Goal: Task Accomplishment & Management: Complete application form

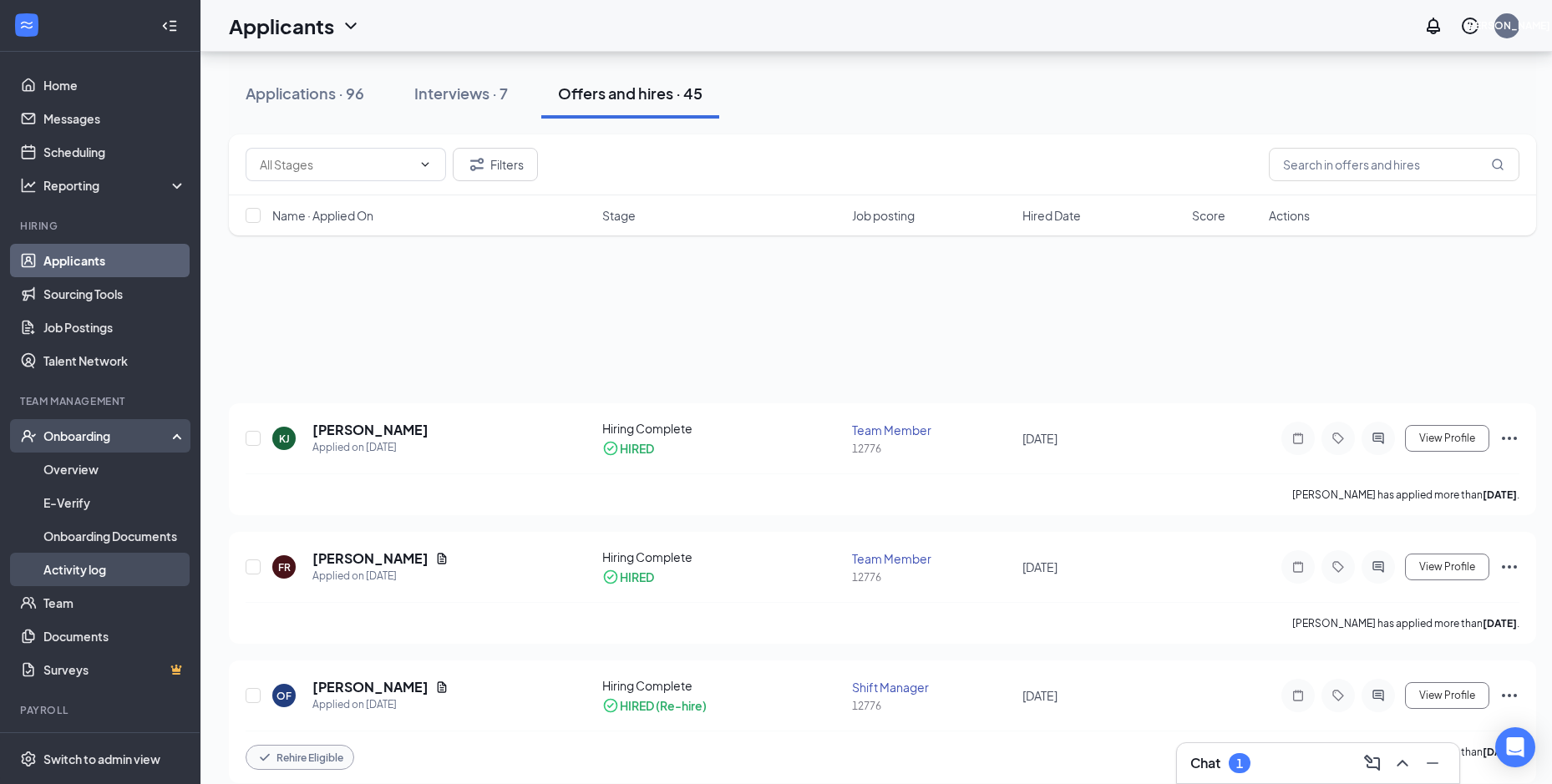
scroll to position [418, 0]
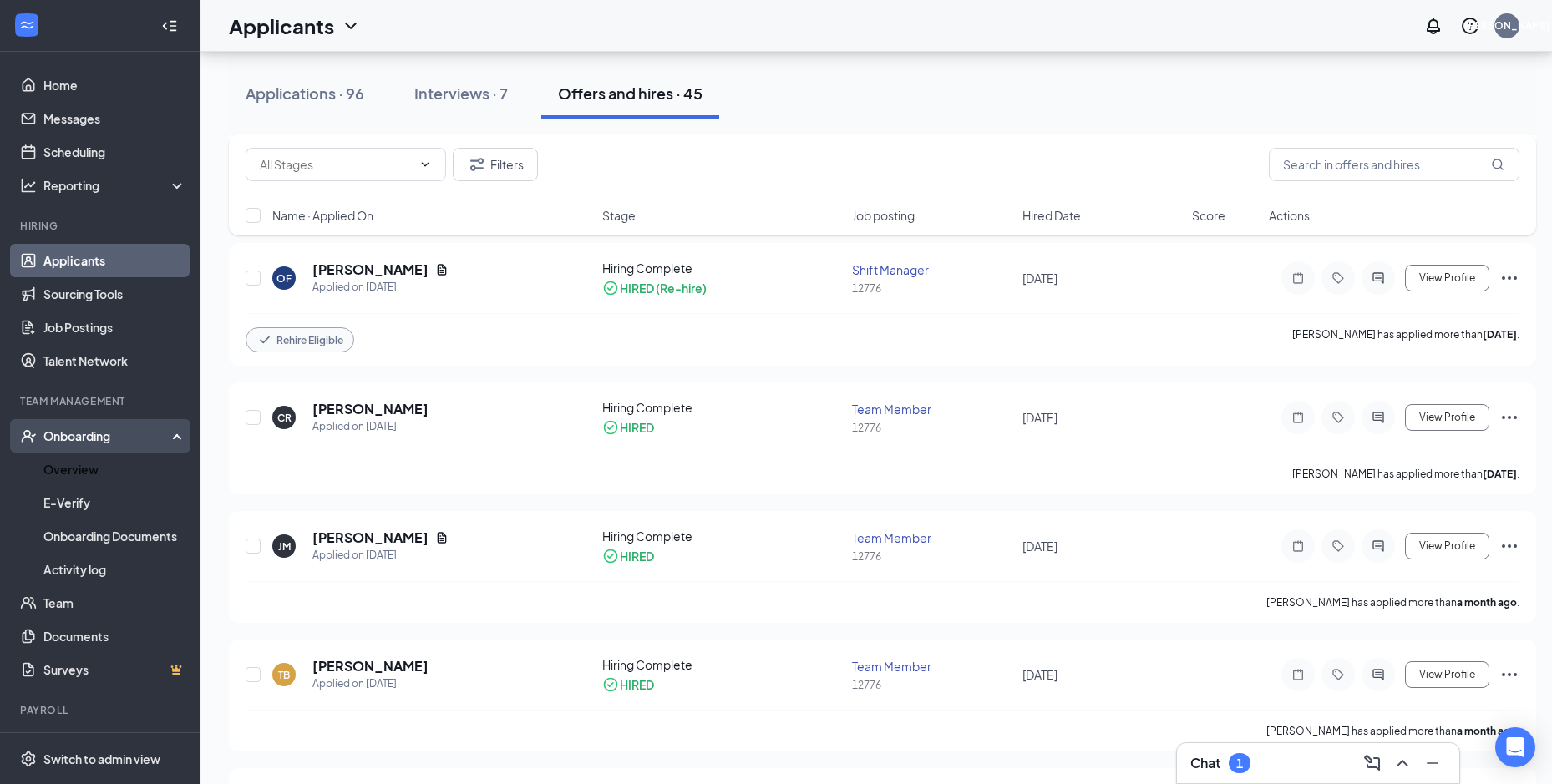
drag, startPoint x: 90, startPoint y: 462, endPoint x: 114, endPoint y: 449, distance: 27.3
click at [90, 463] on link "Overview" at bounding box center [114, 469] width 143 height 33
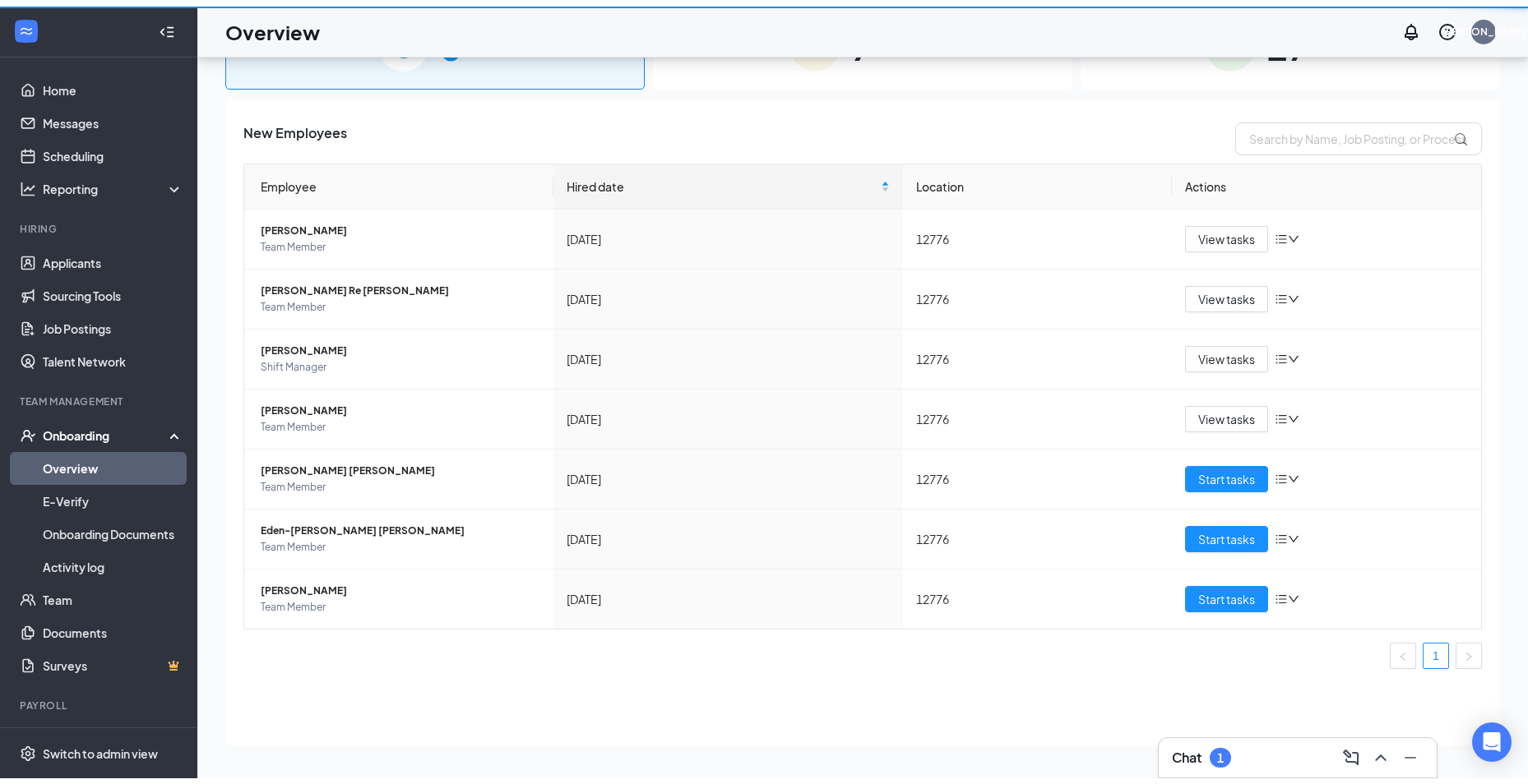
scroll to position [74, 0]
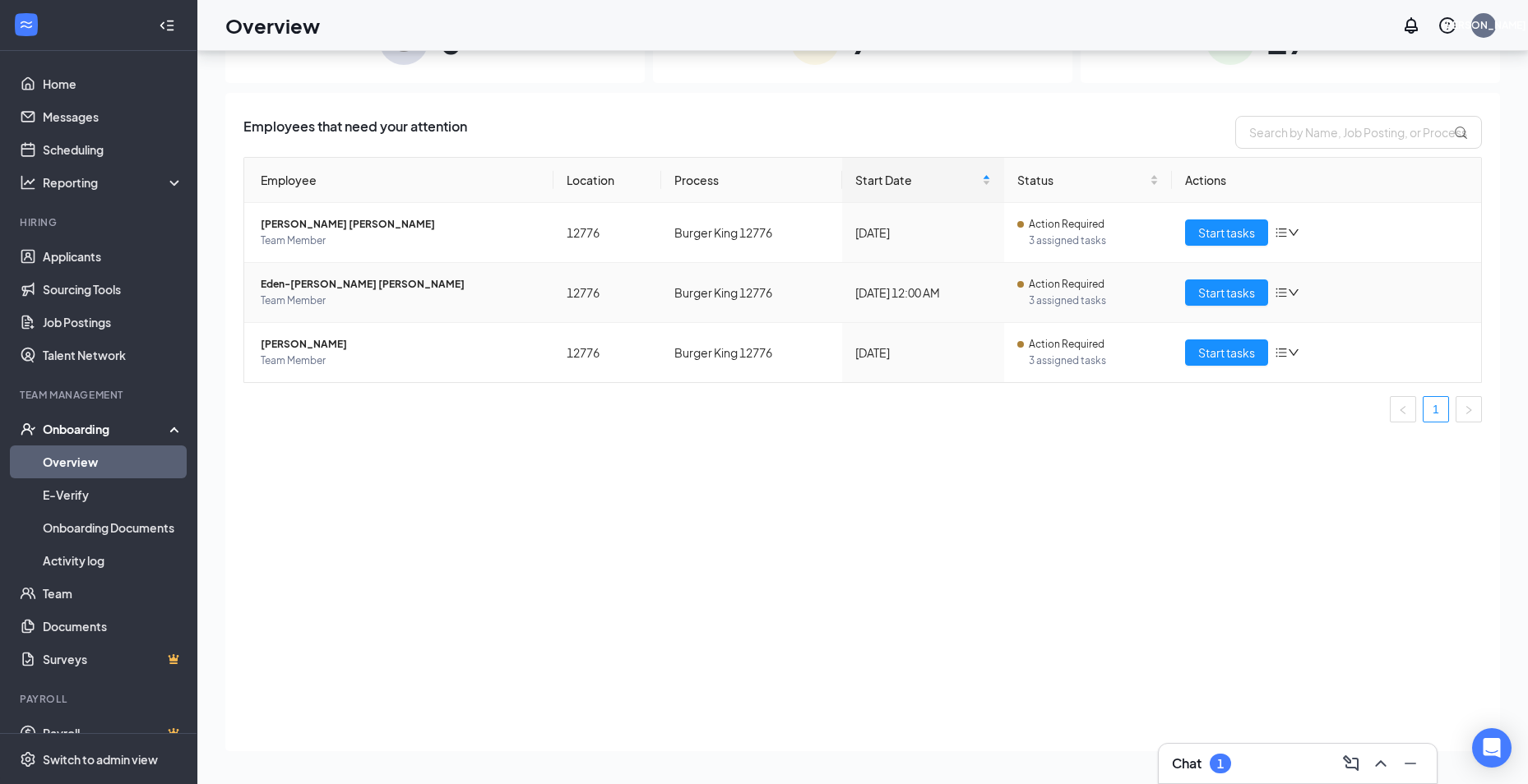
click at [424, 290] on span "Eden-[PERSON_NAME] [PERSON_NAME]" at bounding box center [400, 284] width 280 height 17
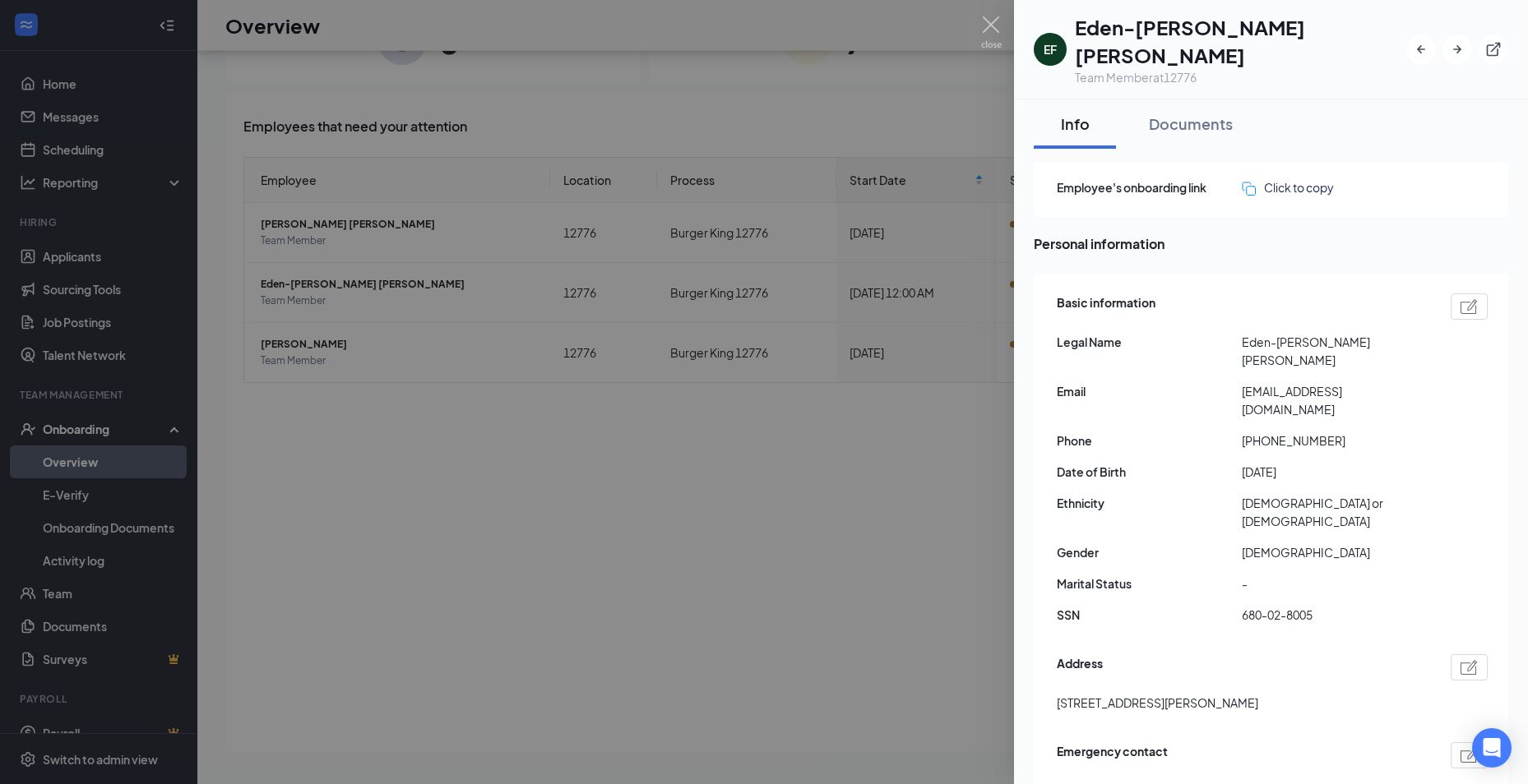
click at [590, 479] on div at bounding box center [764, 392] width 1528 height 784
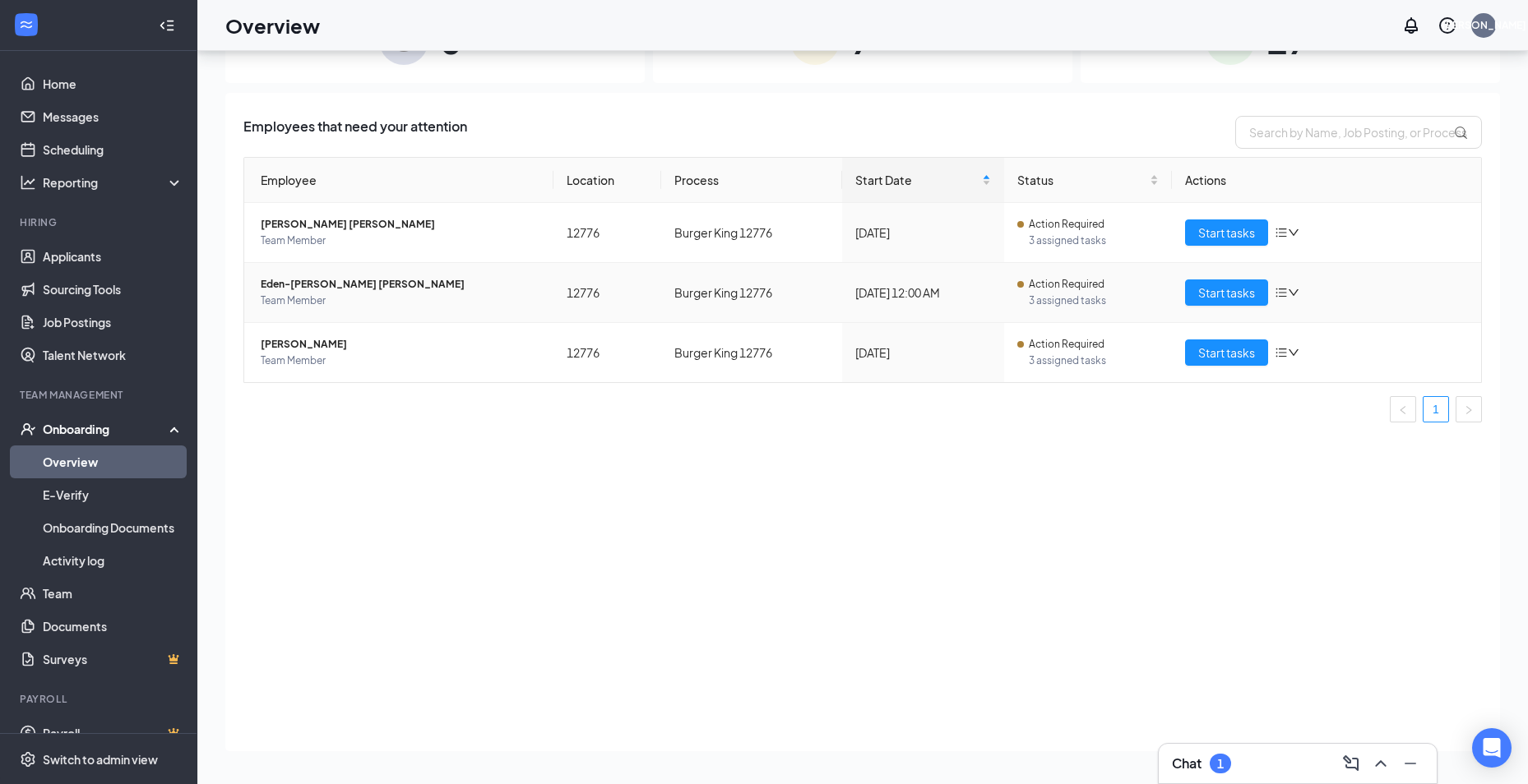
click at [376, 283] on span "Eden-[PERSON_NAME] [PERSON_NAME]" at bounding box center [400, 284] width 280 height 17
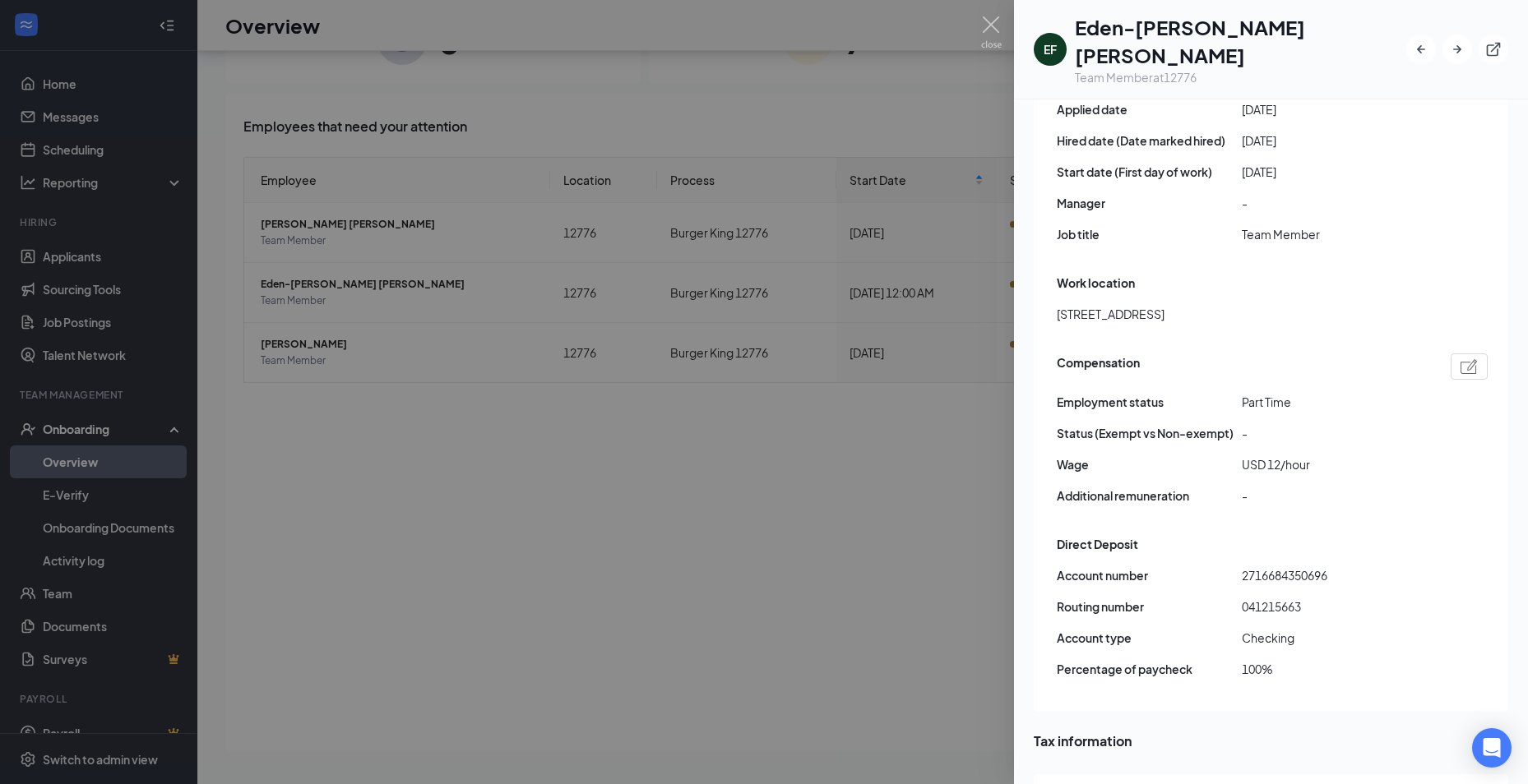
scroll to position [904, 0]
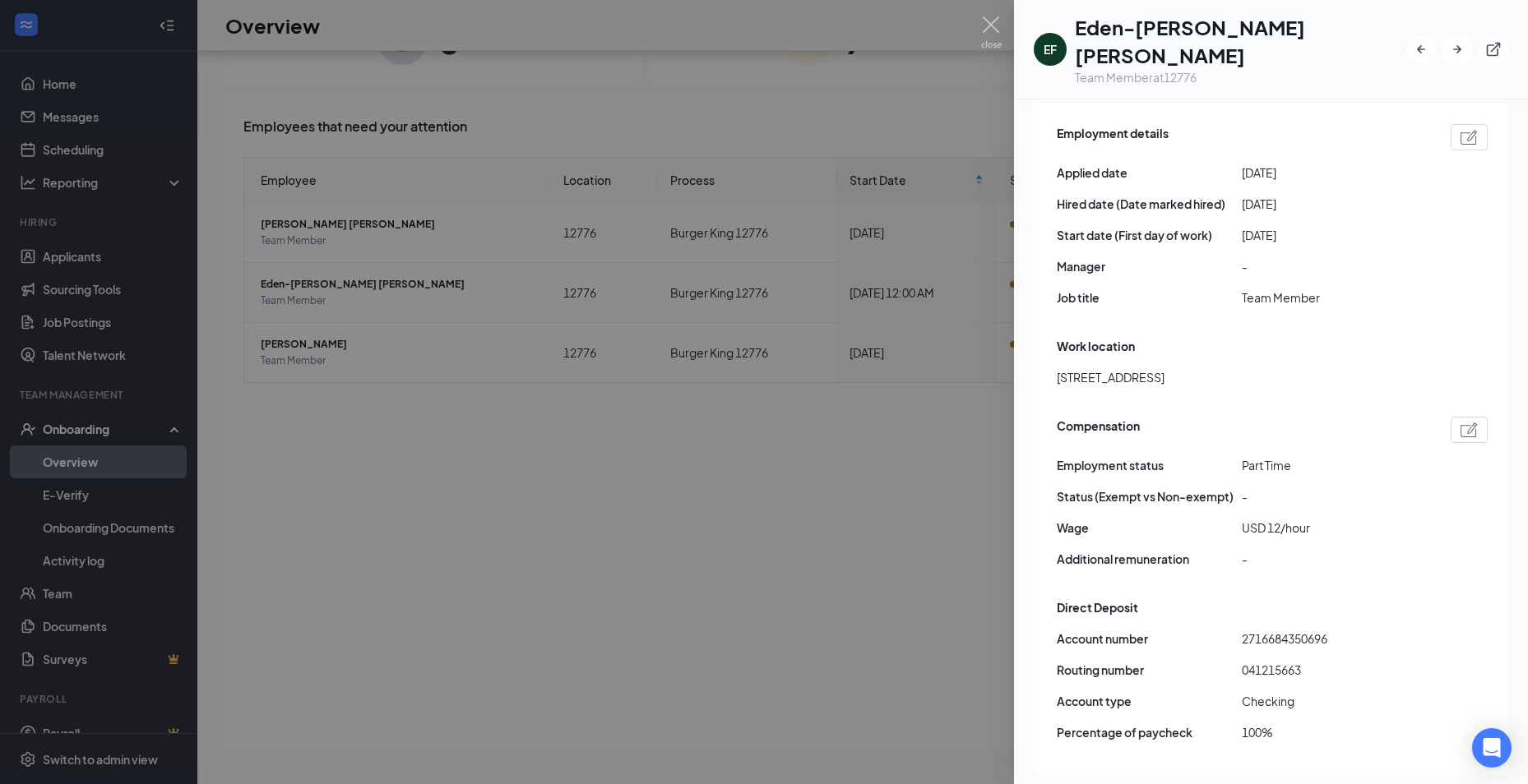
click at [753, 569] on div at bounding box center [764, 392] width 1528 height 784
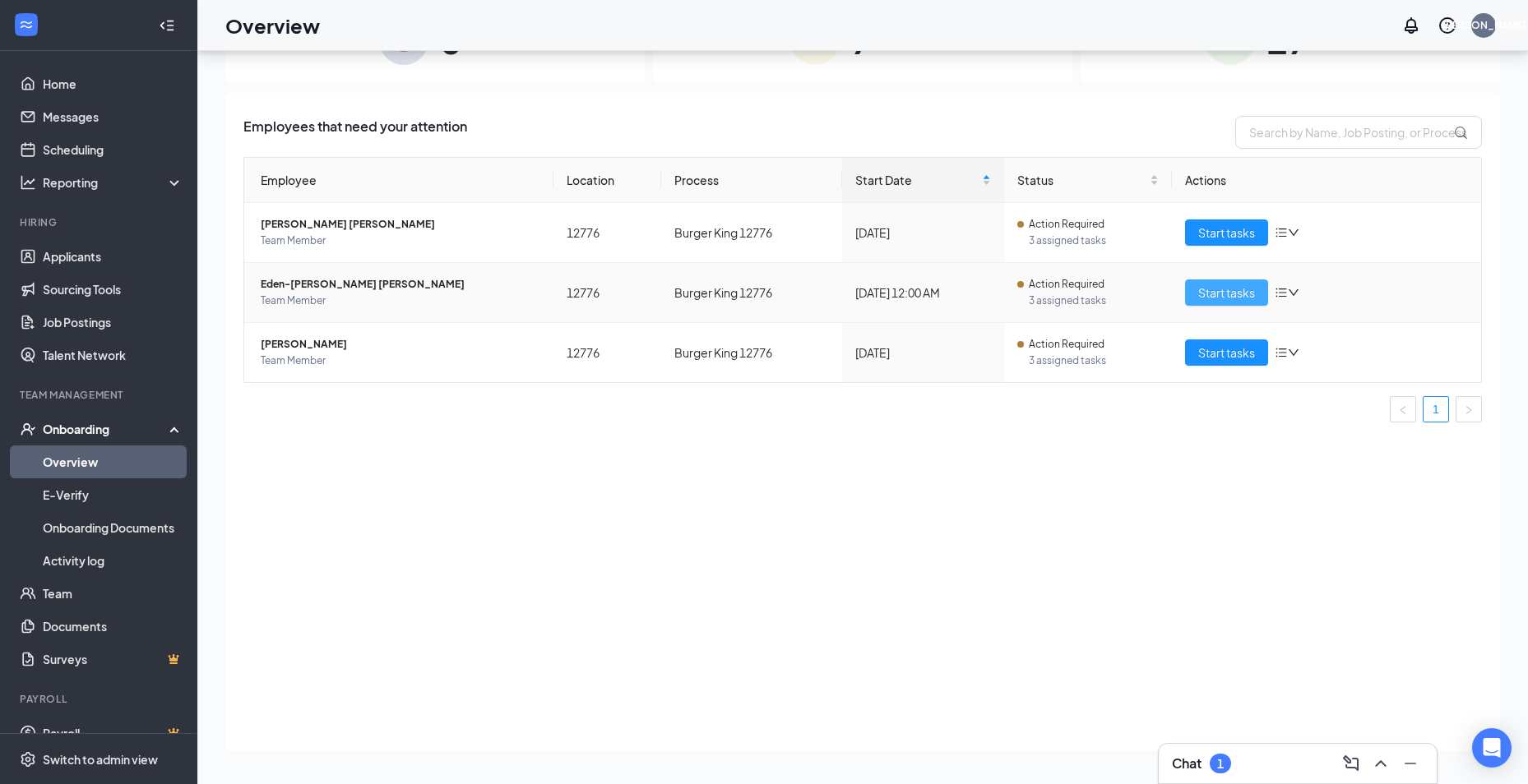
click at [1237, 294] on span "Start tasks" at bounding box center [1227, 292] width 57 height 18
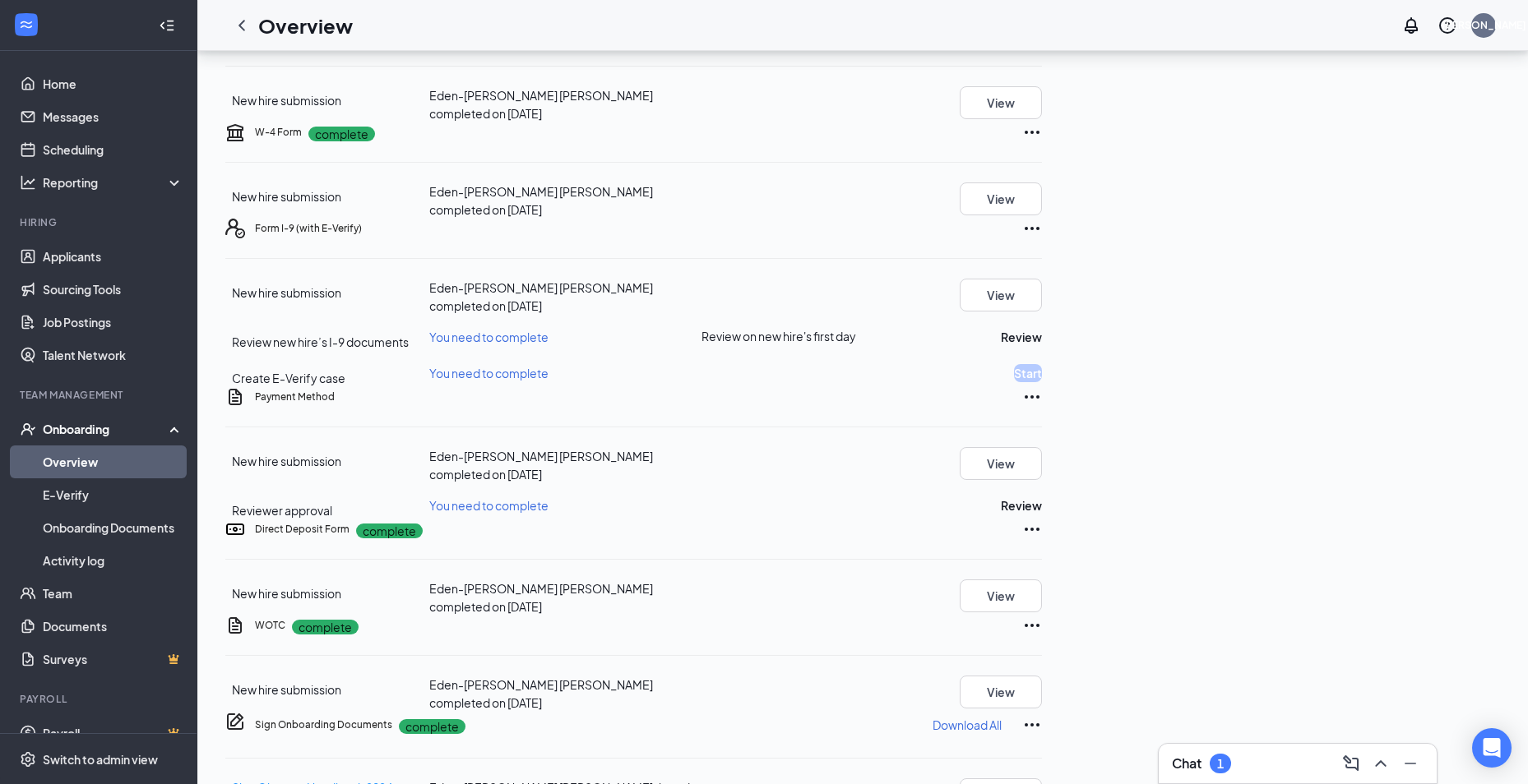
scroll to position [147, 0]
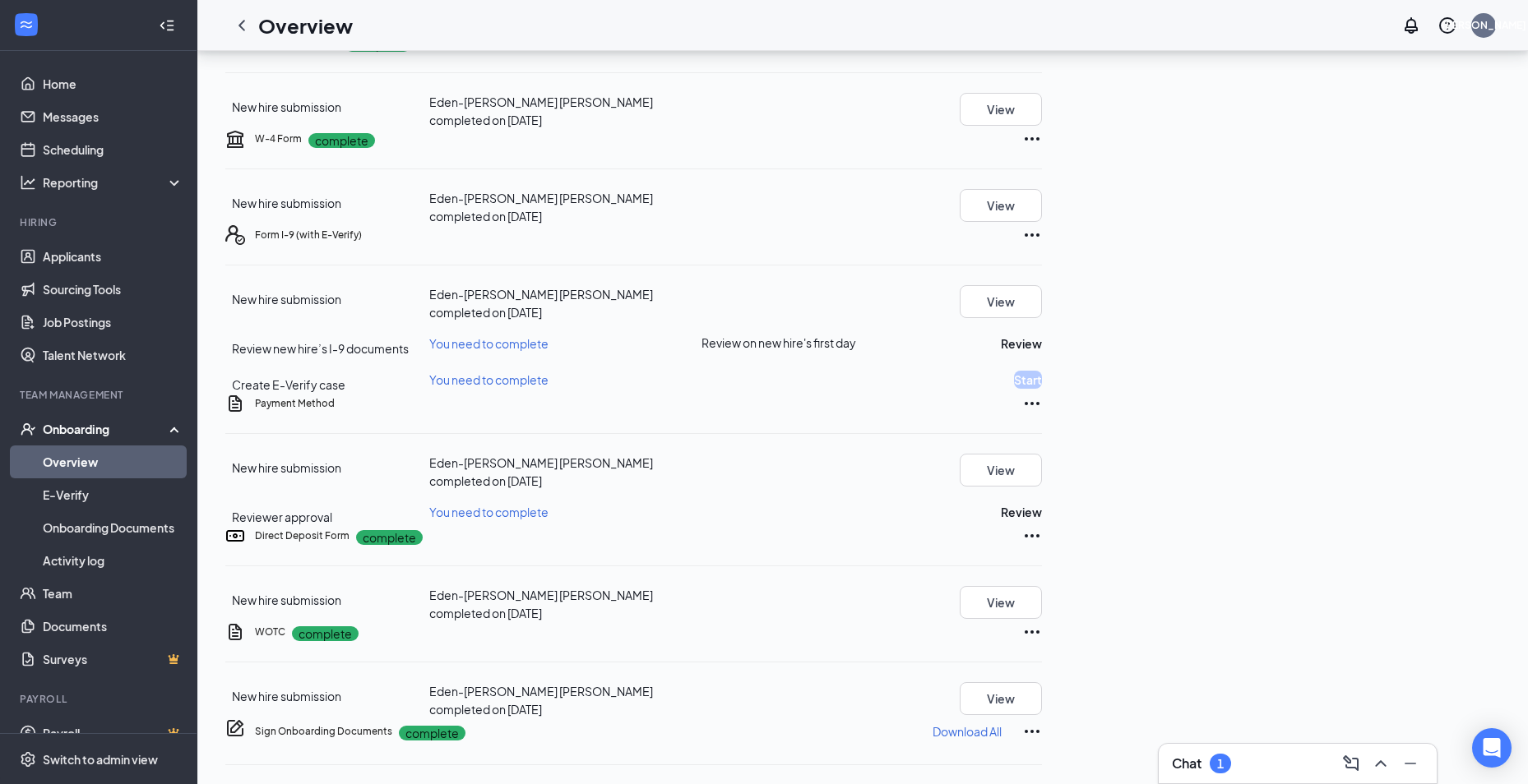
click at [460, 18] on div "Your Tasks · 3" at bounding box center [422, 7] width 93 height 20
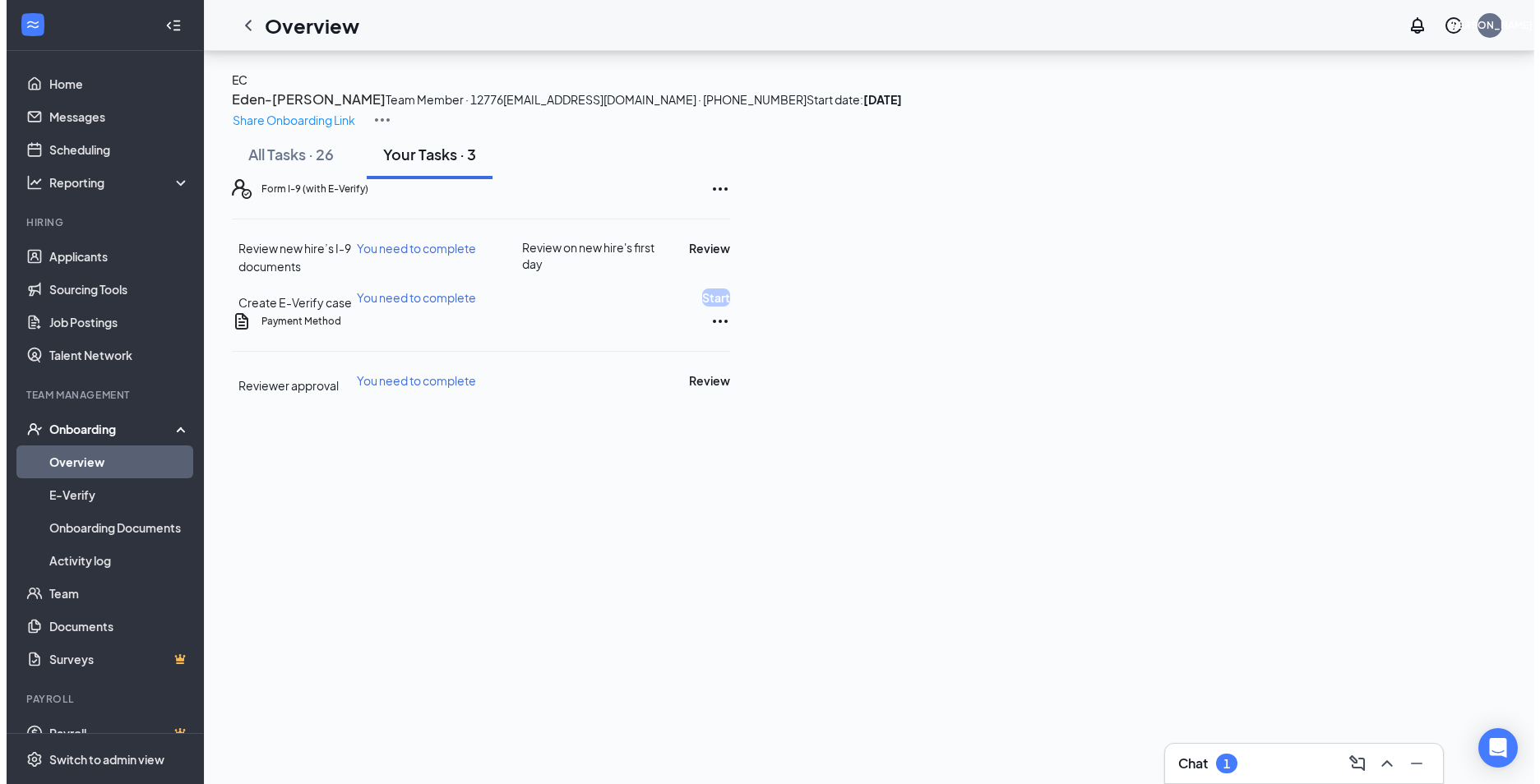
scroll to position [0, 0]
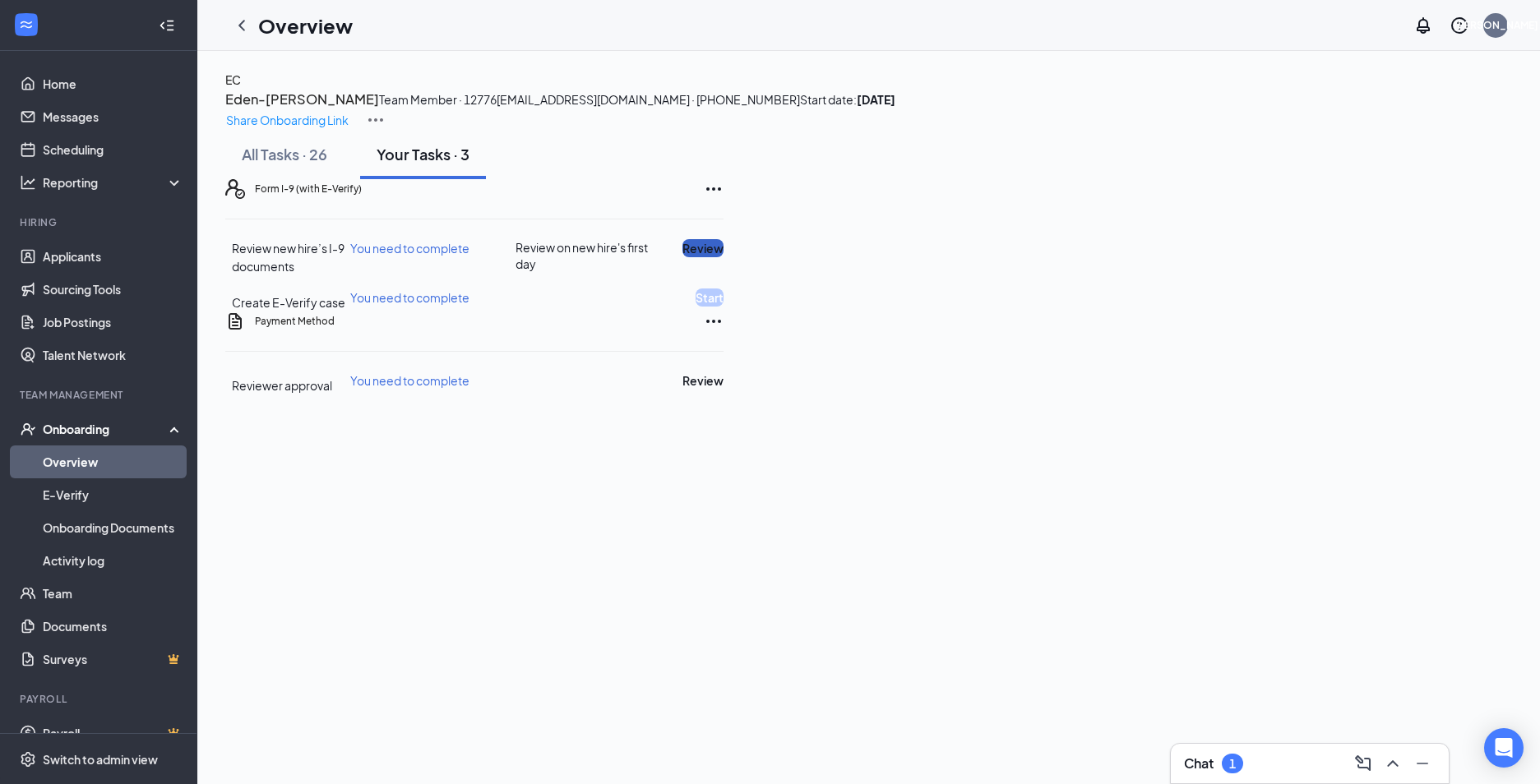
click at [723, 257] on button "Review" at bounding box center [703, 248] width 42 height 18
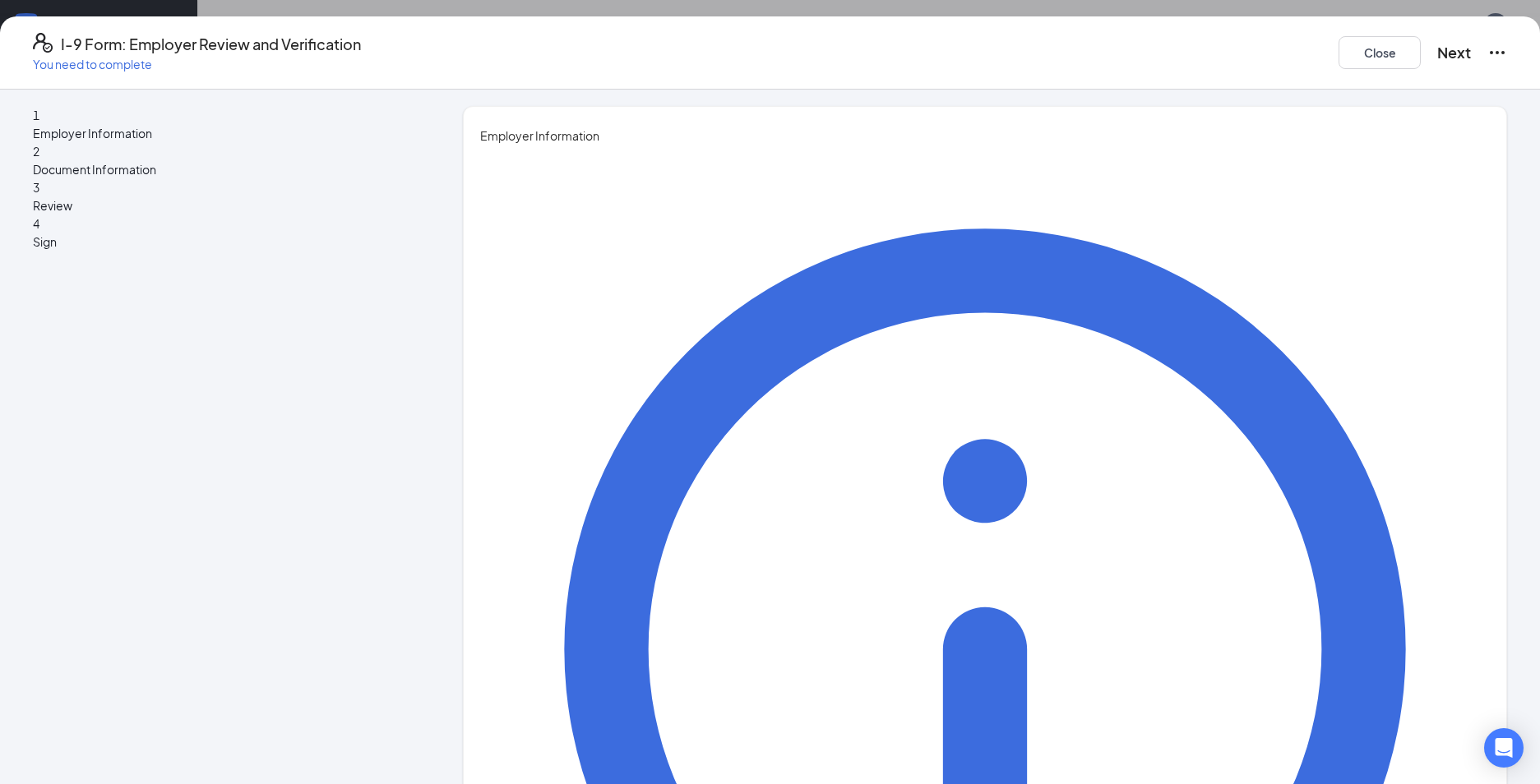
type input "[PERSON_NAME]"
type input "General Manager"
type input "[EMAIL_ADDRESS][DOMAIN_NAME]"
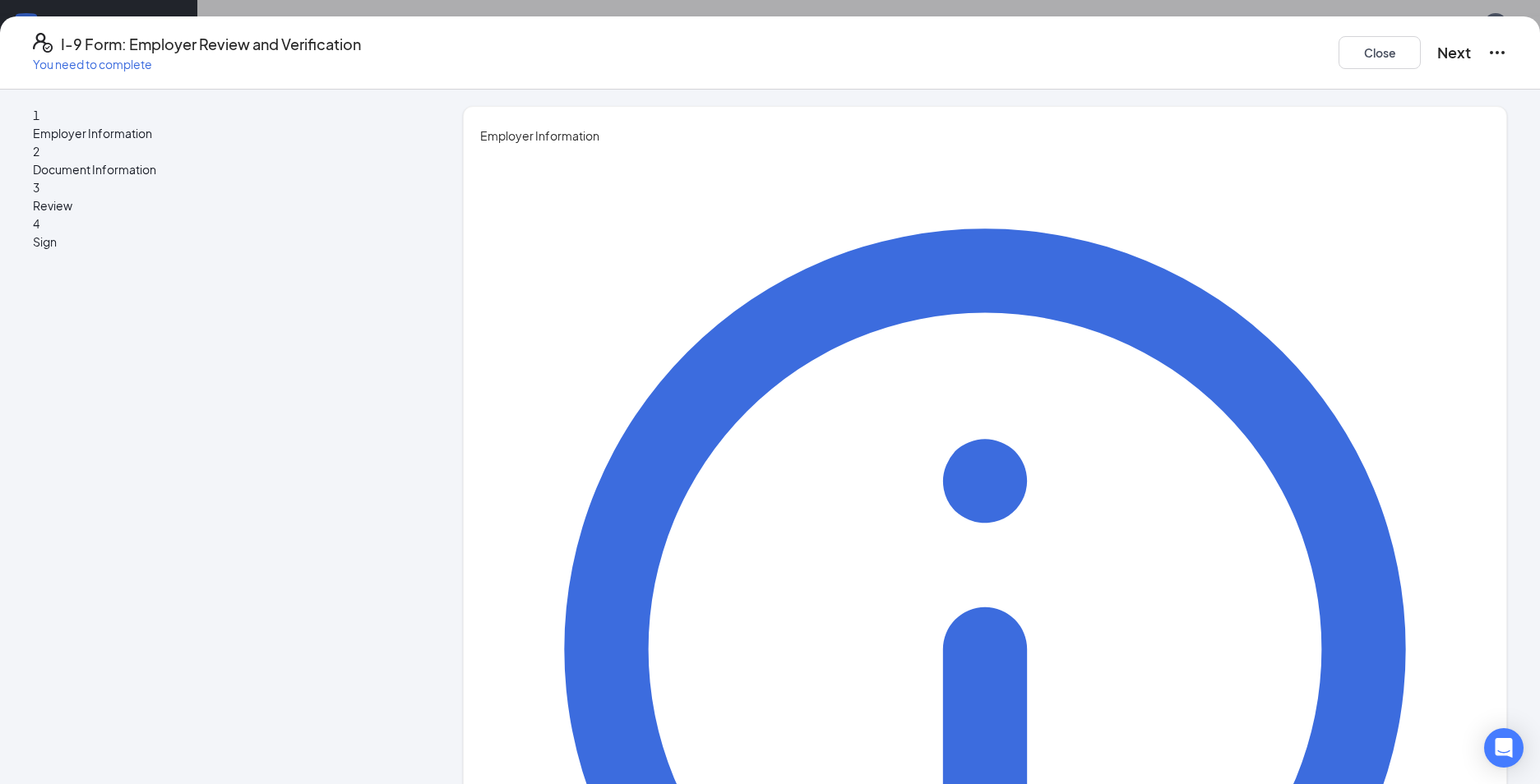
type input "7024564130"
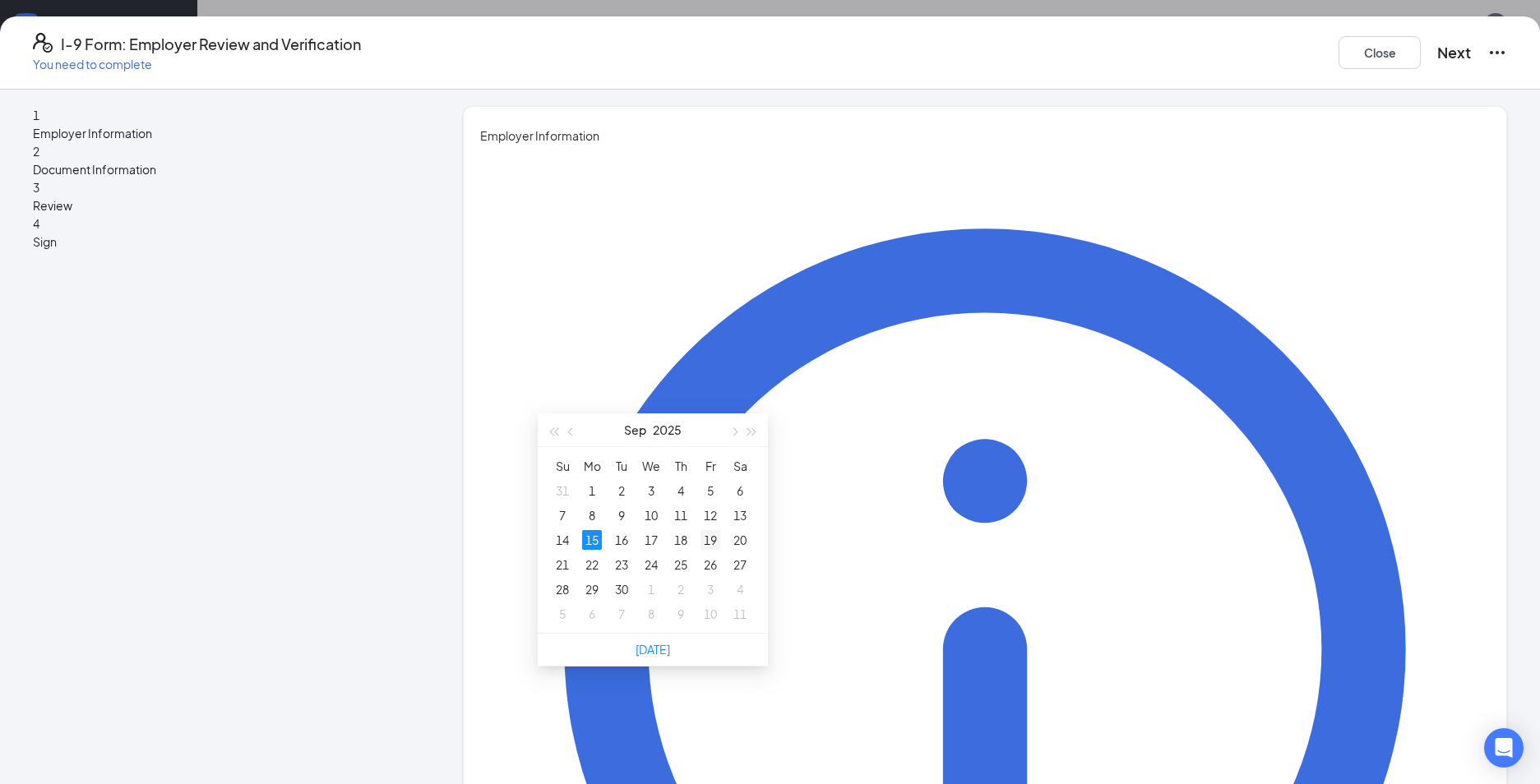
type input "[DATE]"
click at [711, 543] on div "19" at bounding box center [710, 540] width 19 height 19
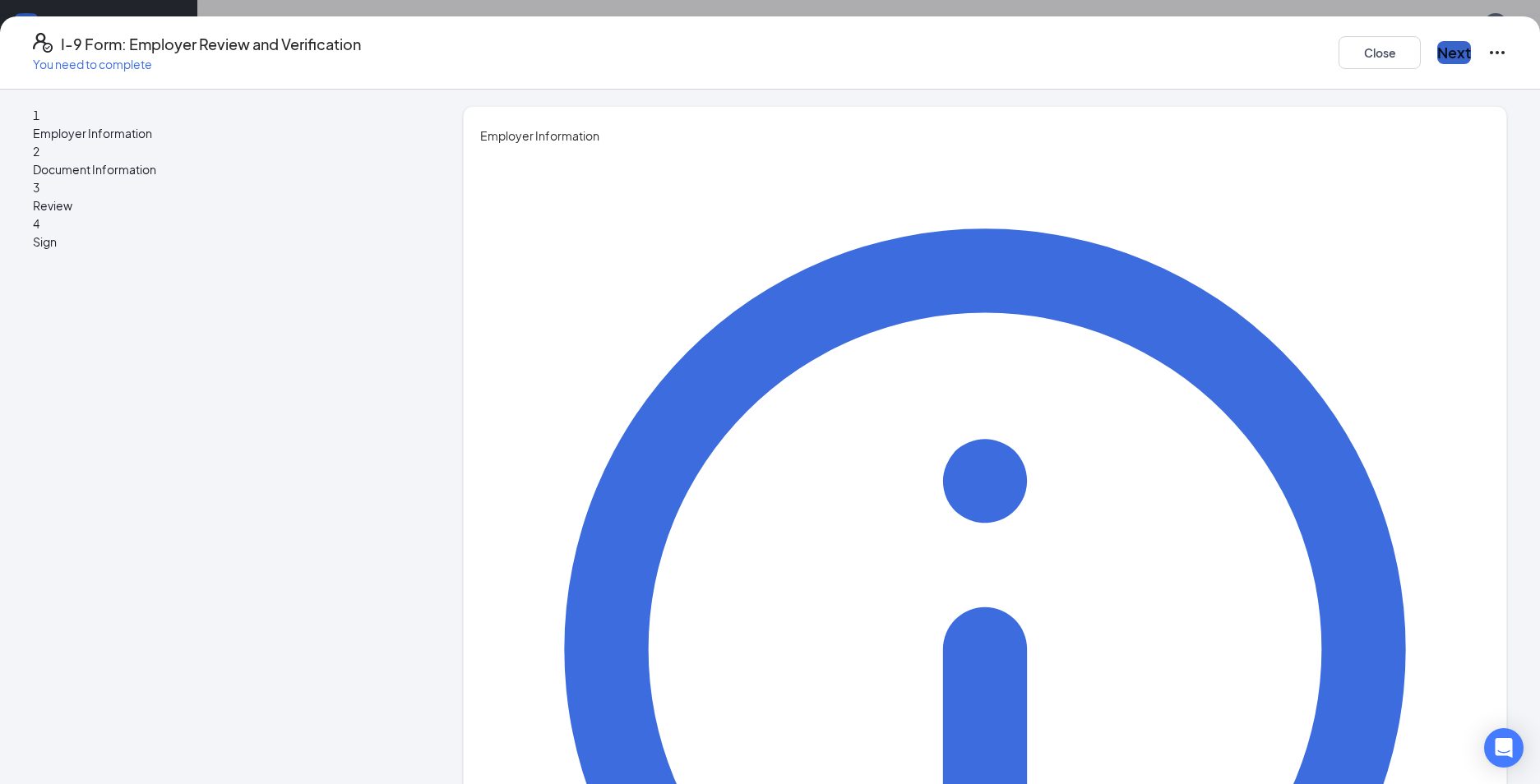
click at [1438, 53] on button "Next" at bounding box center [1454, 53] width 34 height 23
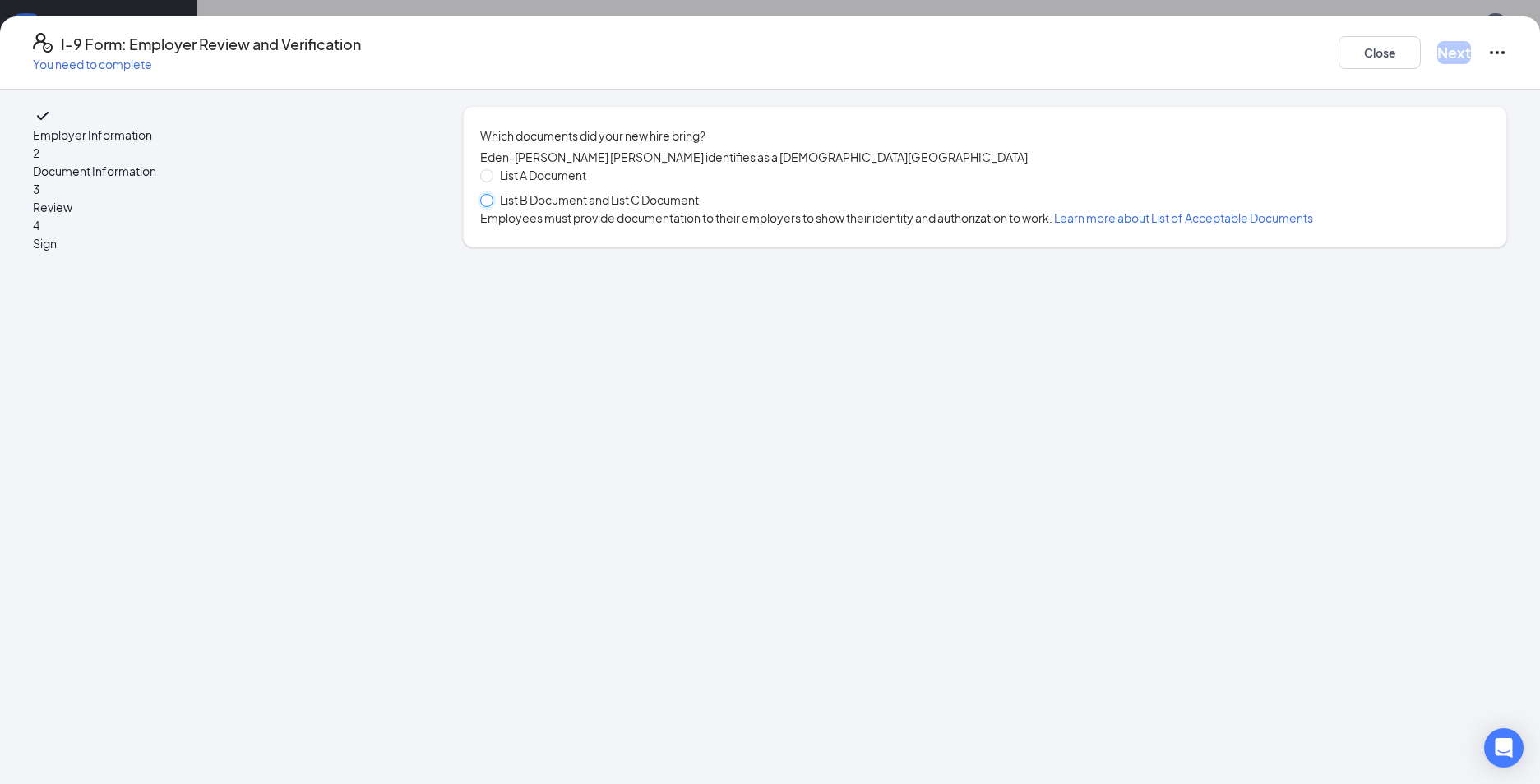
click at [492, 206] on input "List B Document and List C Document" at bounding box center [486, 200] width 11 height 11
radio input "true"
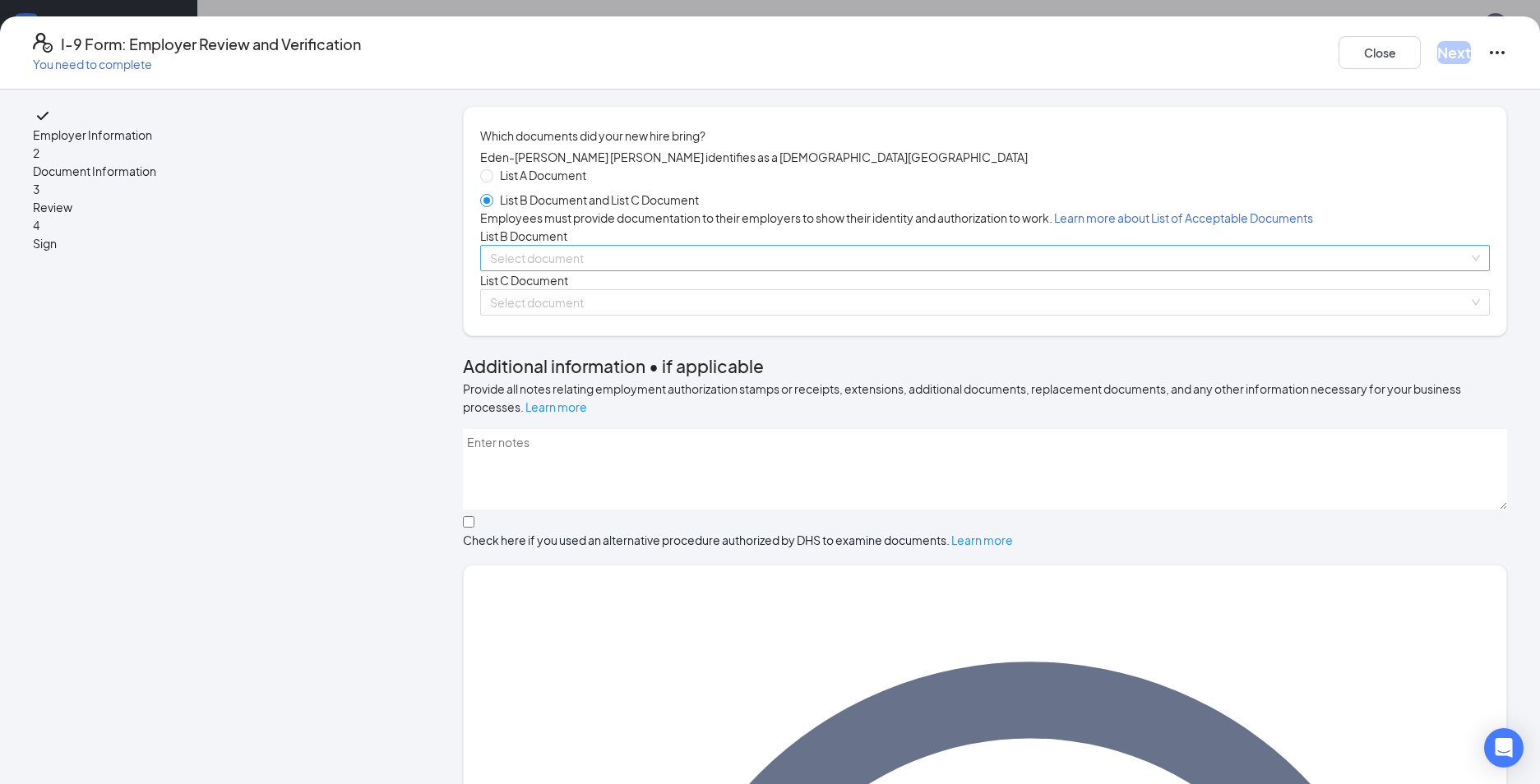
click at [667, 270] on input "search" at bounding box center [979, 258] width 978 height 25
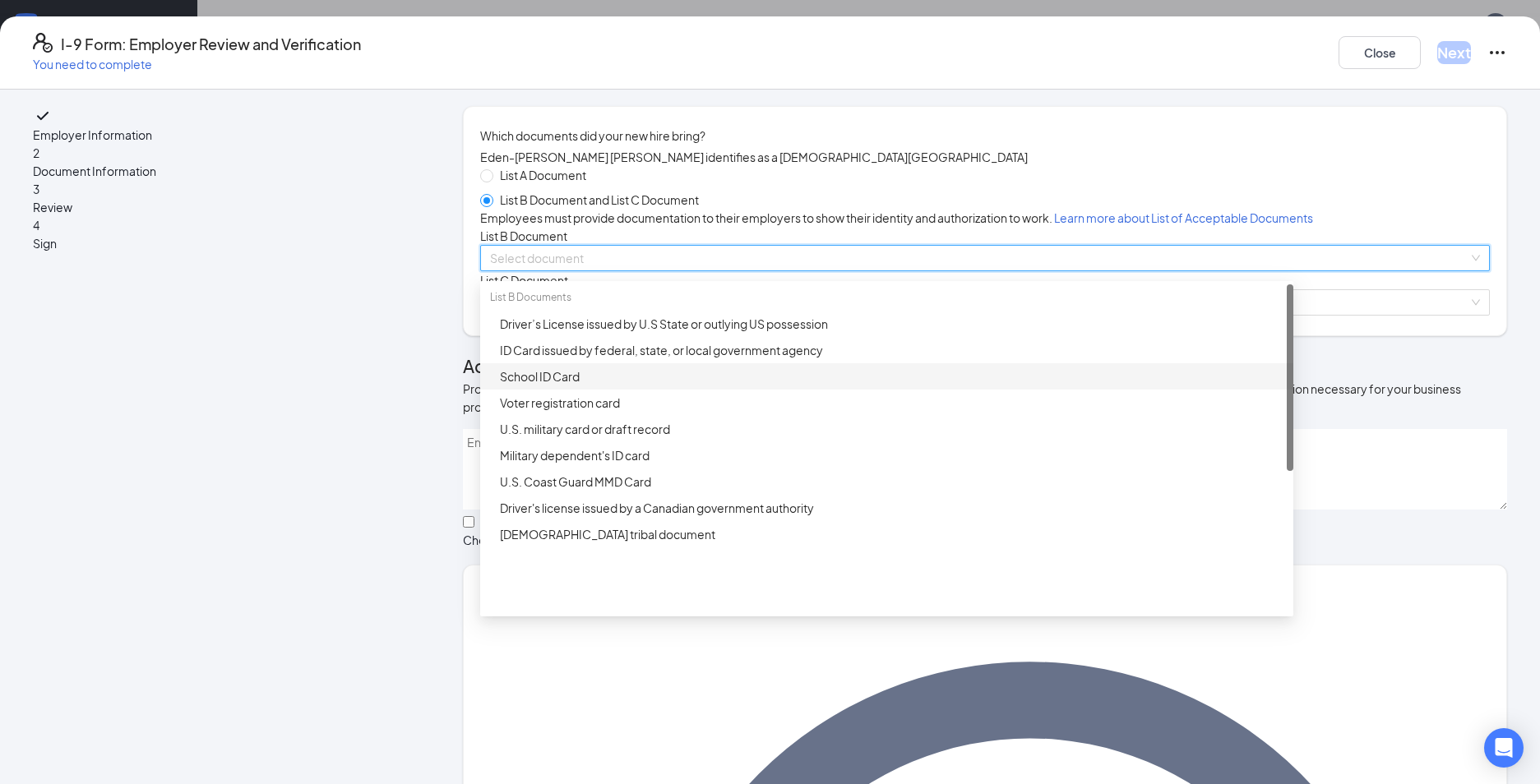
click at [615, 386] on div "School ID Card" at bounding box center [891, 376] width 783 height 18
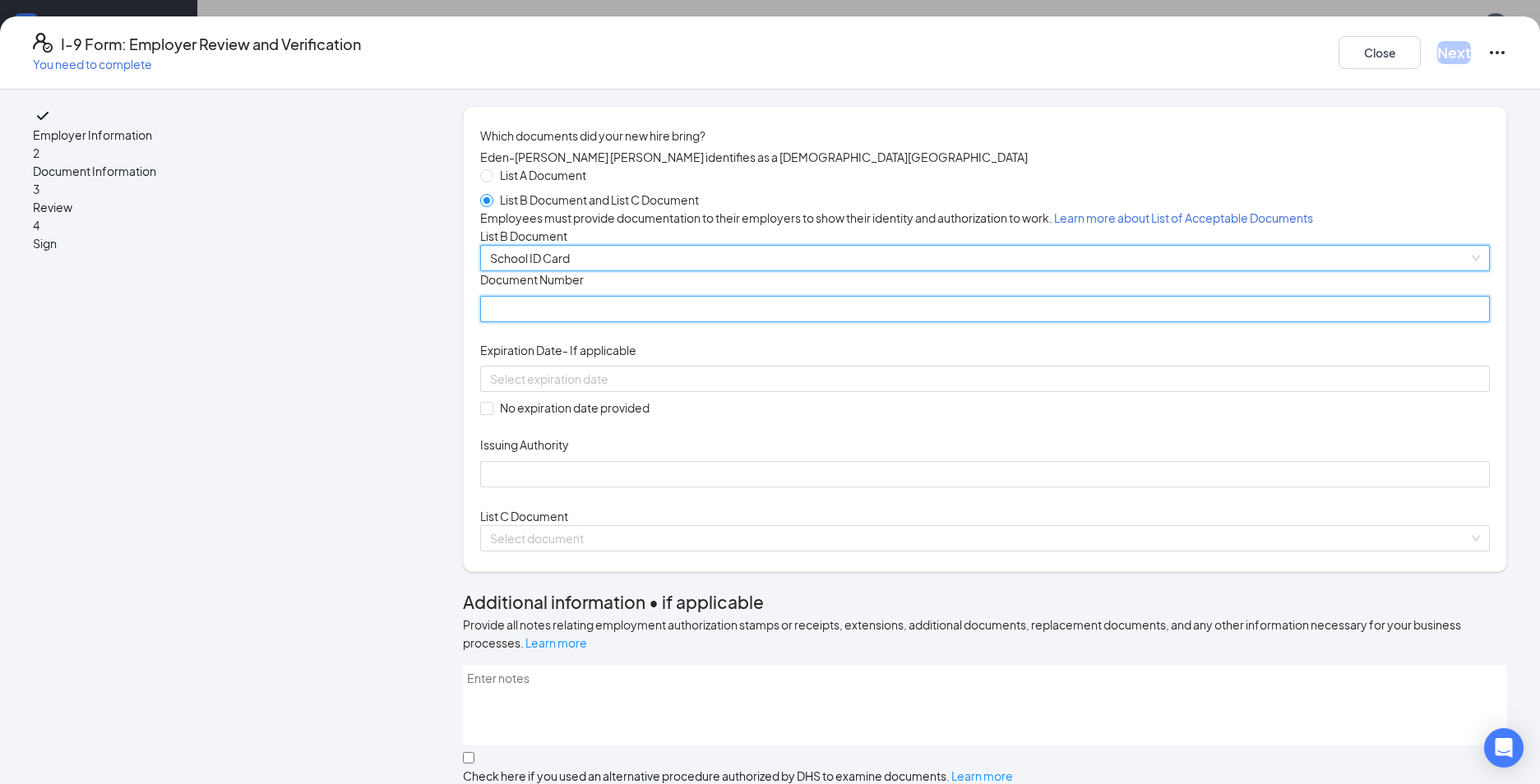
click at [597, 322] on input "Document Number" at bounding box center [985, 309] width 1010 height 26
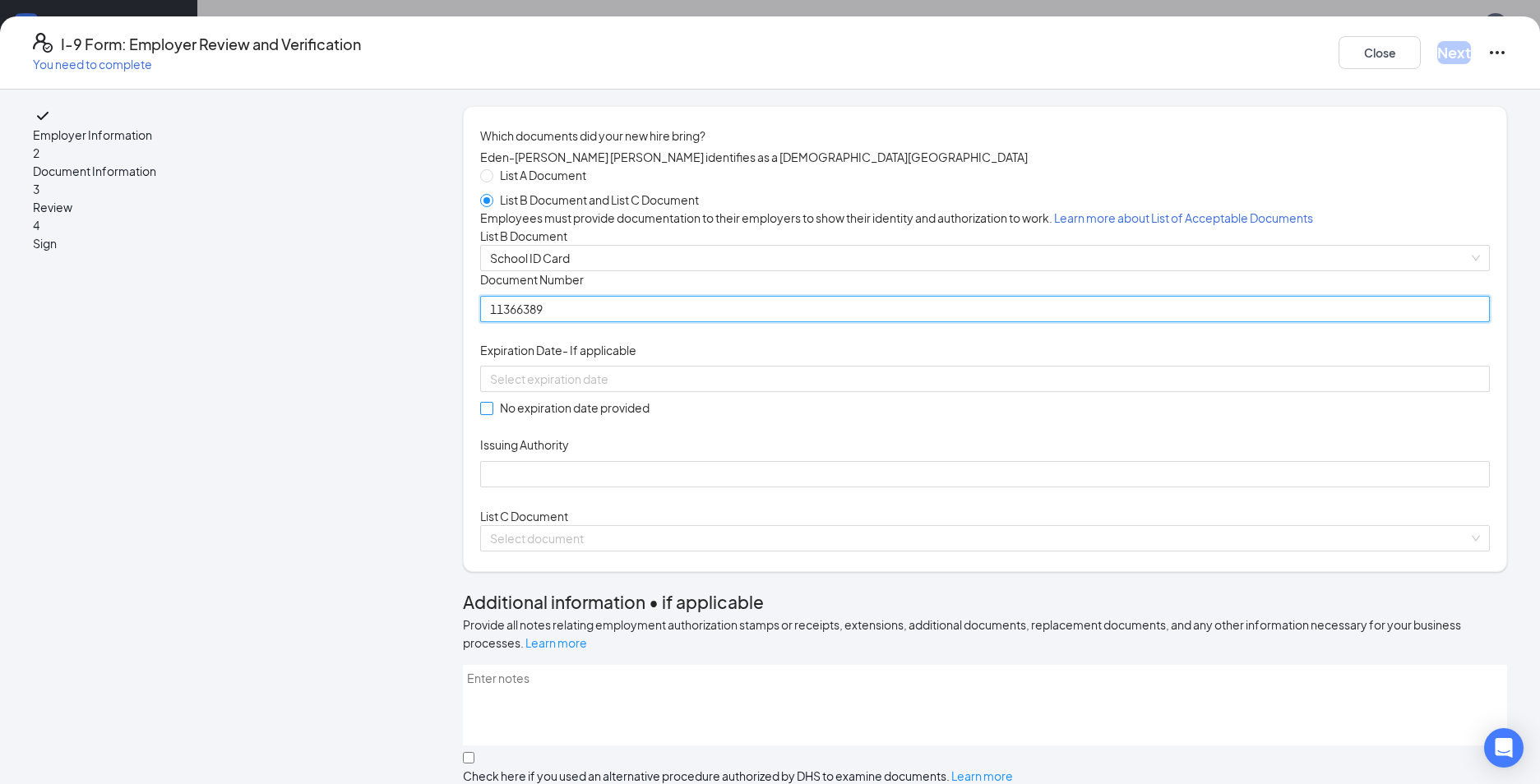
type input "11366389"
click at [492, 413] on input "No expiration date provided" at bounding box center [486, 407] width 11 height 11
checkbox input "true"
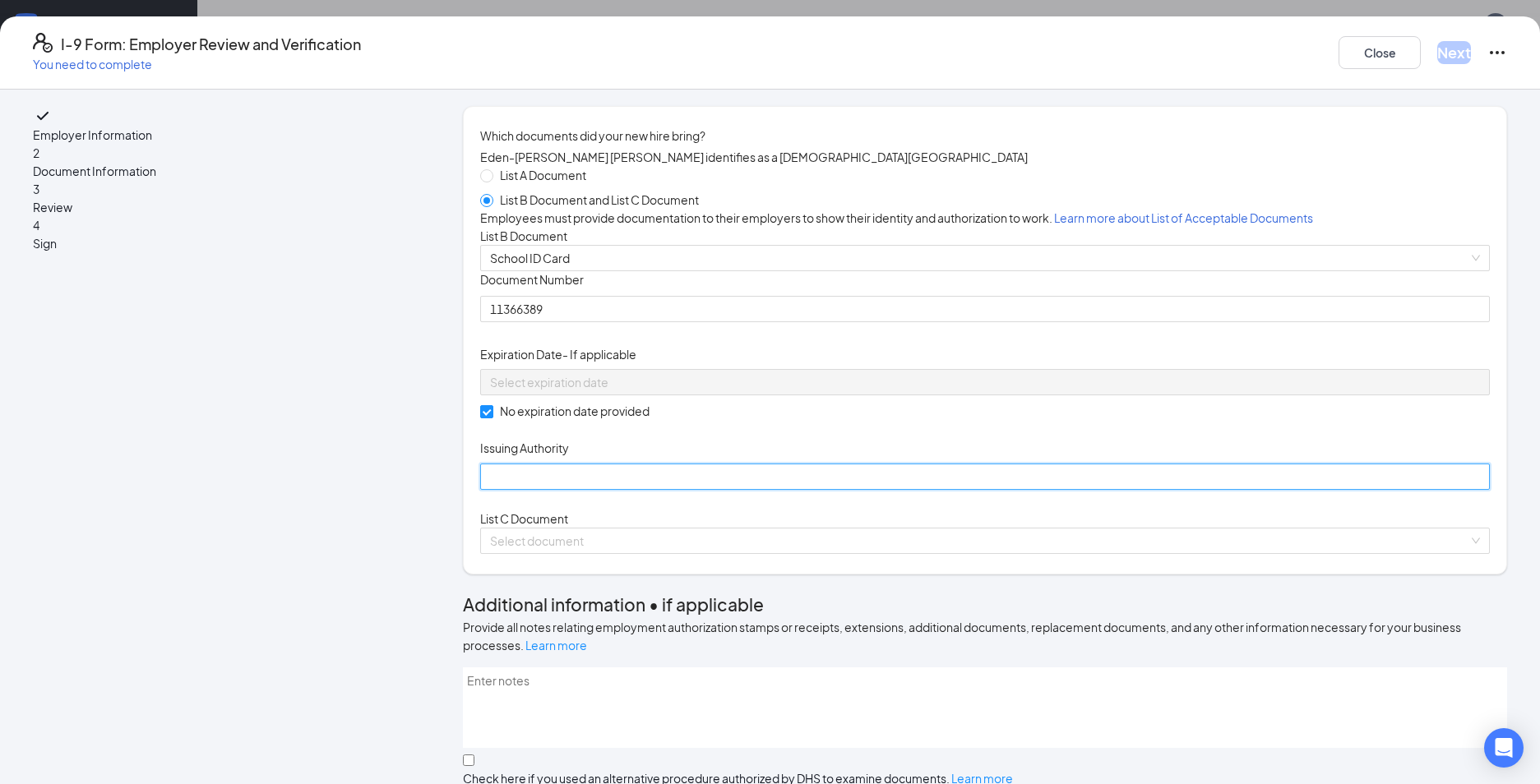
click at [616, 490] on input "Issuing Authority" at bounding box center [985, 477] width 1010 height 26
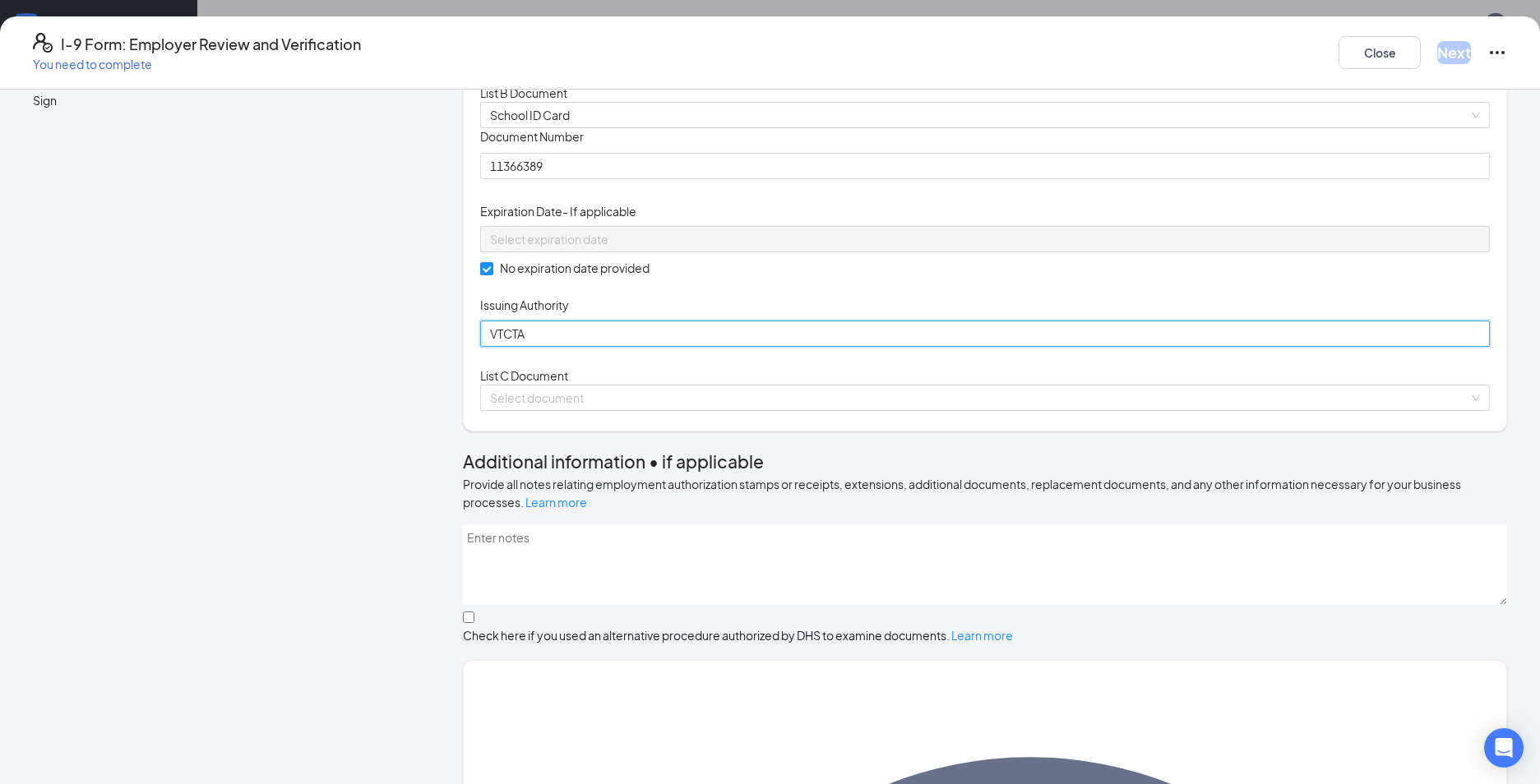
scroll to position [164, 0]
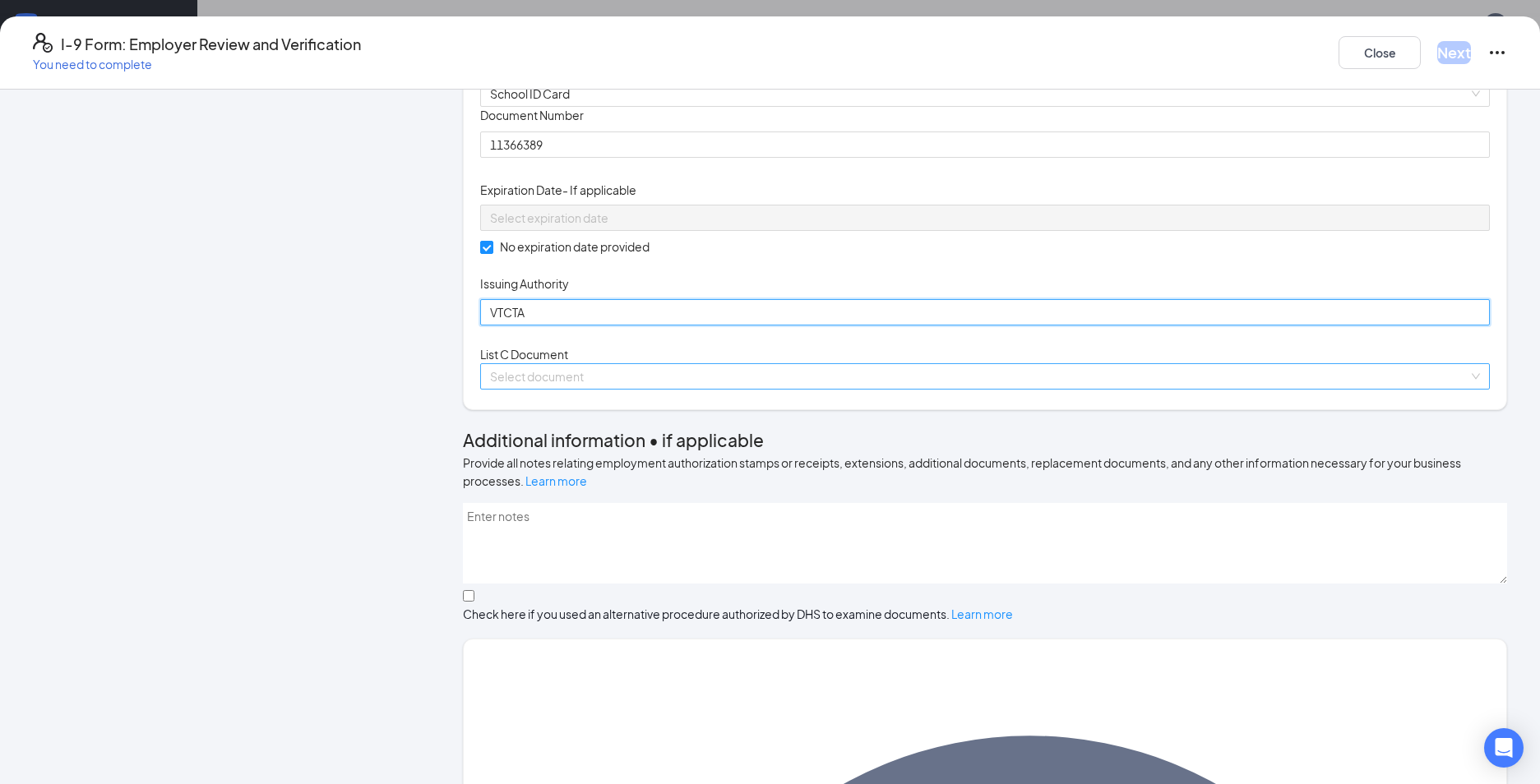
type input "VTCTA"
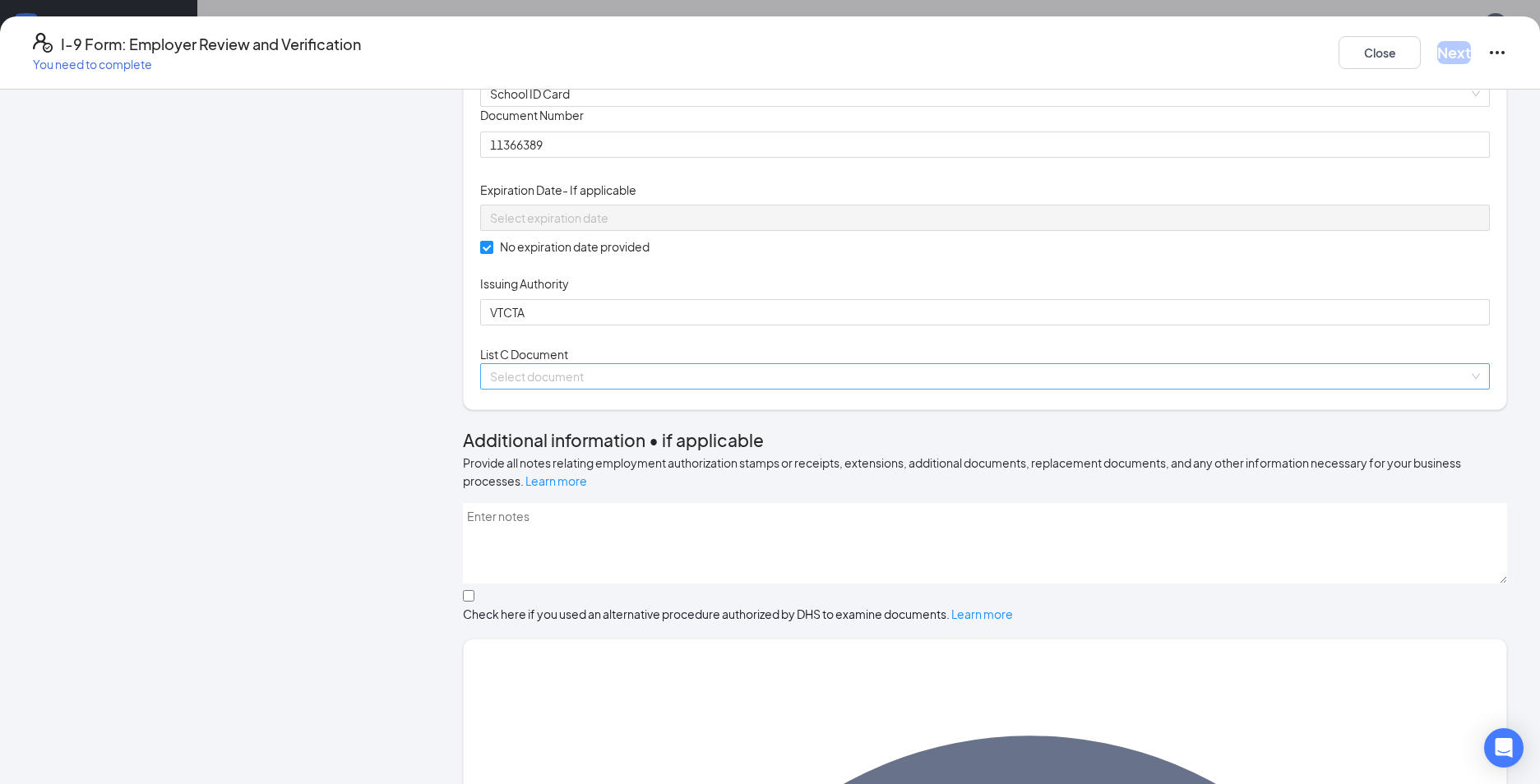
click at [650, 388] on input "search" at bounding box center [979, 377] width 978 height 25
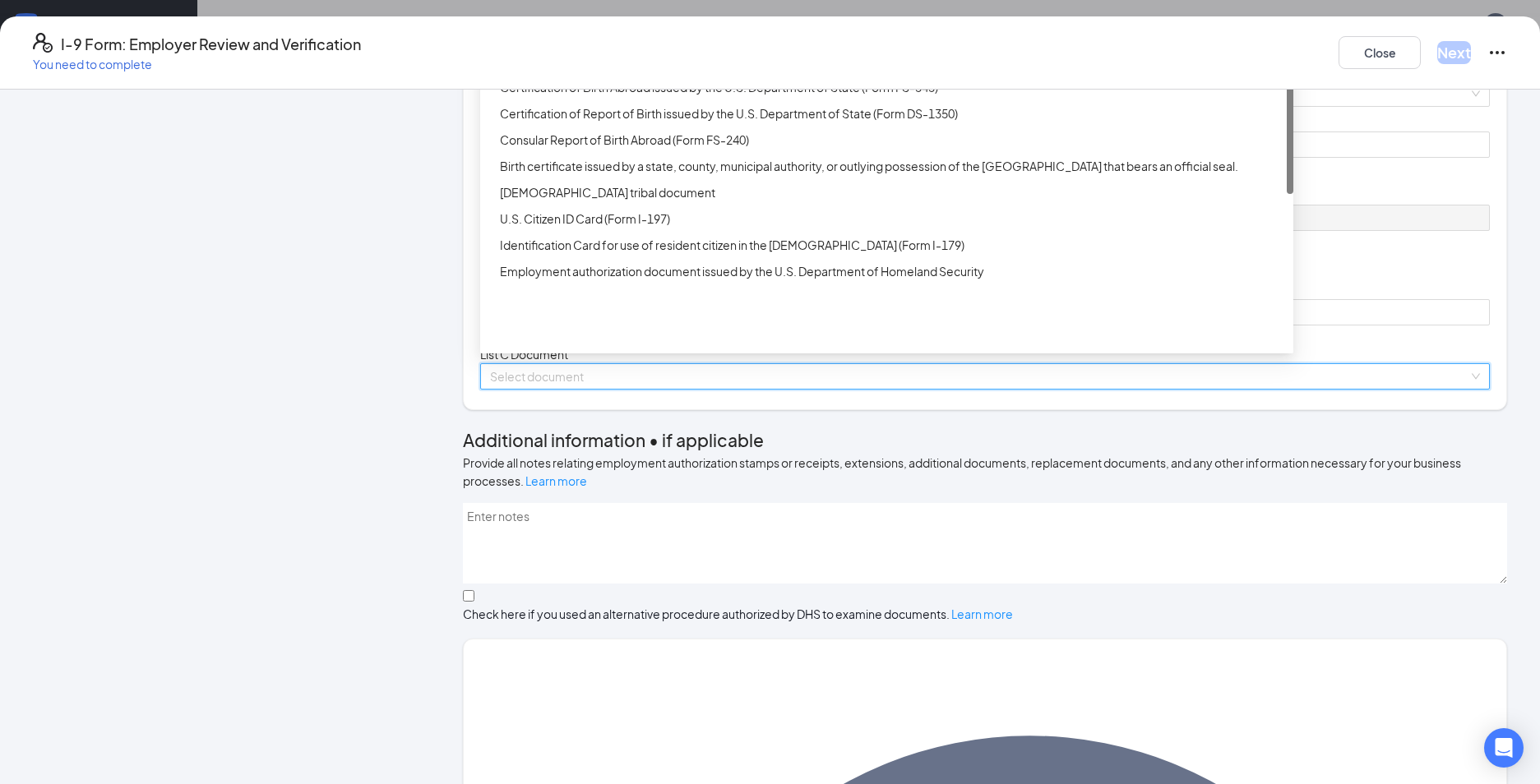
click at [580, 70] on div "Unrestricted Social Security Card" at bounding box center [891, 61] width 783 height 18
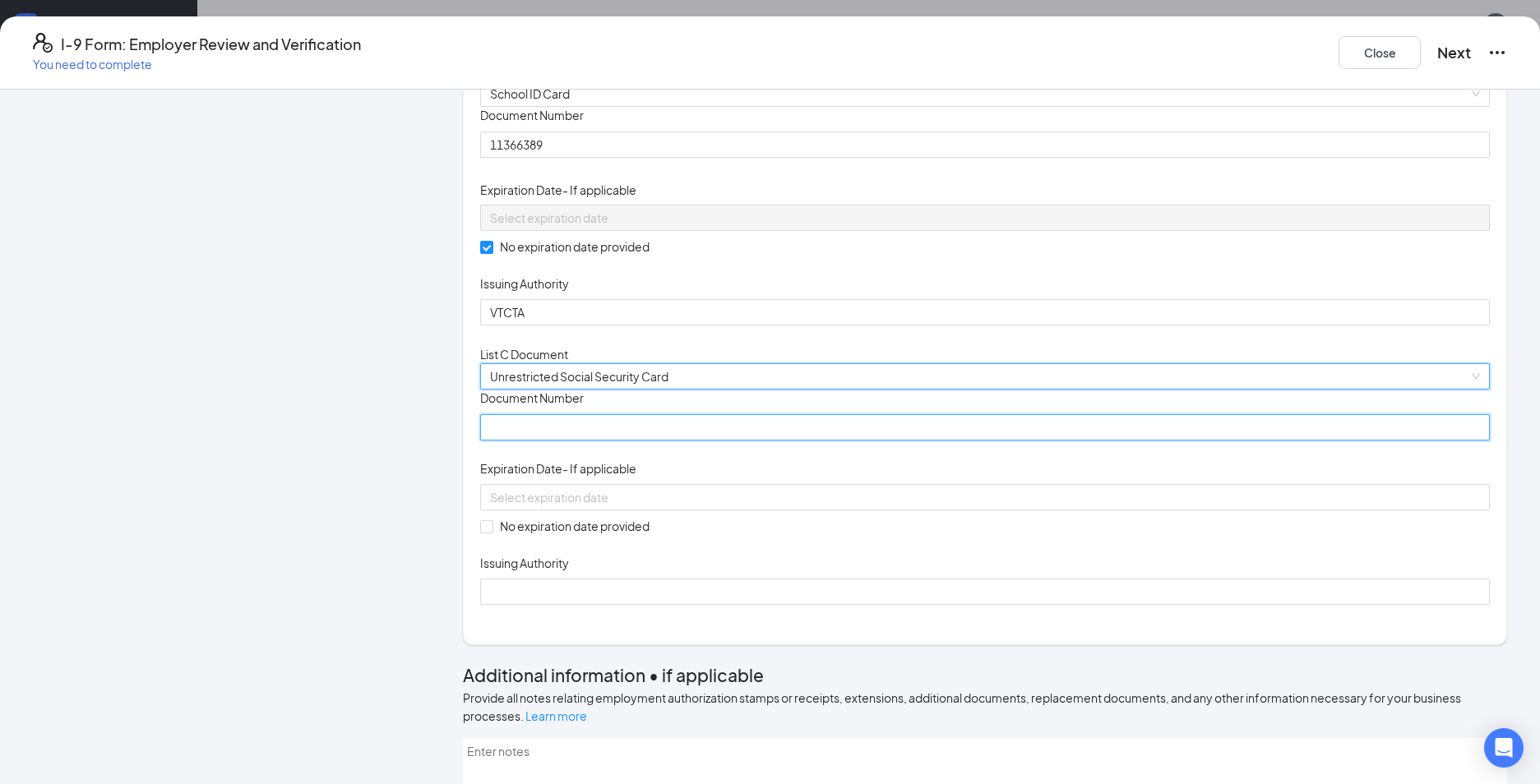
click at [587, 441] on input "Document Number" at bounding box center [985, 427] width 1010 height 26
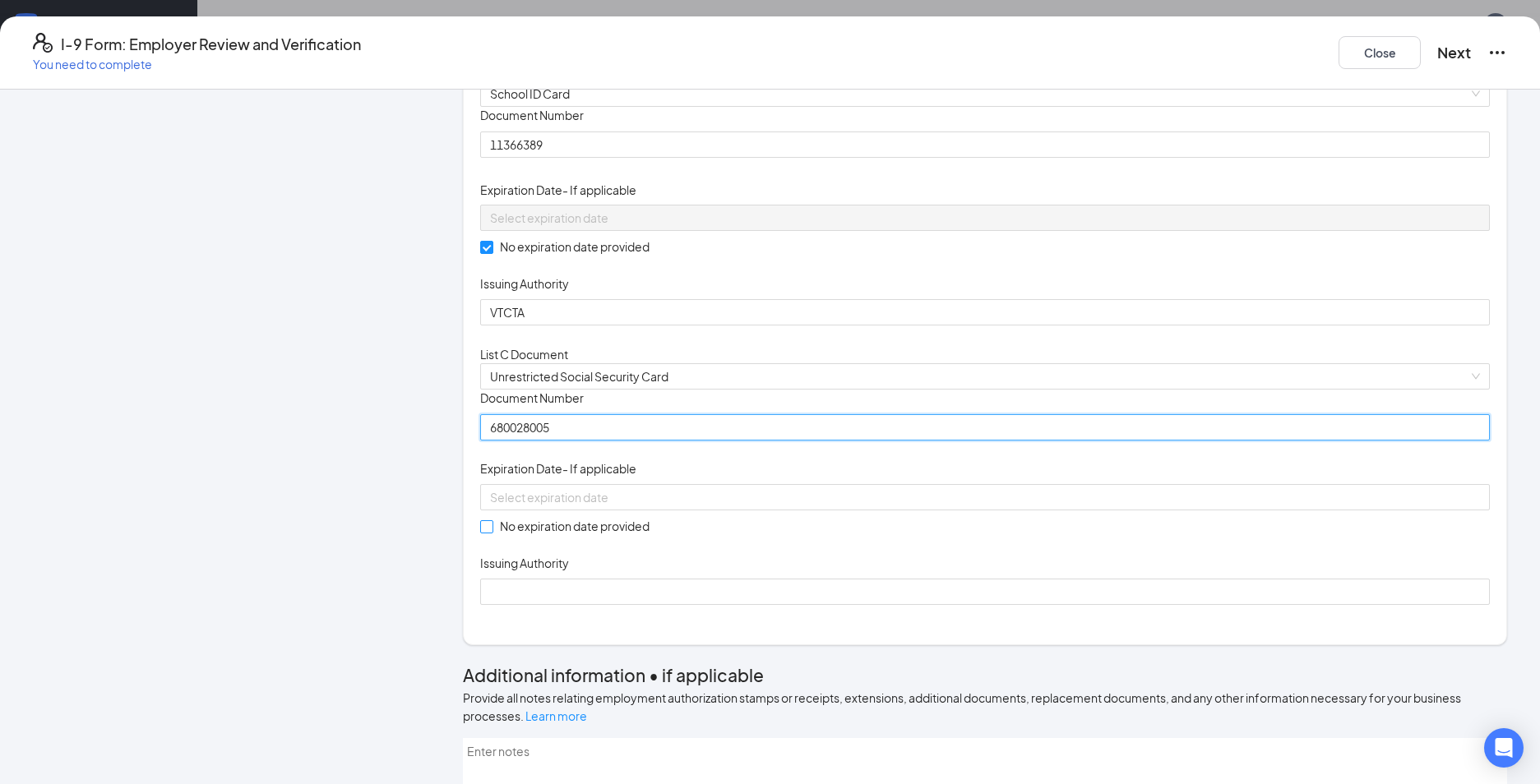
type input "680028005"
click at [494, 533] on span at bounding box center [487, 526] width 13 height 13
click at [492, 531] on input "No expiration date provided" at bounding box center [486, 525] width 11 height 11
checkbox input "true"
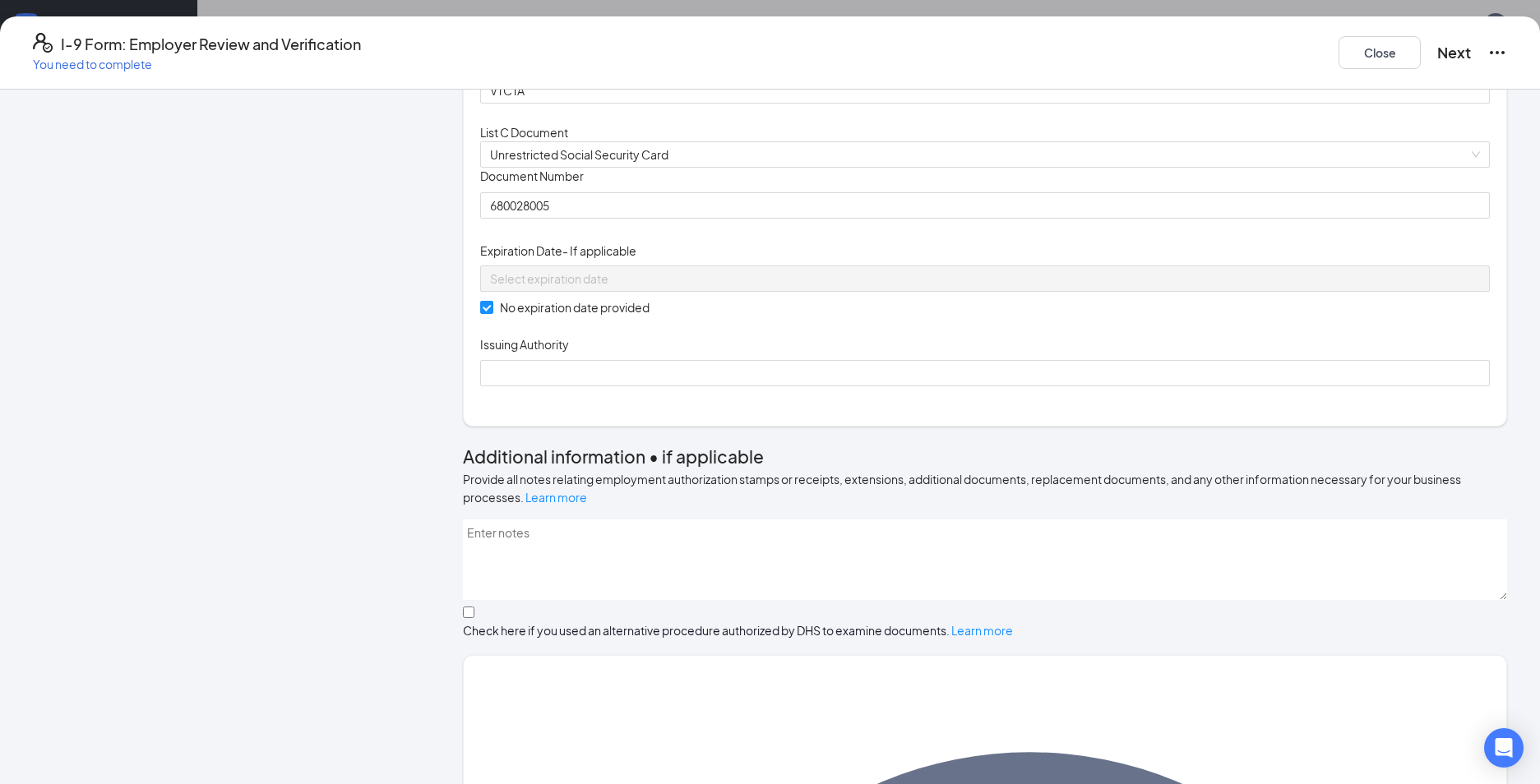
scroll to position [411, 0]
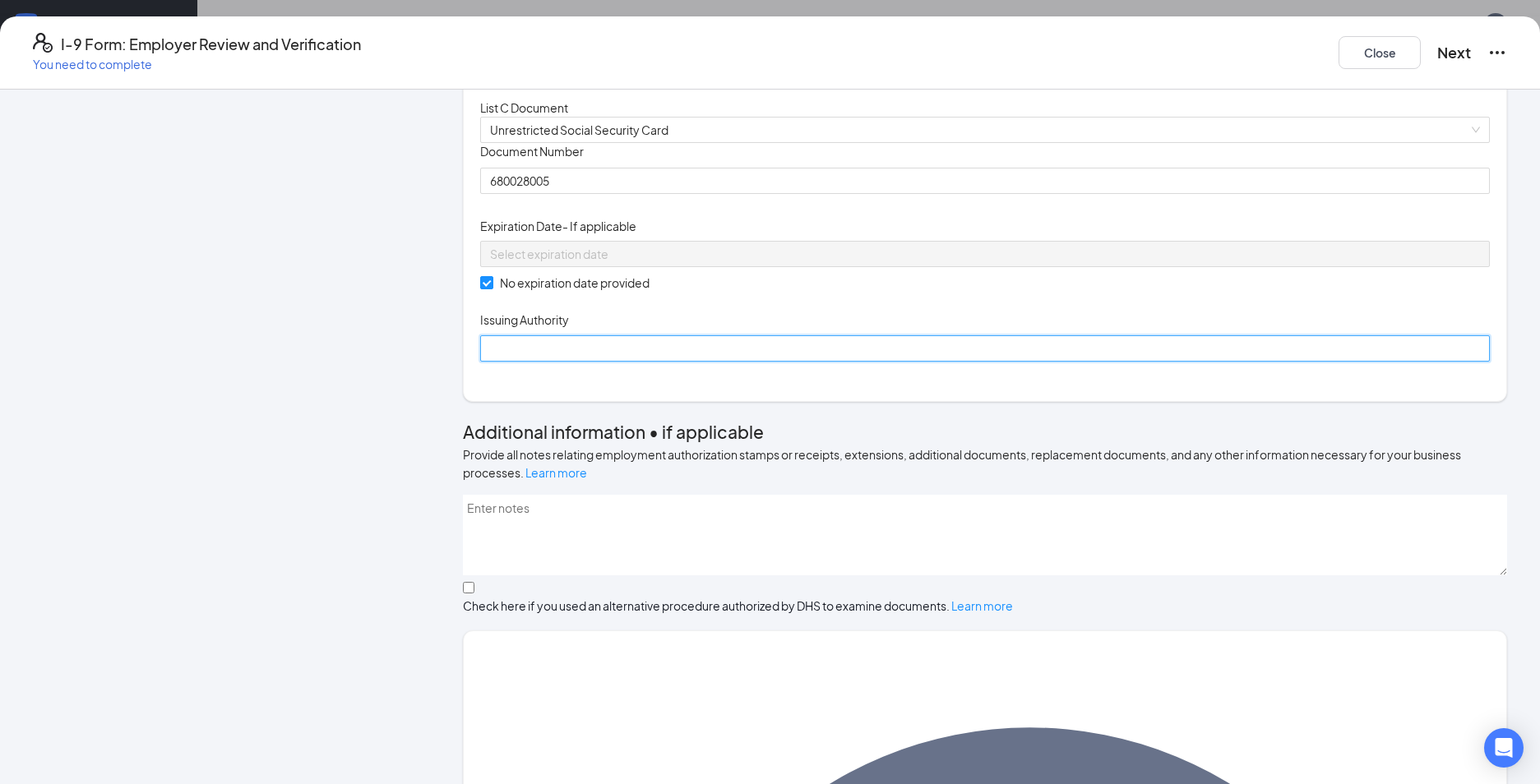
click at [684, 362] on input "Issuing Authority" at bounding box center [985, 349] width 1010 height 26
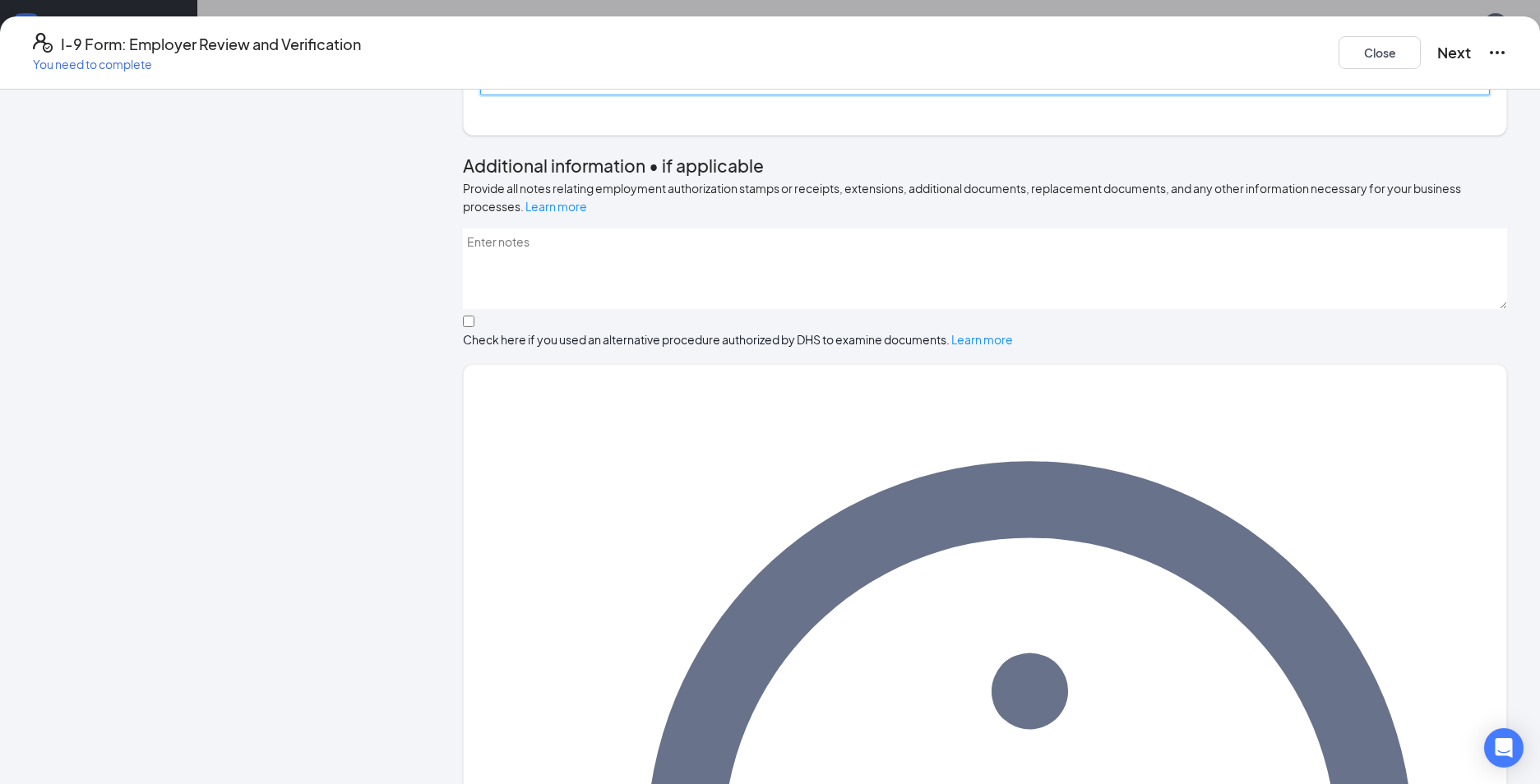
scroll to position [685, 0]
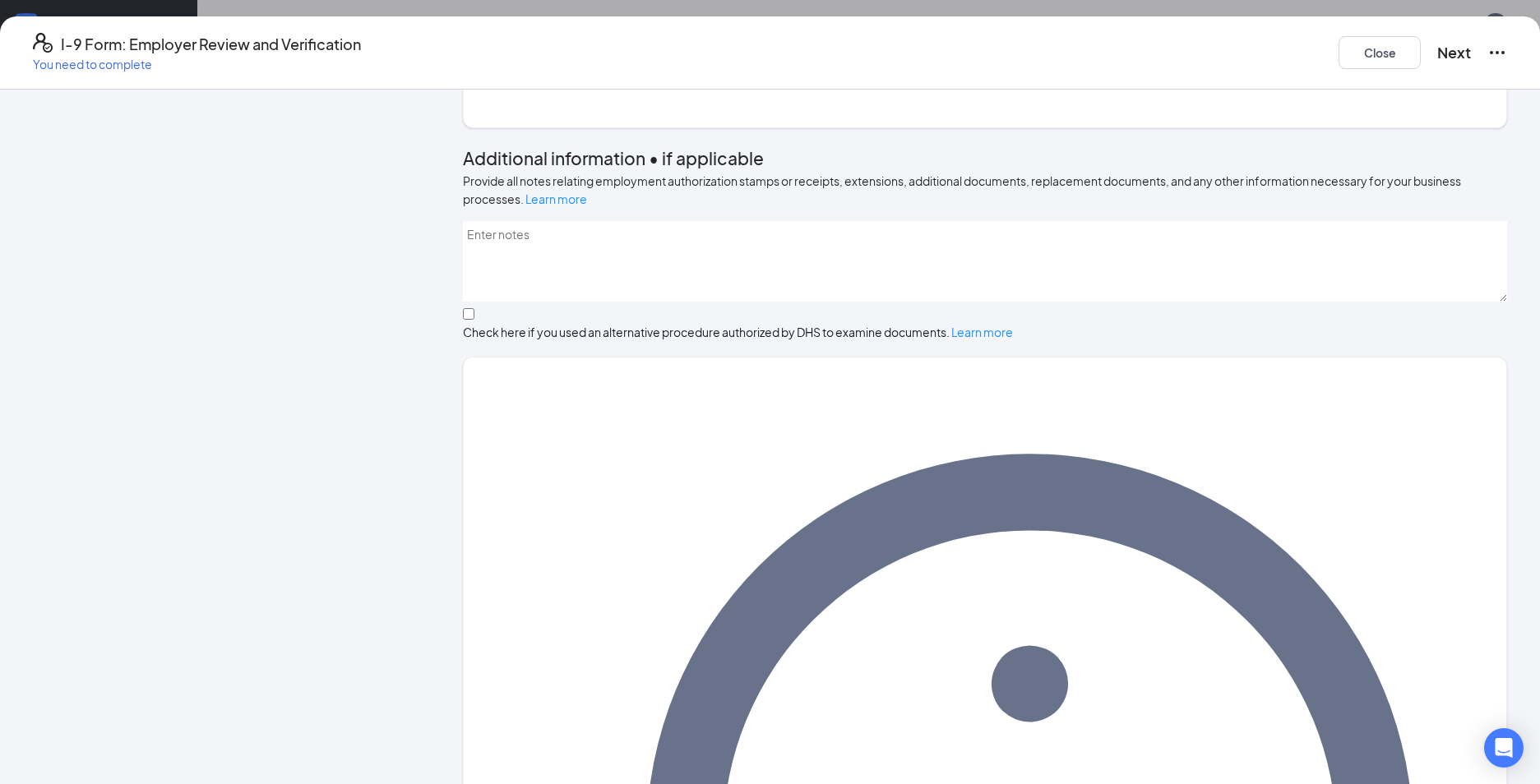
type input "SSA"
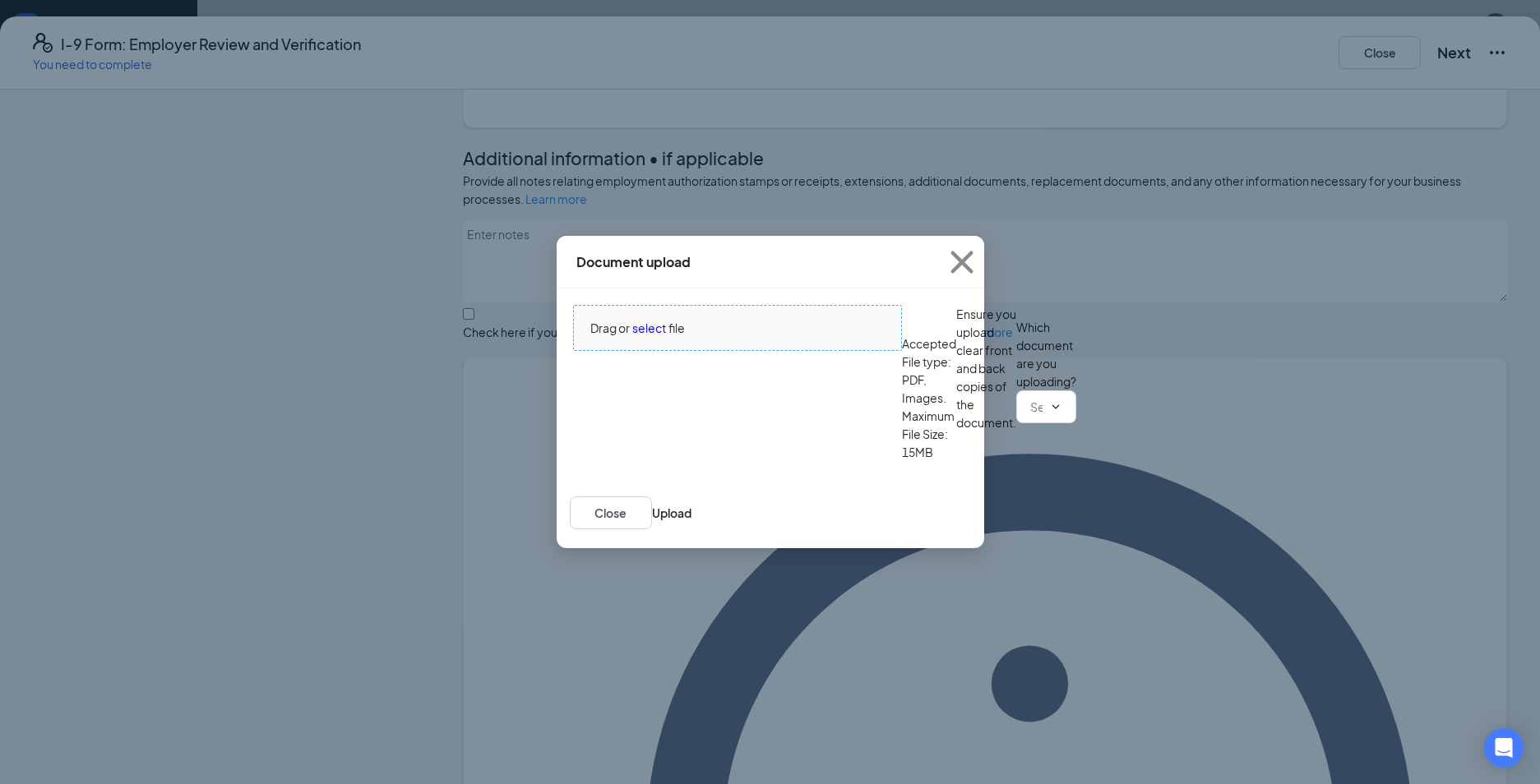
click at [648, 319] on span "select" at bounding box center [649, 328] width 34 height 18
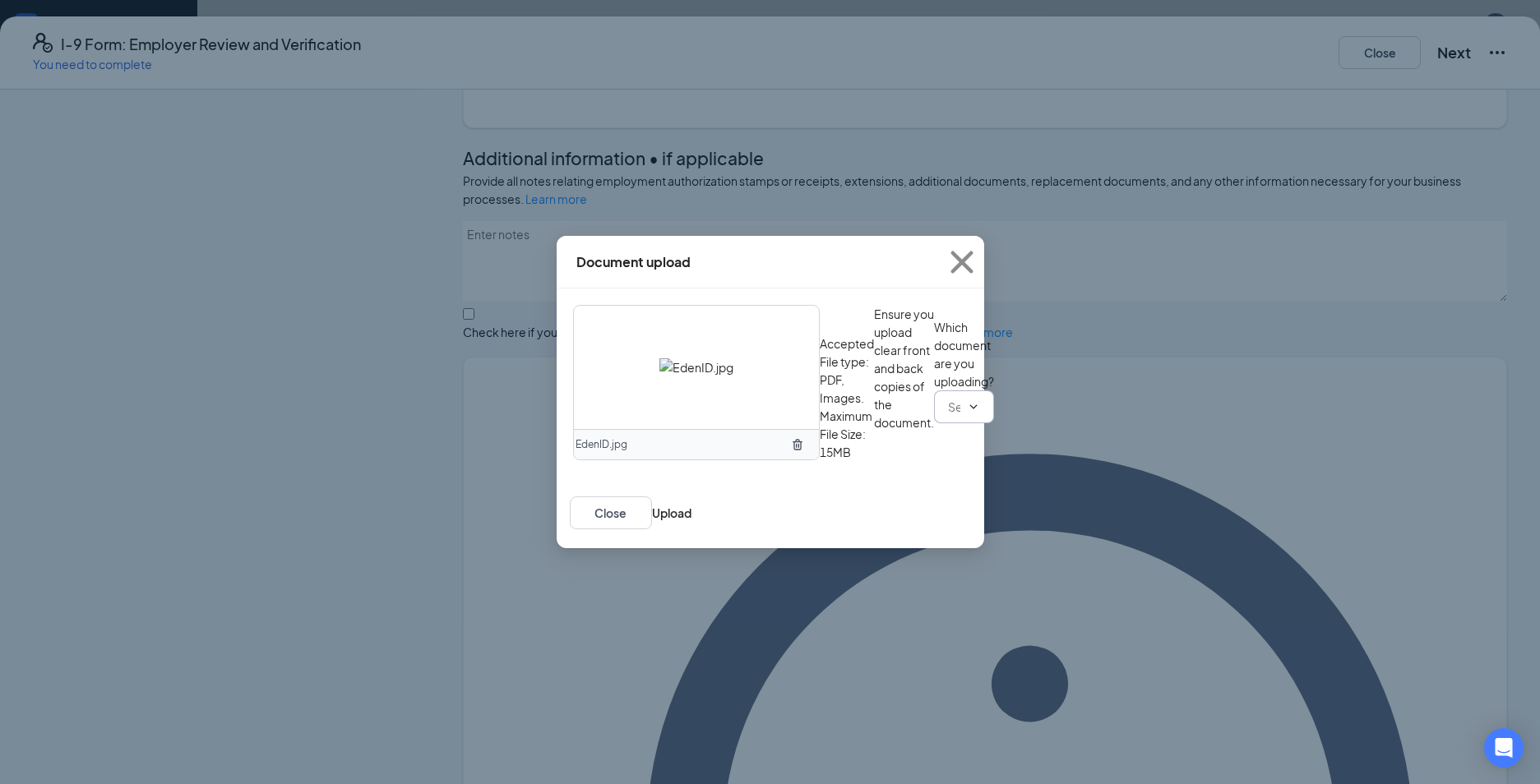
click at [967, 413] on icon "ChevronDown" at bounding box center [973, 406] width 13 height 13
click at [948, 416] on input "text" at bounding box center [955, 407] width 12 height 18
click at [653, 588] on div "School ID Card" at bounding box center [627, 597] width 79 height 18
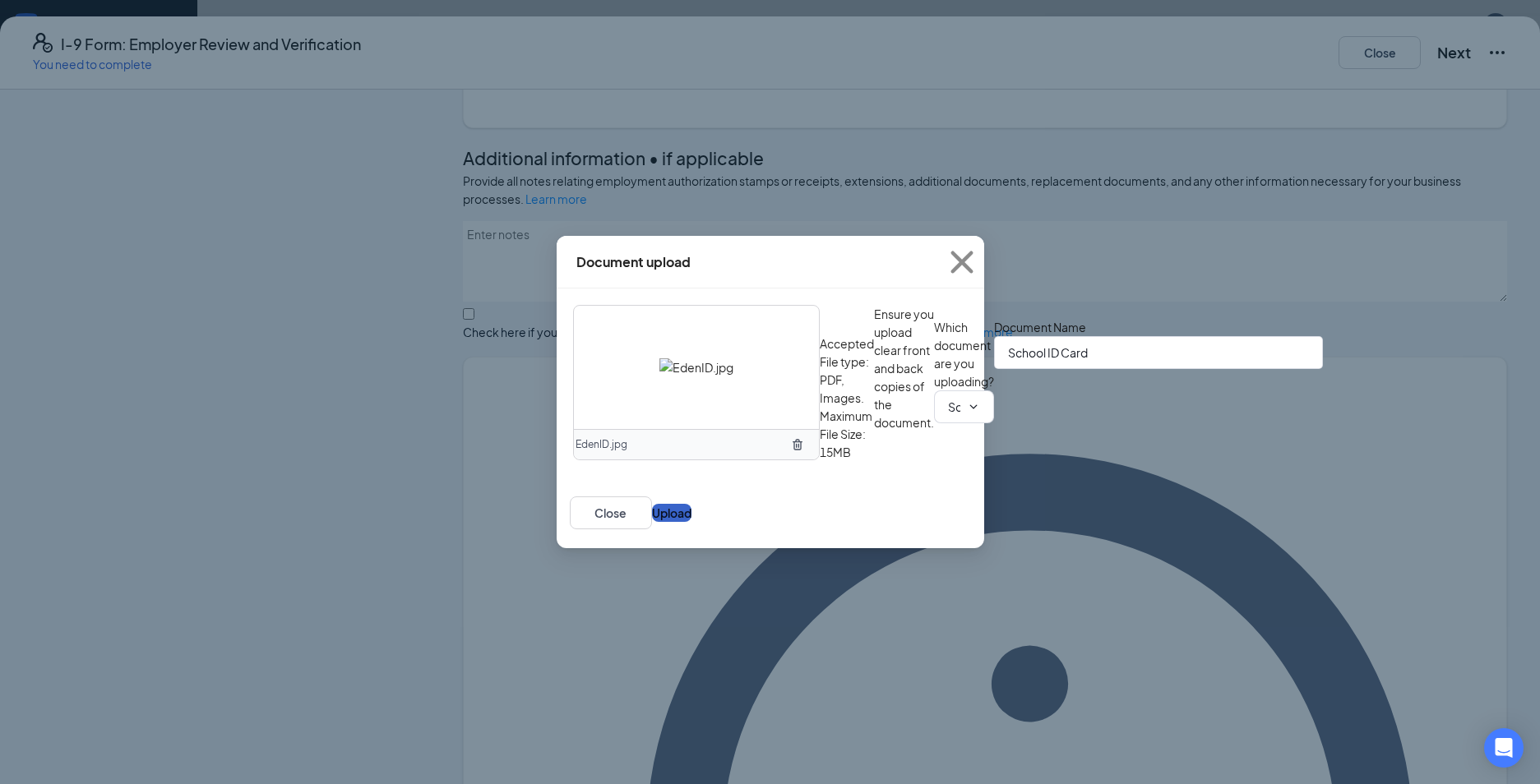
click at [691, 522] on button "Upload" at bounding box center [671, 513] width 40 height 18
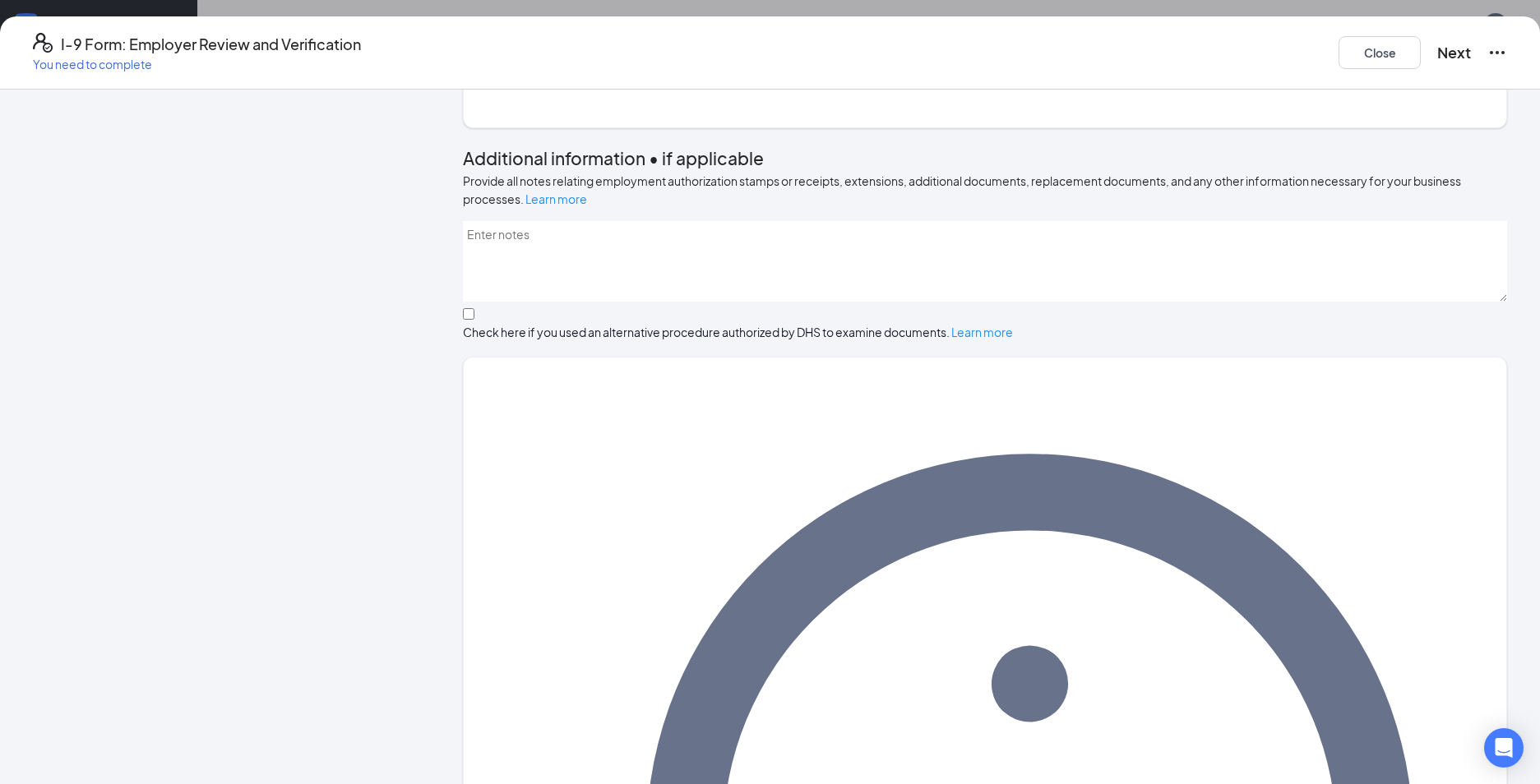
scroll to position [841, 0]
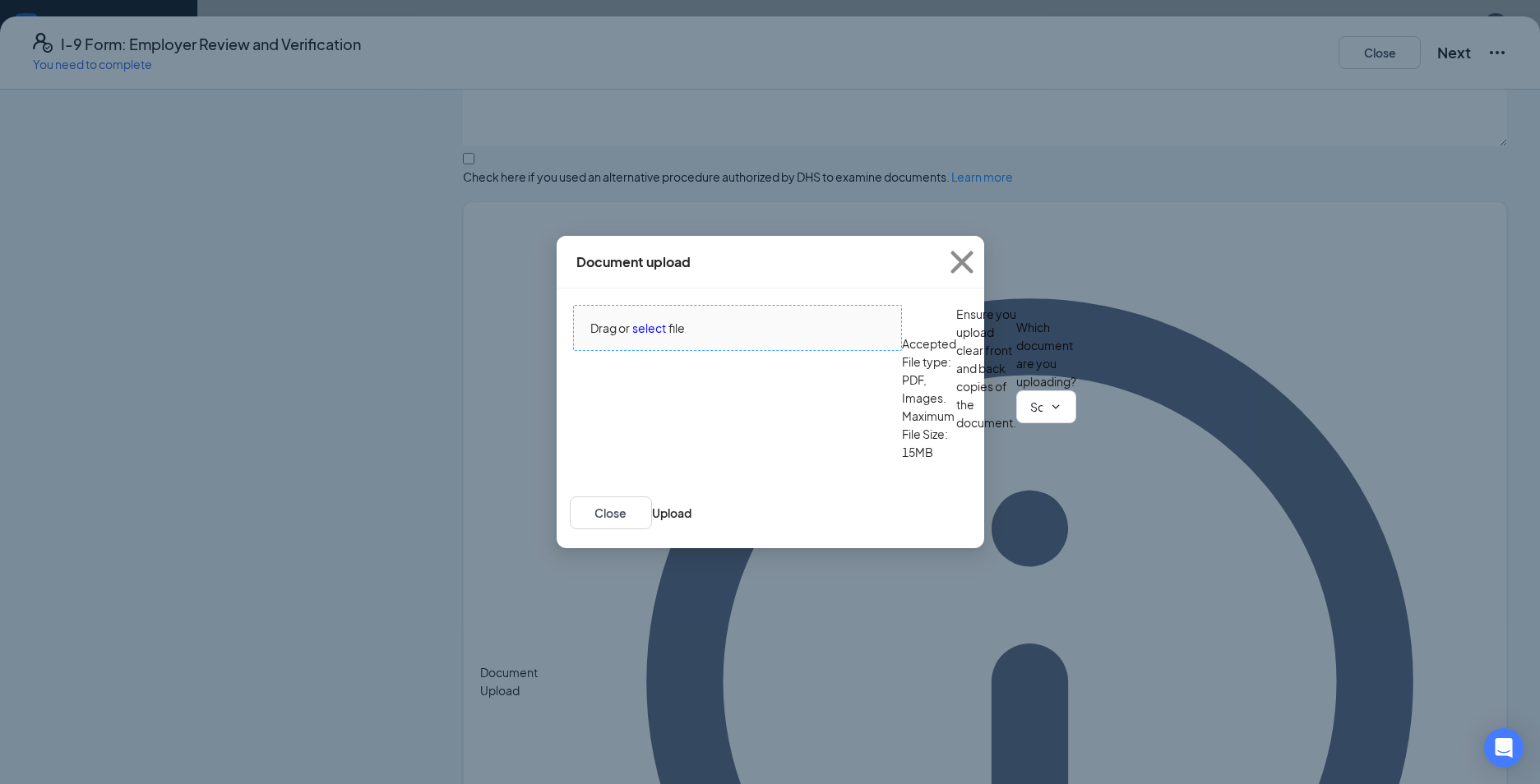
click at [657, 319] on span "select" at bounding box center [649, 328] width 34 height 18
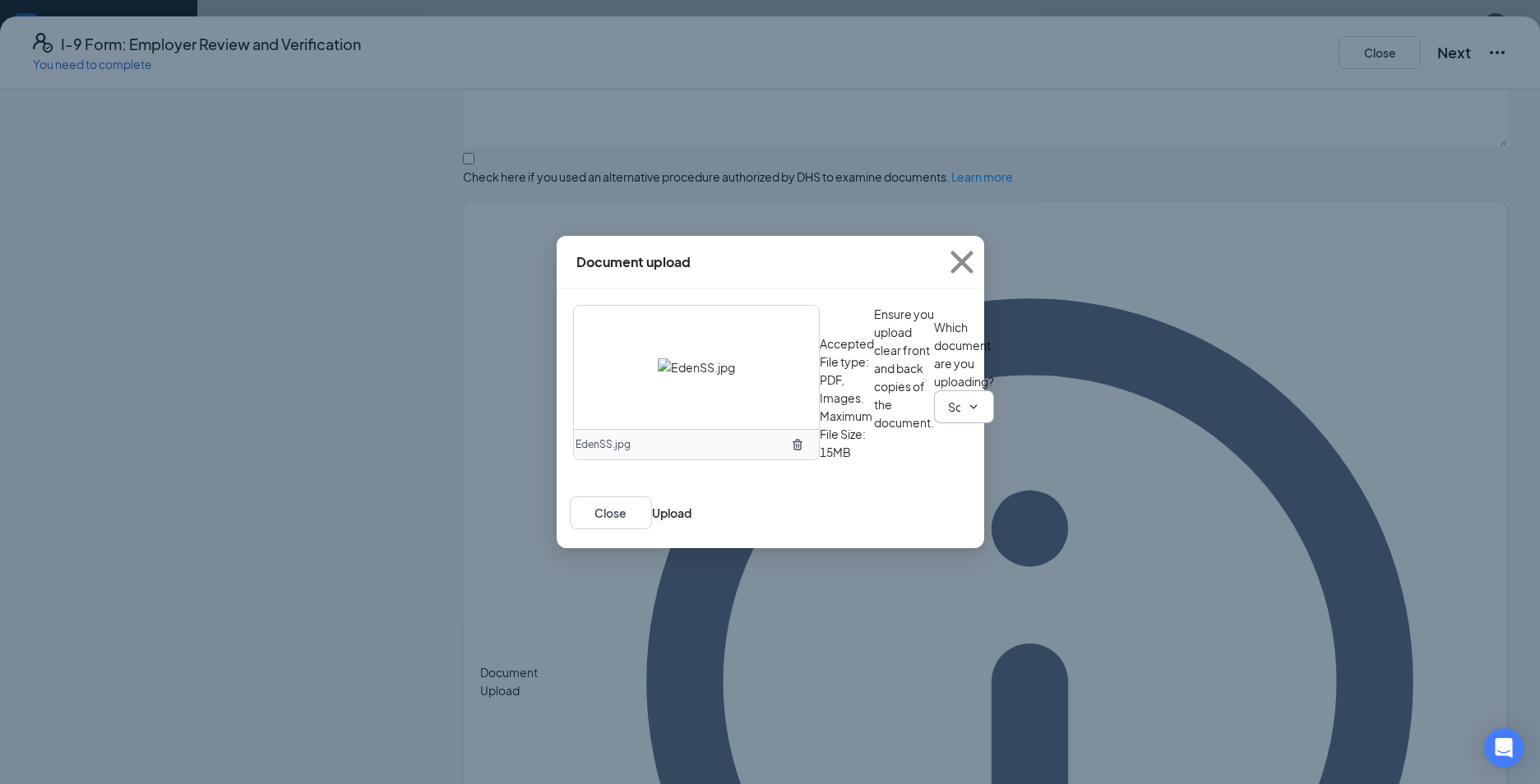
click at [948, 416] on input "School ID Card" at bounding box center [955, 407] width 12 height 18
click at [665, 606] on div "Unrestricted Social Security Card" at bounding box center [676, 614] width 178 height 18
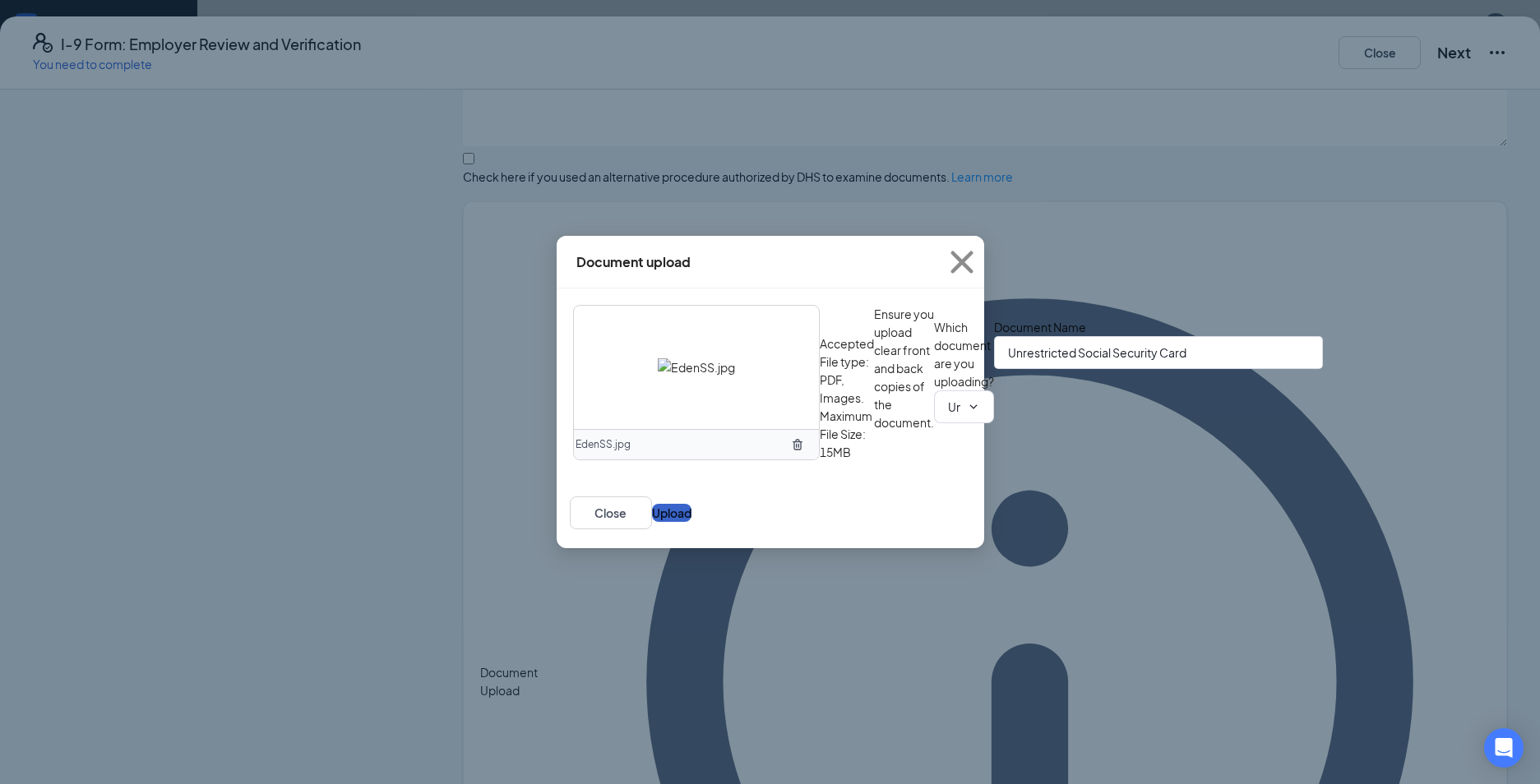
click at [691, 522] on button "Upload" at bounding box center [671, 513] width 40 height 18
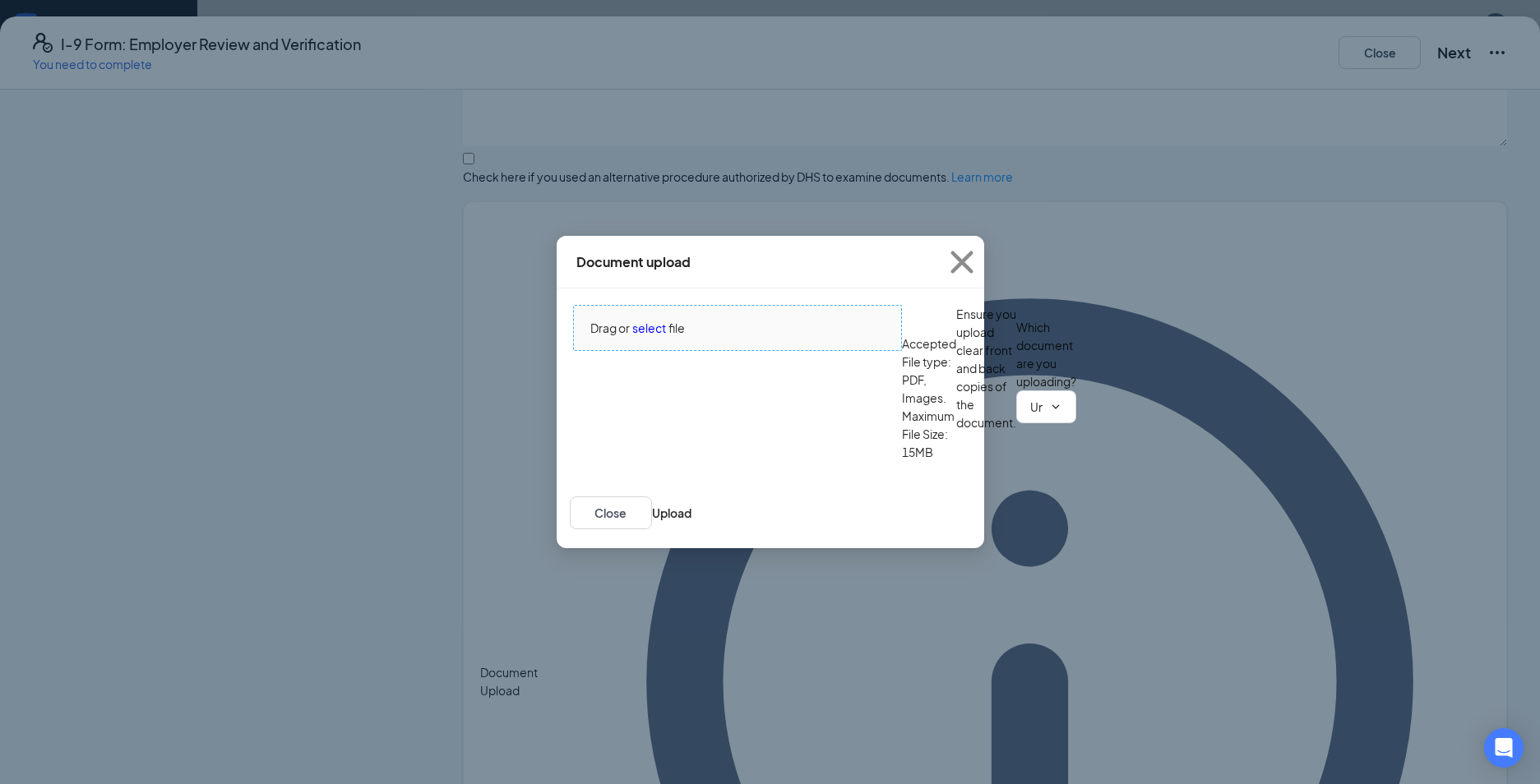
click at [642, 320] on span "select" at bounding box center [649, 328] width 34 height 18
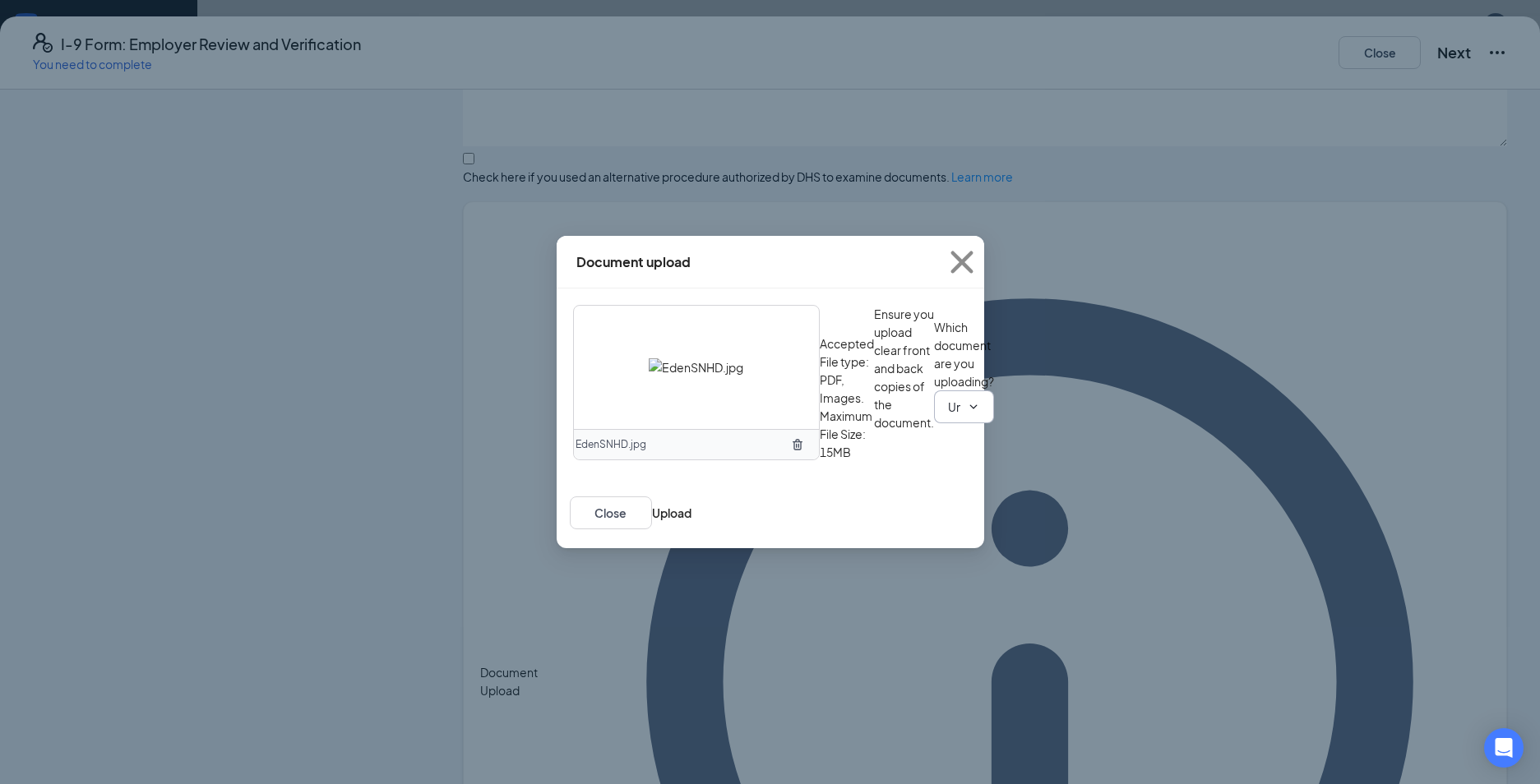
click at [948, 416] on input "Unrestricted Social Security Card" at bounding box center [955, 407] width 12 height 18
click at [628, 624] on div "Other document" at bounding box center [632, 633] width 90 height 18
type input "Other document"
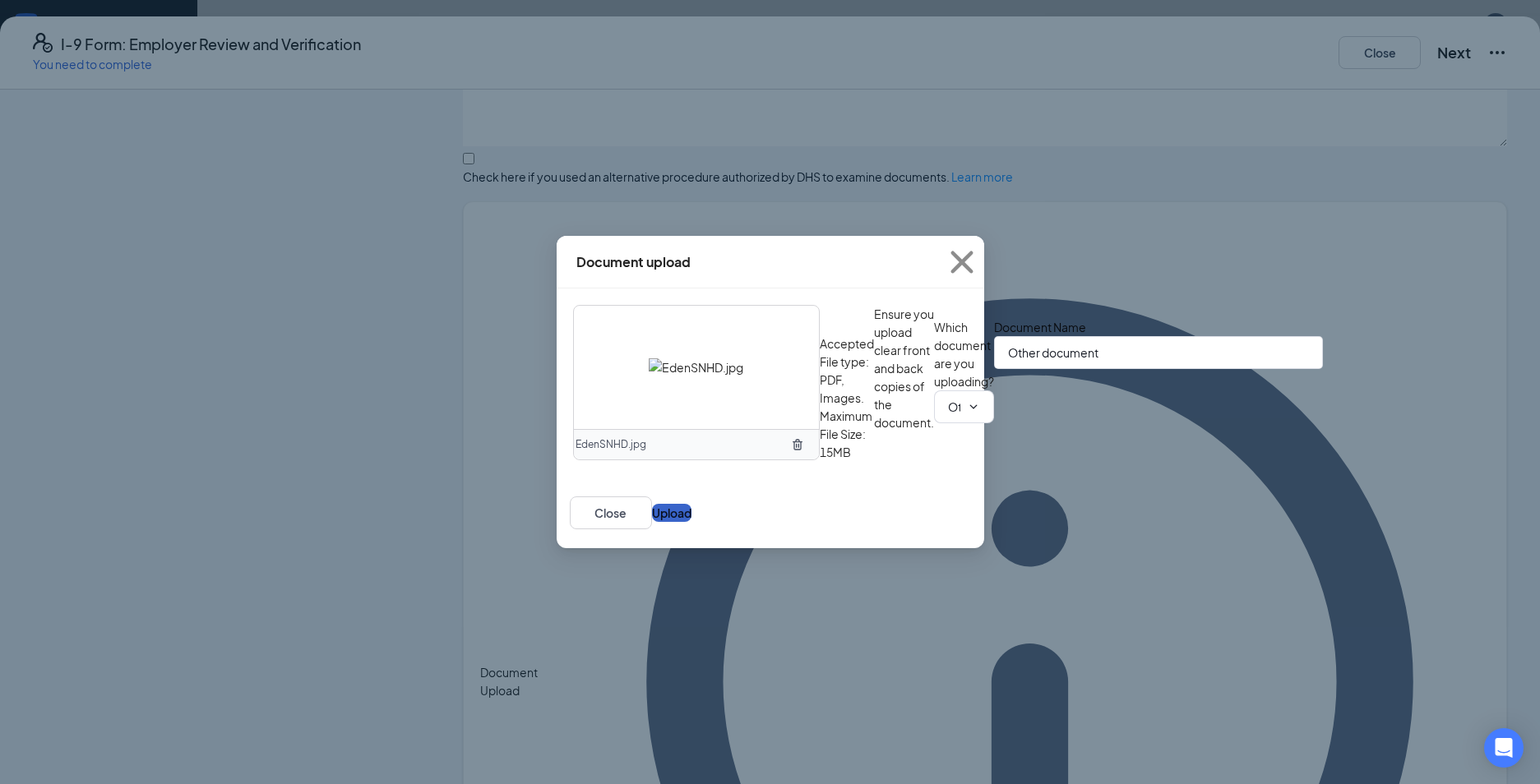
click at [691, 522] on button "Upload" at bounding box center [671, 513] width 40 height 18
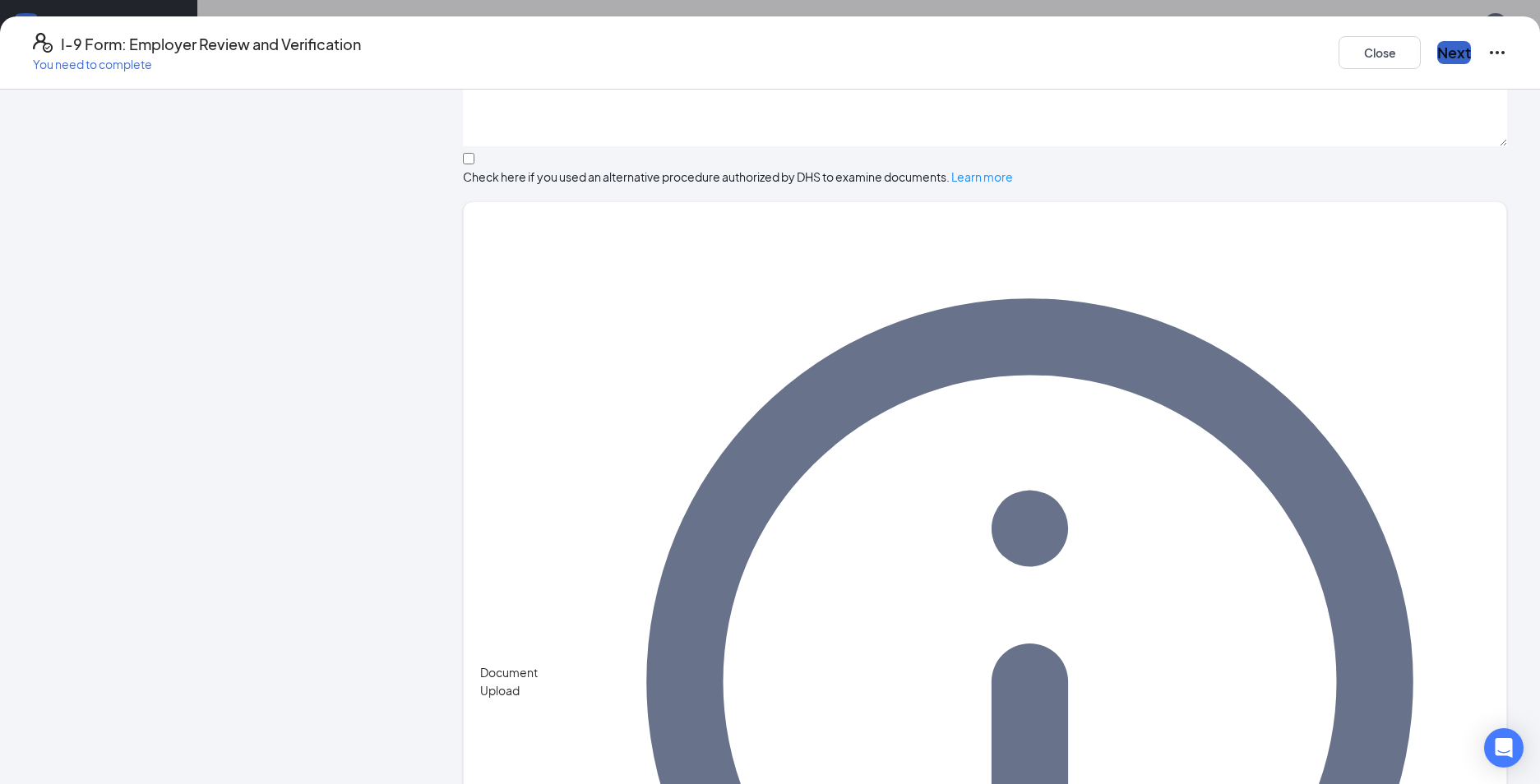
click at [1438, 49] on button "Next" at bounding box center [1454, 53] width 34 height 23
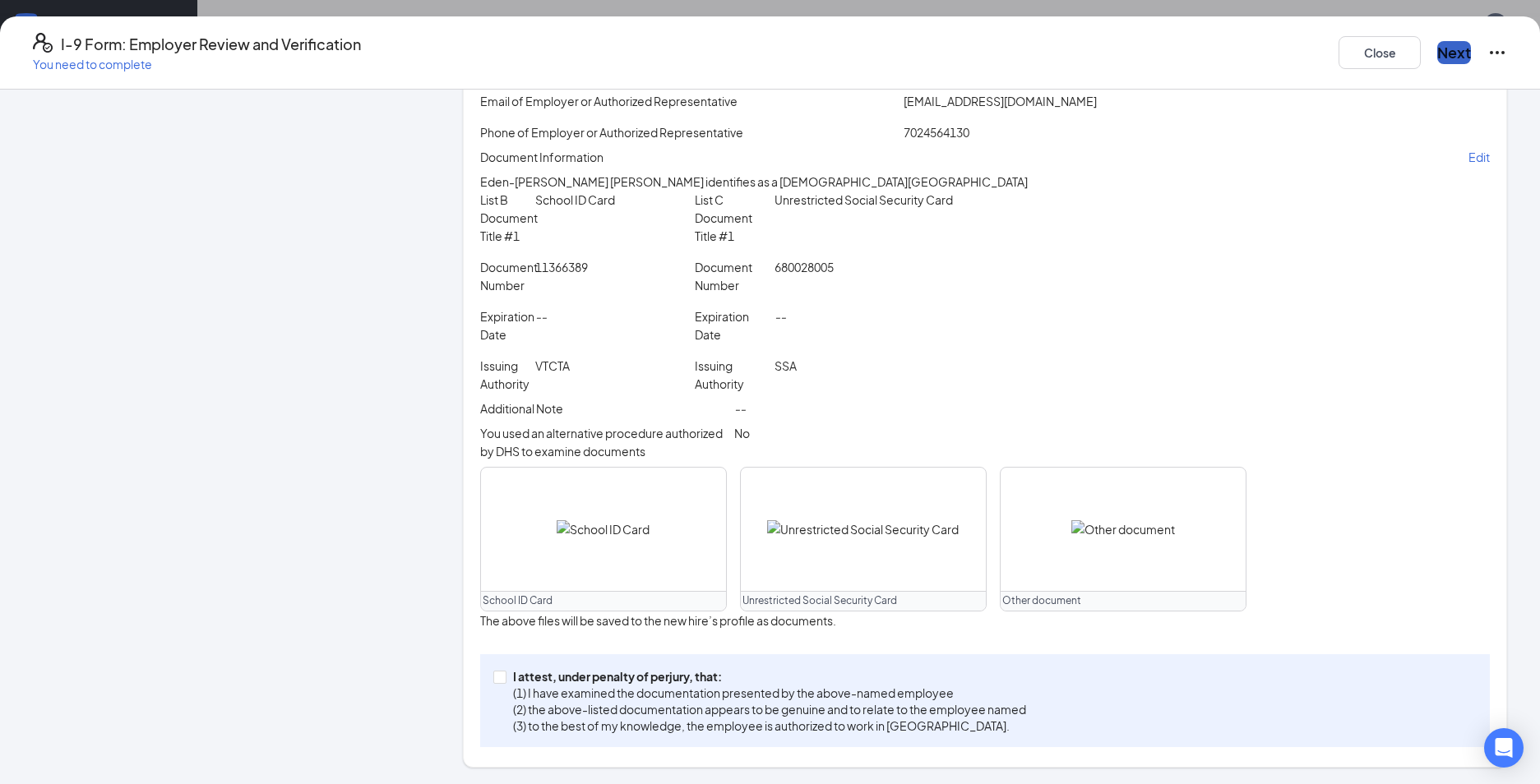
scroll to position [305, 0]
click at [505, 673] on input "I attest, under penalty of [PERSON_NAME], that: (1) I have examined the documen…" at bounding box center [499, 676] width 11 height 11
checkbox input "true"
click at [1438, 41] on button "Next" at bounding box center [1454, 53] width 34 height 23
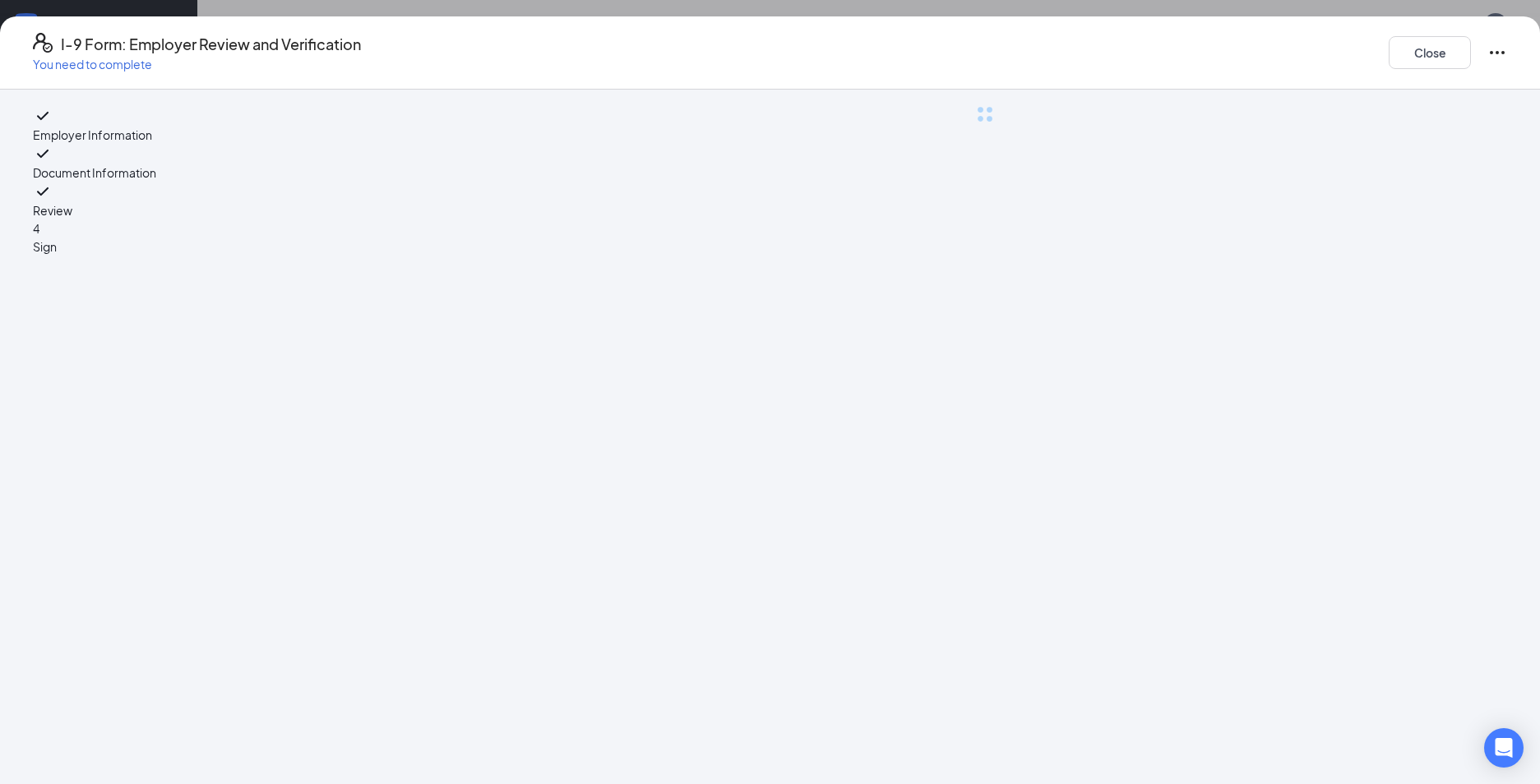
scroll to position [0, 0]
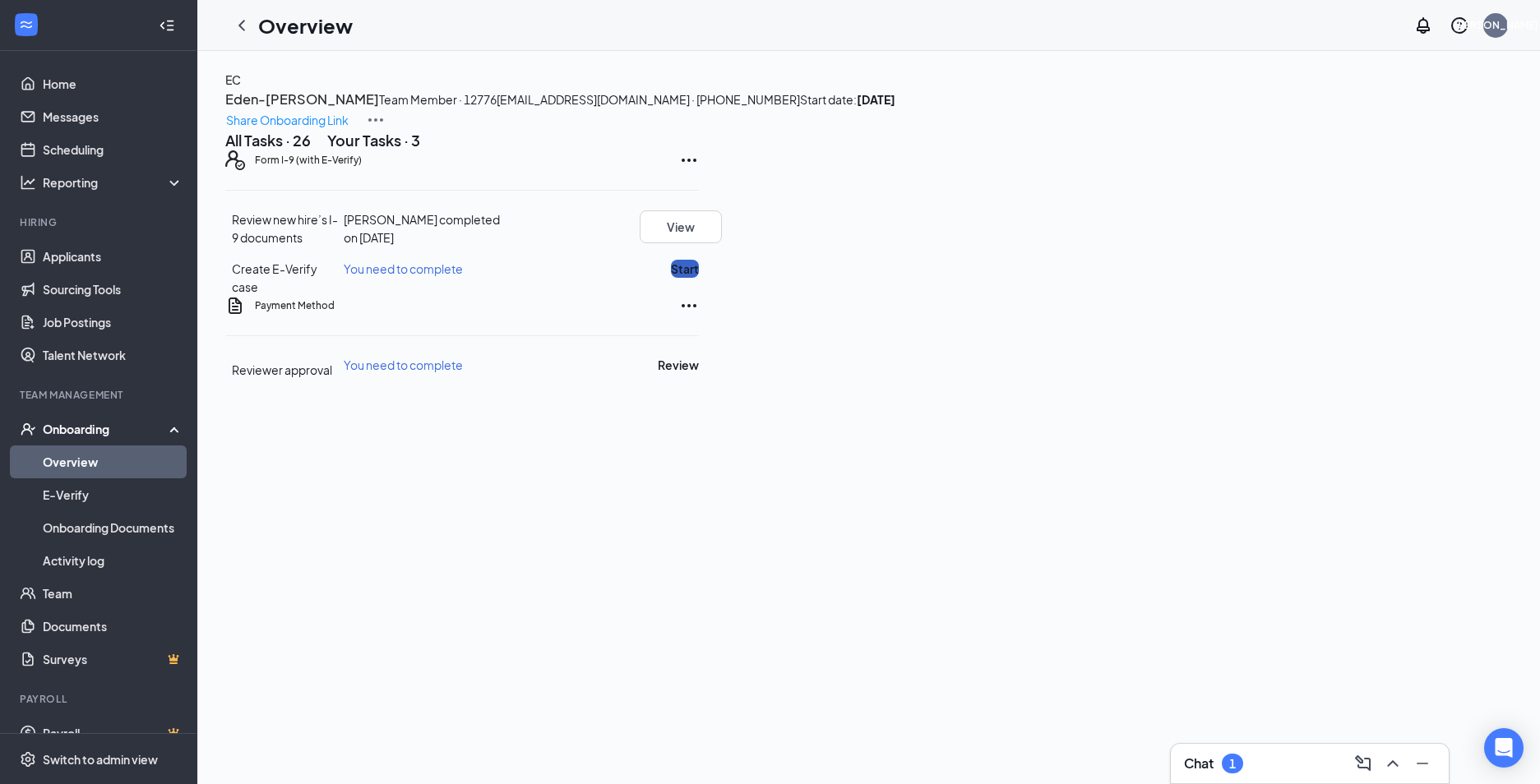
click at [699, 278] on button "Start" at bounding box center [685, 268] width 28 height 18
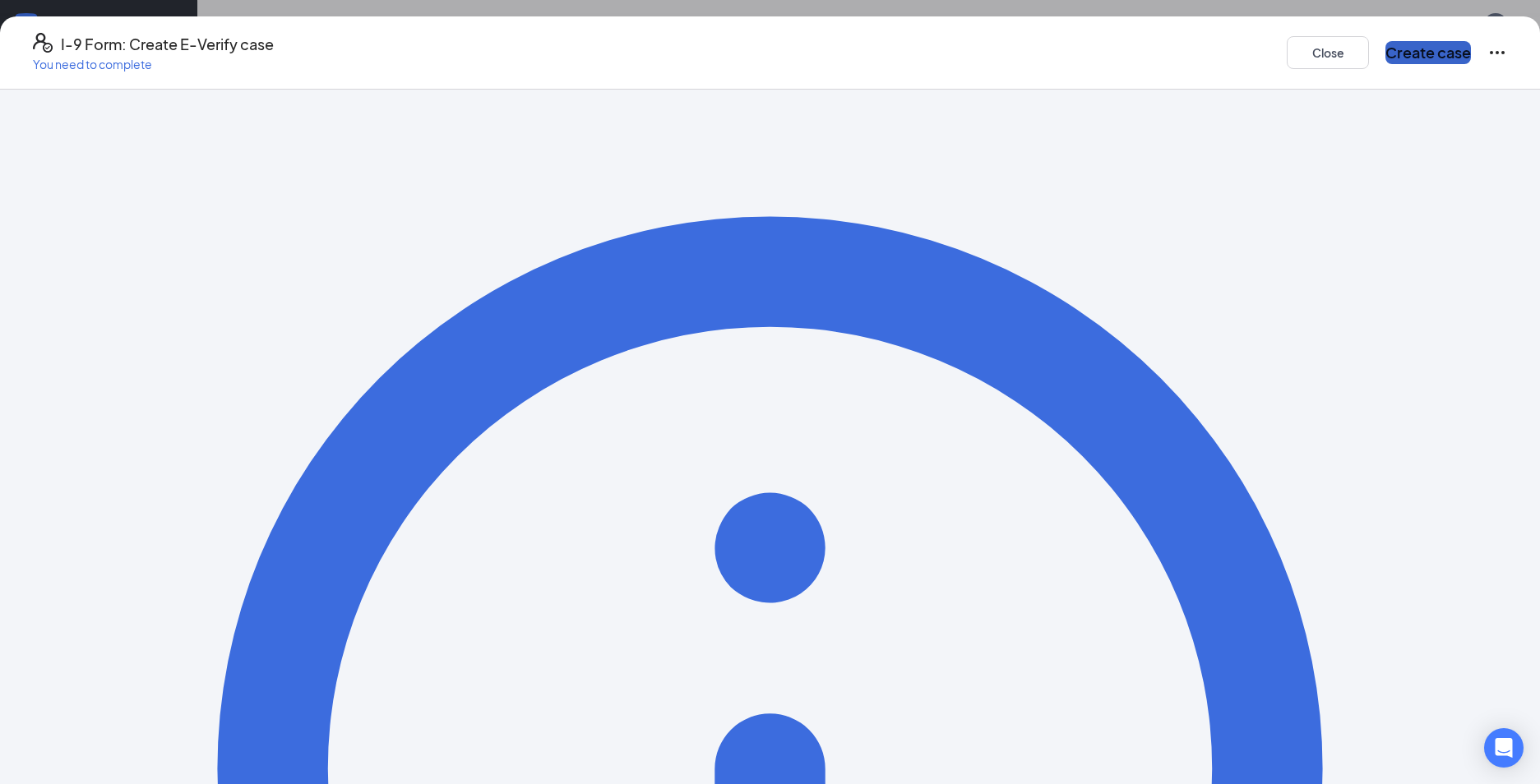
click at [1385, 51] on button "Create case" at bounding box center [1428, 53] width 86 height 23
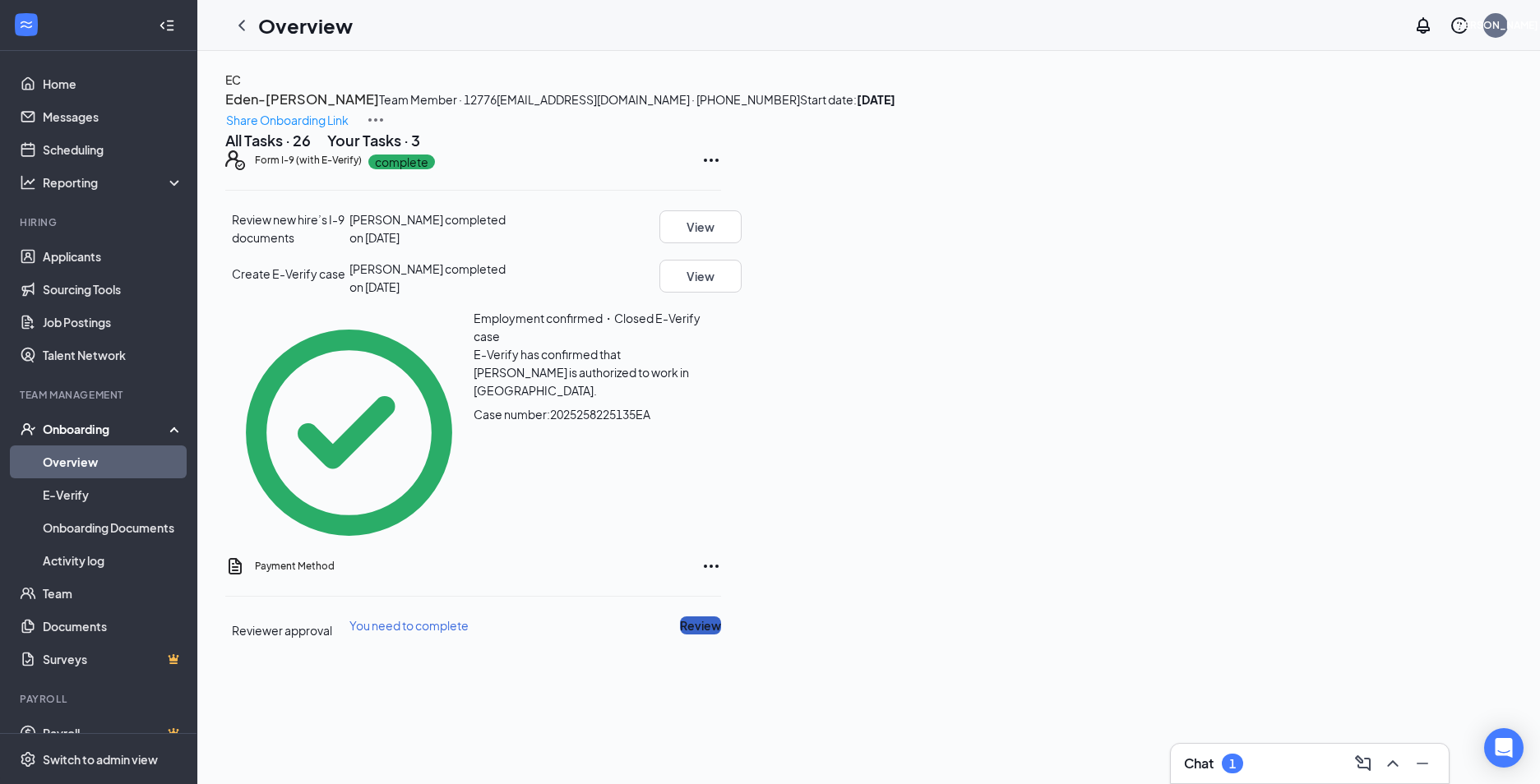
click at [721, 635] on button "Review" at bounding box center [700, 625] width 42 height 18
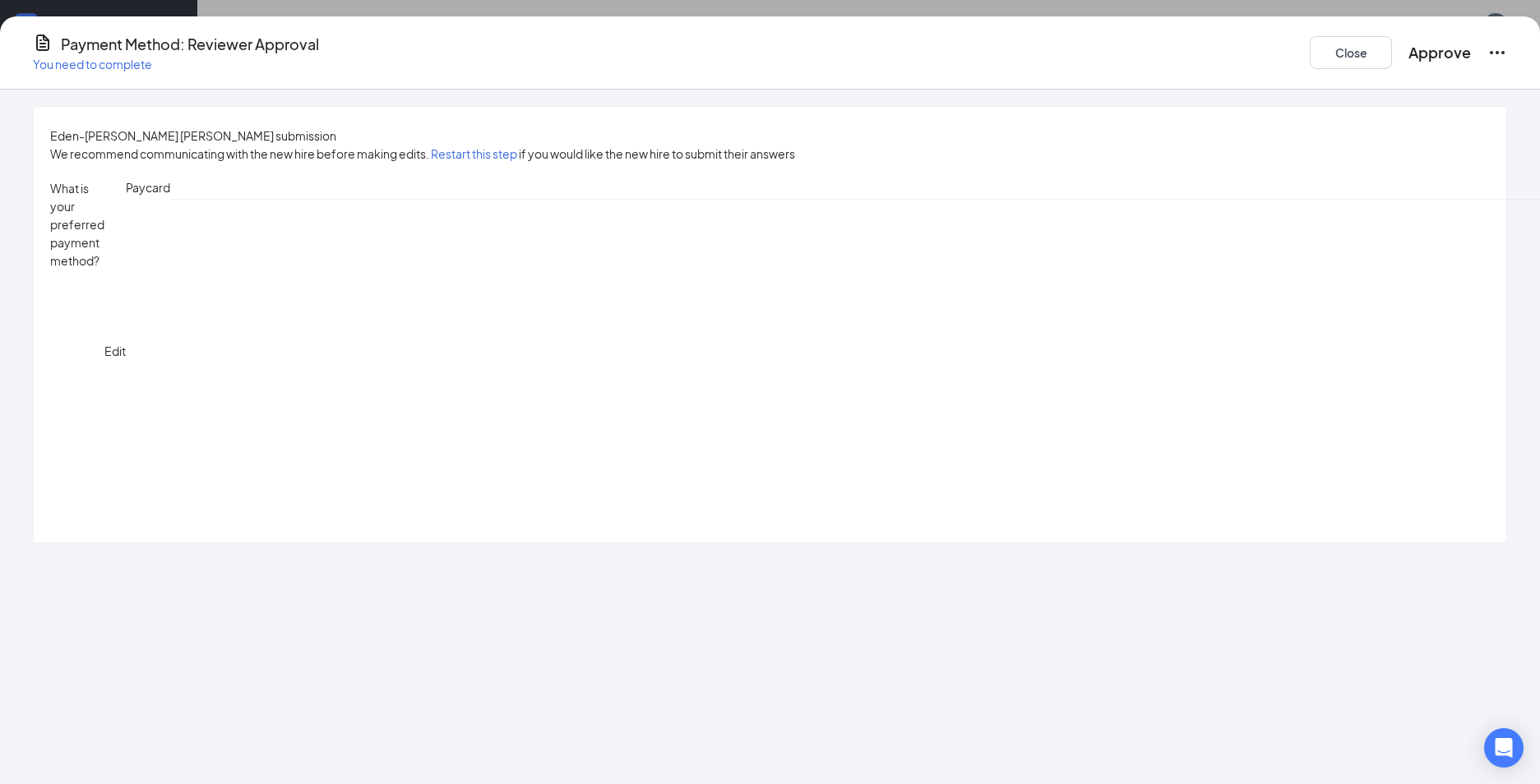
click at [125, 343] on span "Edit" at bounding box center [115, 351] width 21 height 15
click at [64, 277] on input "Direct Deposit" at bounding box center [57, 283] width 13 height 13
radio input "true"
radio input "false"
click at [132, 199] on span "Save" at bounding box center [117, 206] width 27 height 15
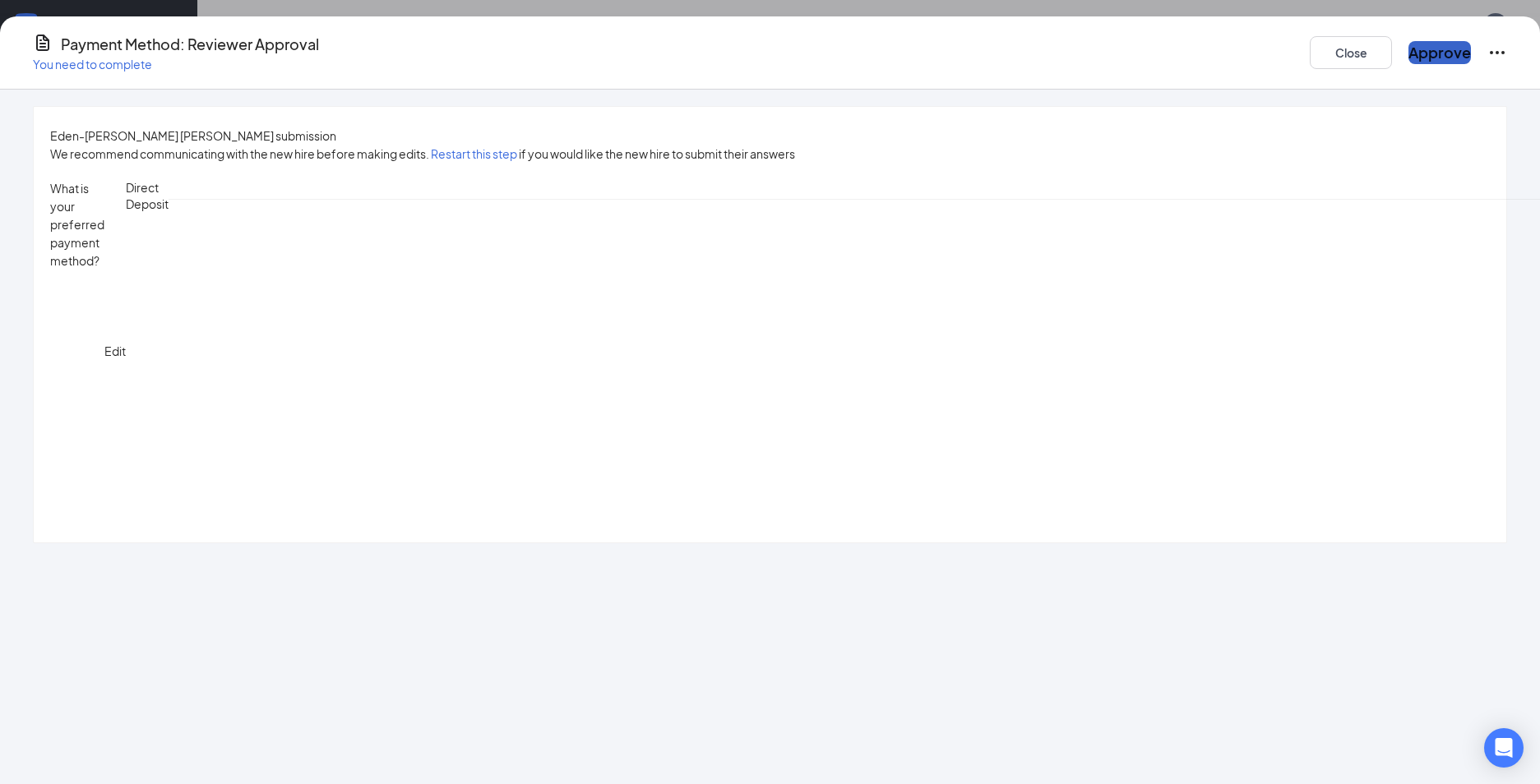
click at [1408, 41] on button "Approve" at bounding box center [1439, 53] width 63 height 23
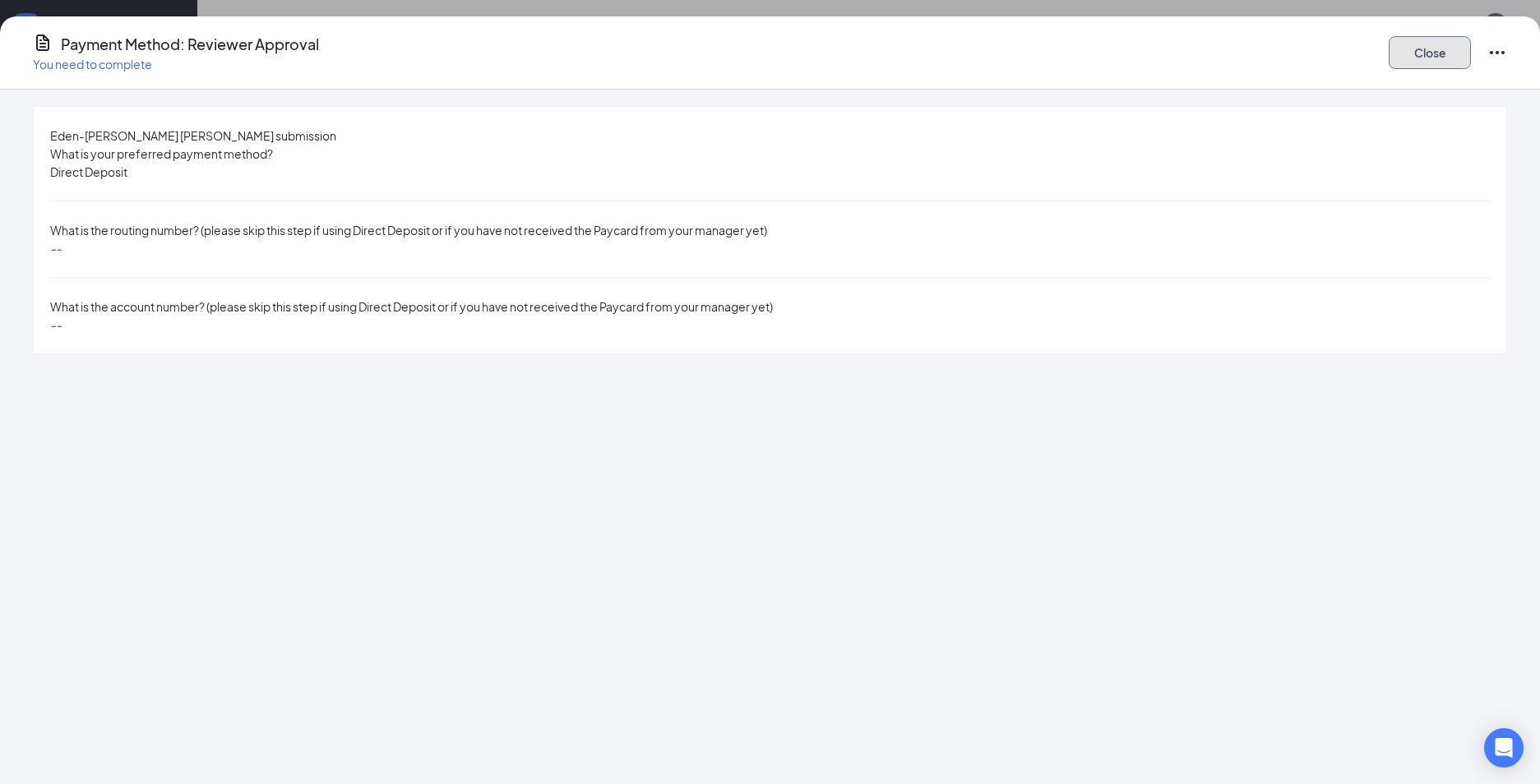
click at [1389, 49] on button "Close" at bounding box center [1430, 52] width 82 height 33
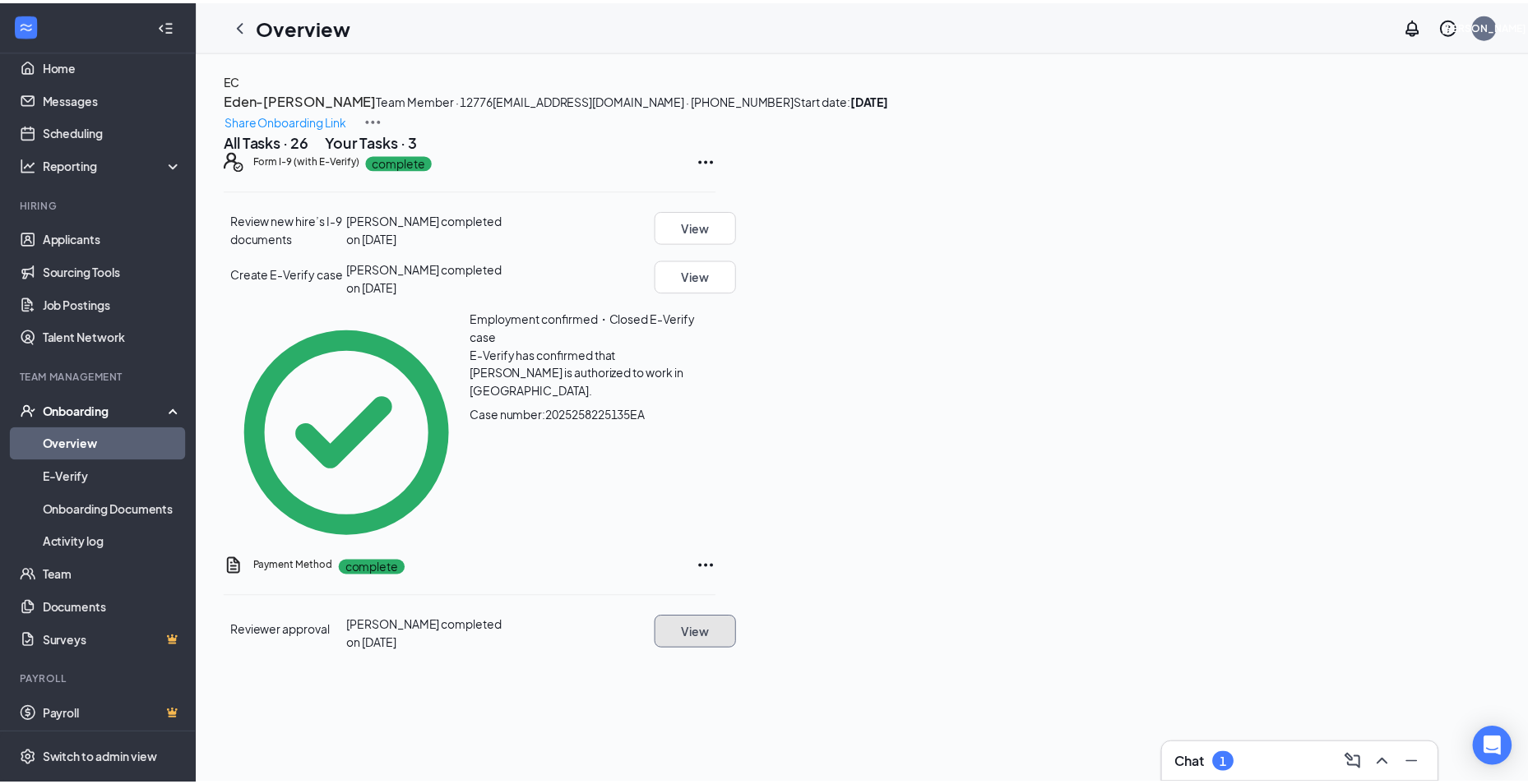
scroll to position [23, 0]
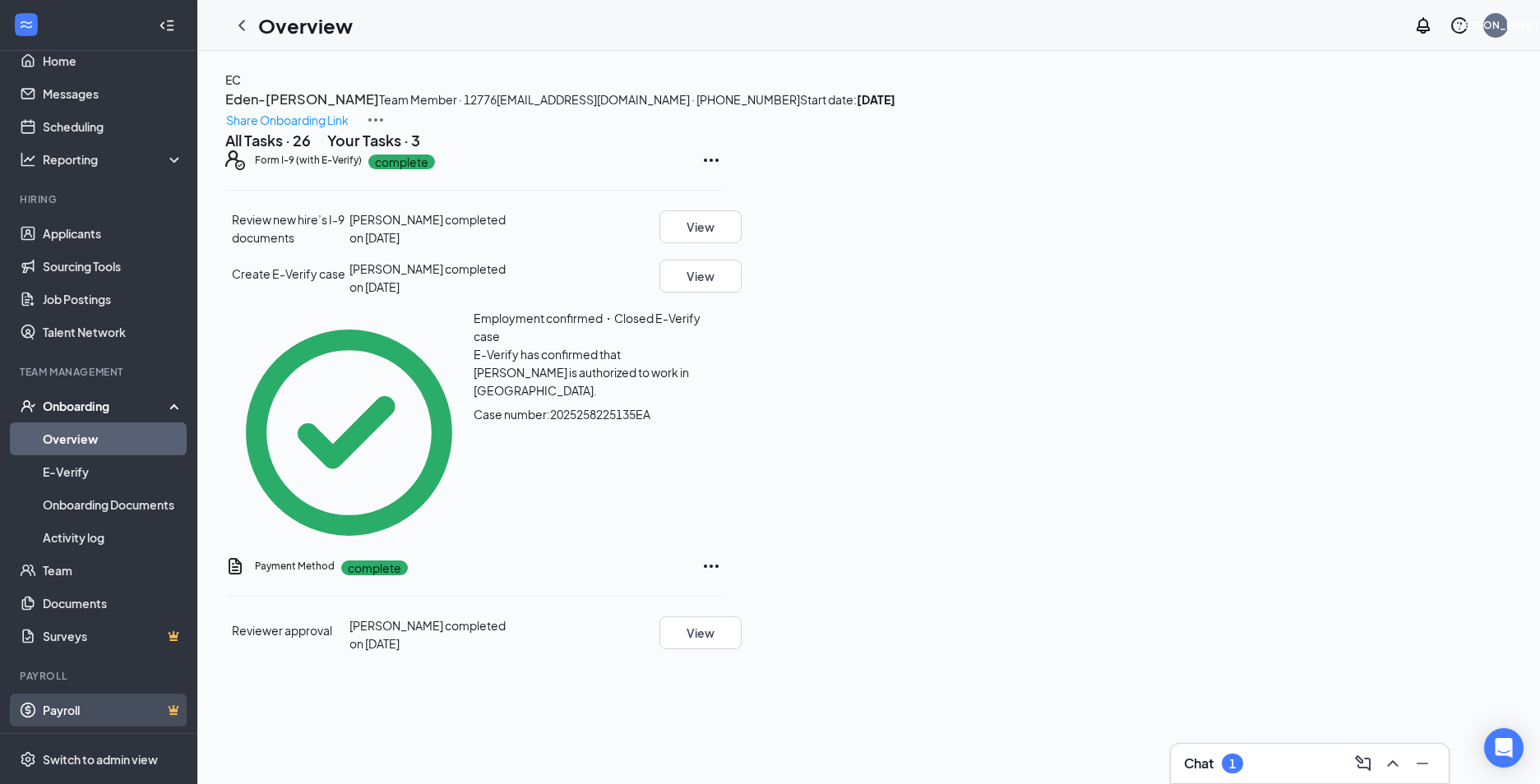
click at [72, 707] on link "Payroll" at bounding box center [112, 710] width 140 height 33
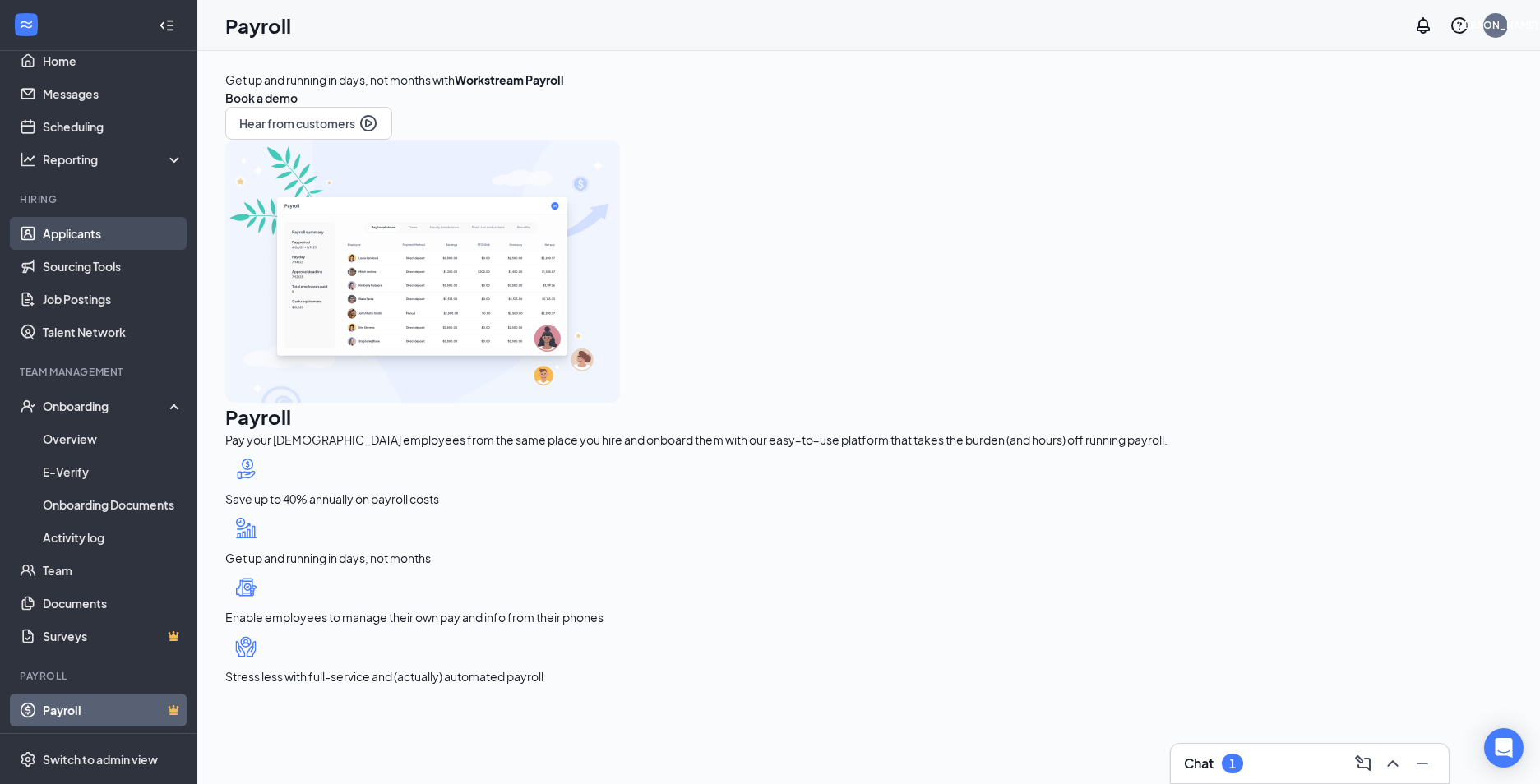
click at [87, 233] on link "Applicants" at bounding box center [112, 233] width 140 height 33
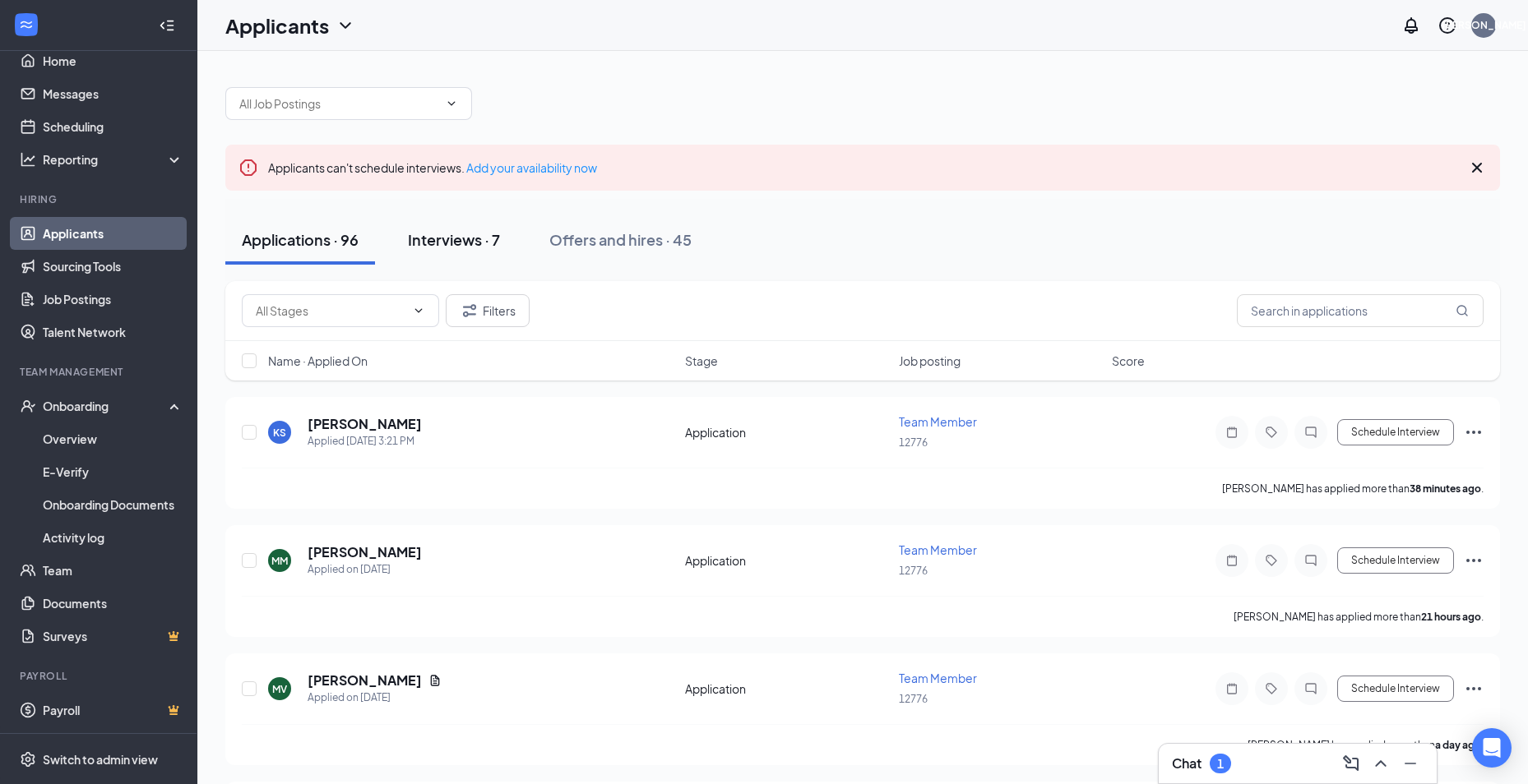
click at [451, 243] on div "Interviews · 7" at bounding box center [454, 239] width 92 height 20
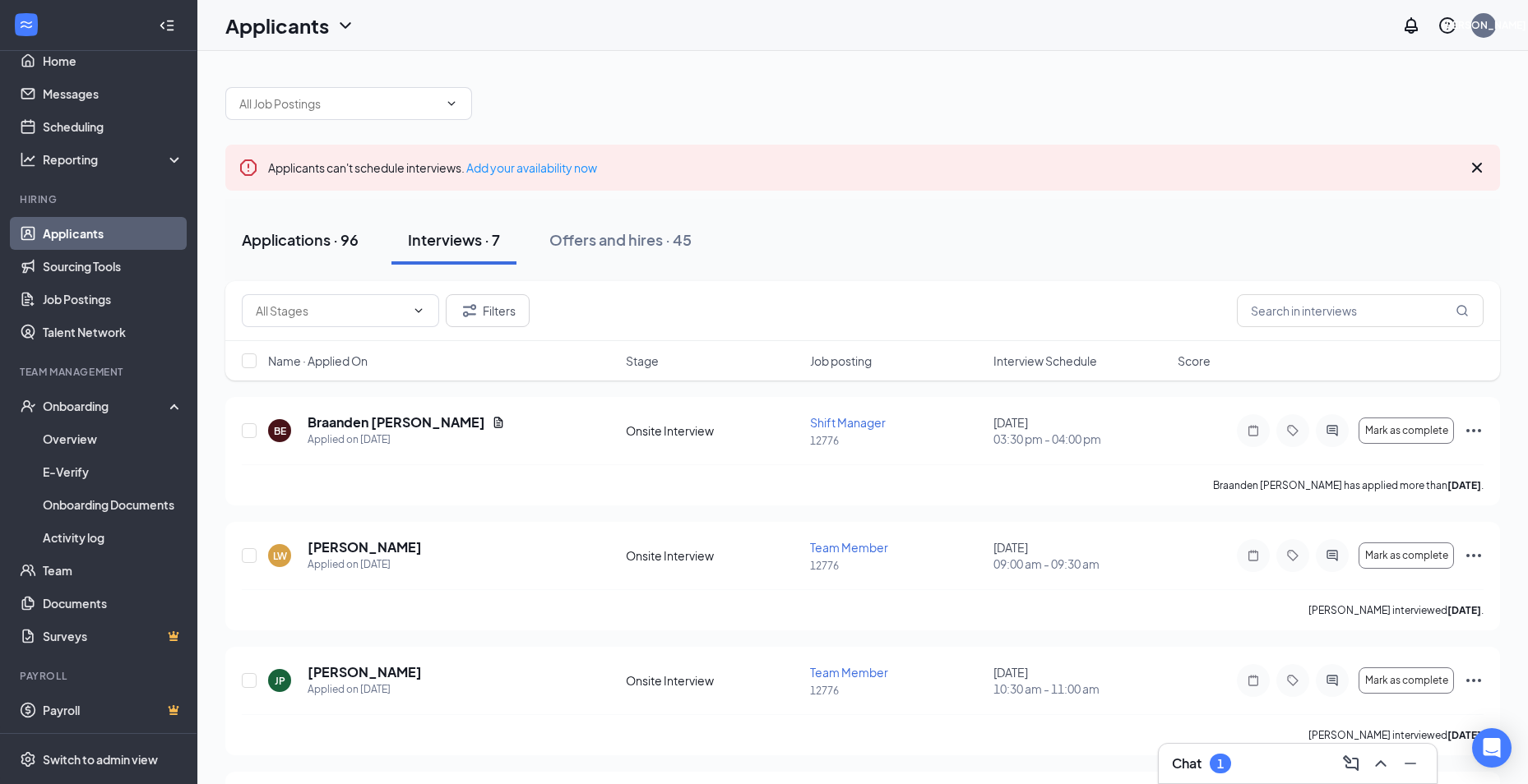
click at [314, 245] on div "Applications · 96" at bounding box center [300, 239] width 117 height 20
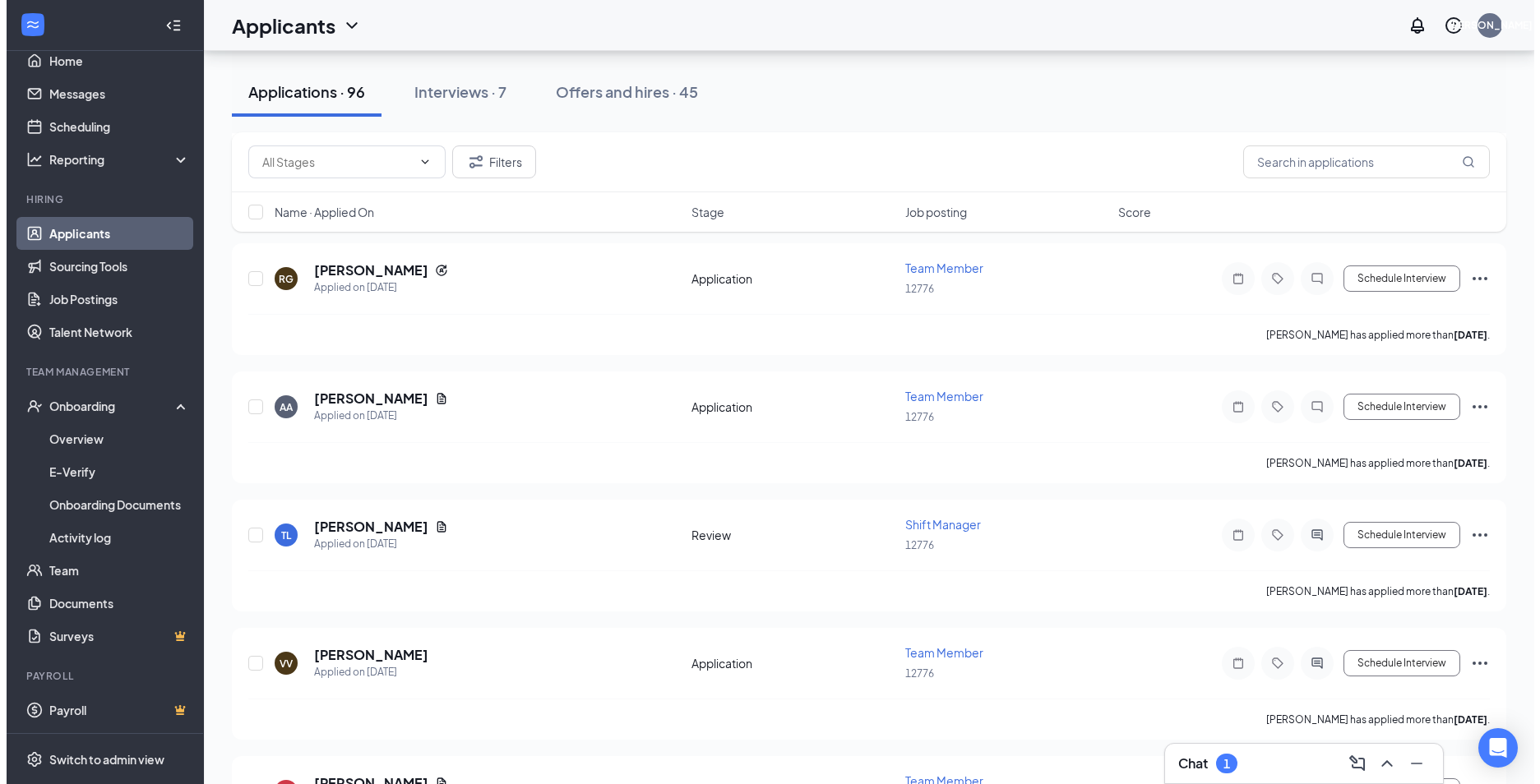
scroll to position [904, 0]
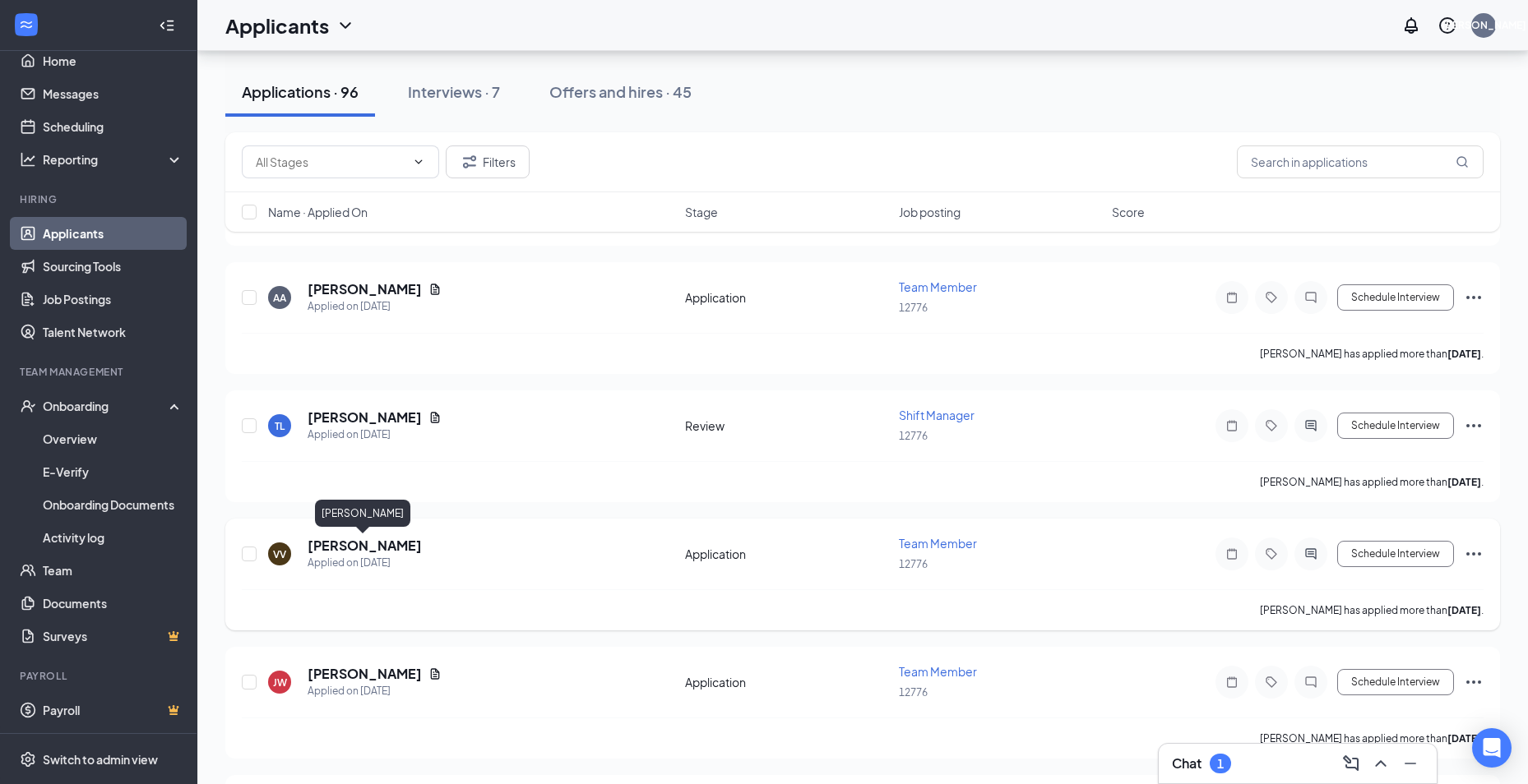
click at [377, 539] on h5 "[PERSON_NAME]" at bounding box center [364, 546] width 114 height 18
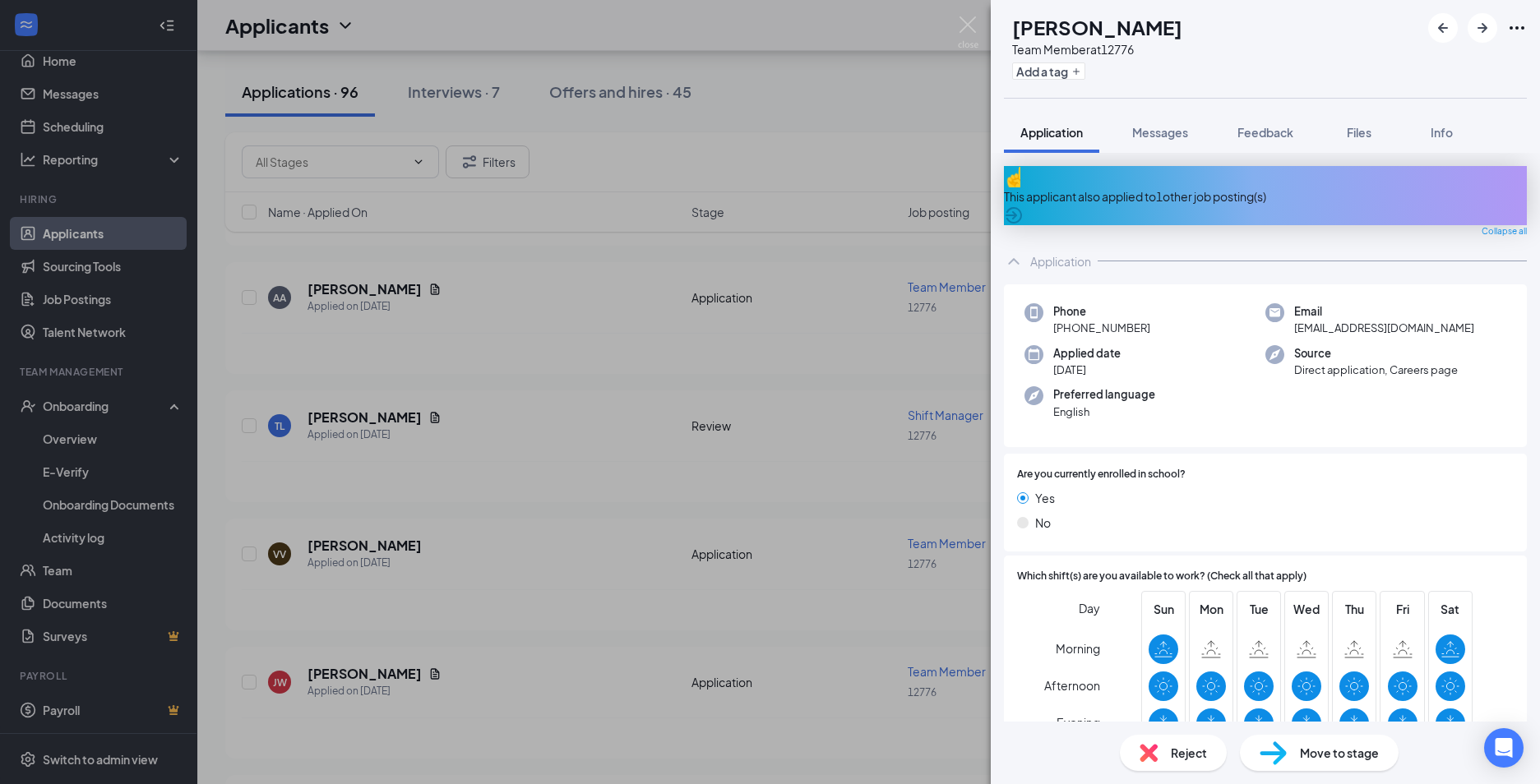
click at [604, 581] on div "VV [PERSON_NAME] Team Member at 12776 Add a tag Application Messages Feedback F…" at bounding box center [770, 392] width 1540 height 784
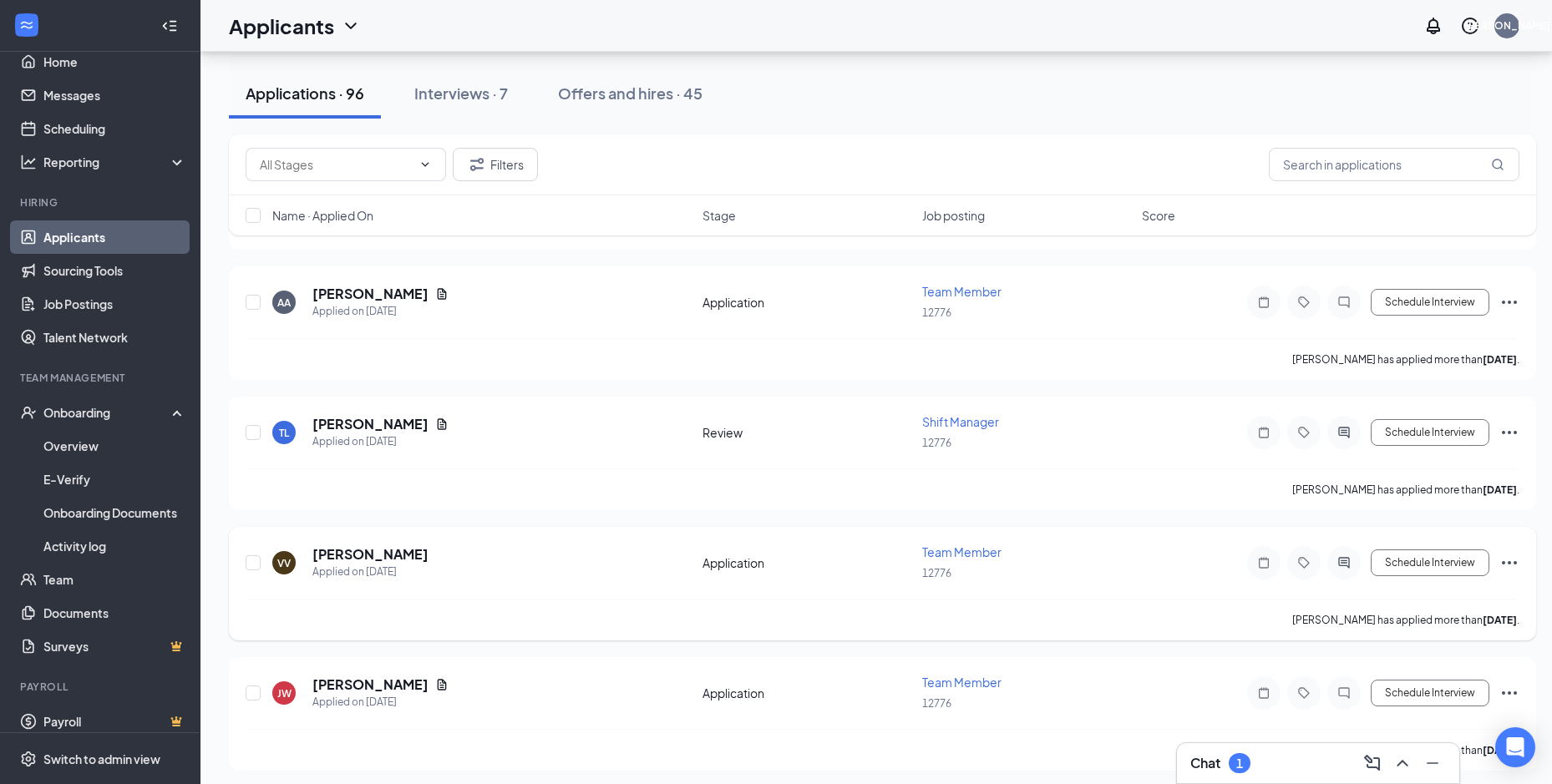
click at [1512, 562] on icon "Ellipses" at bounding box center [1509, 562] width 20 height 20
click at [1399, 593] on p "[PERSON_NAME] as hired" at bounding box center [1434, 592] width 151 height 17
type input "Hiring Complete (final stage)"
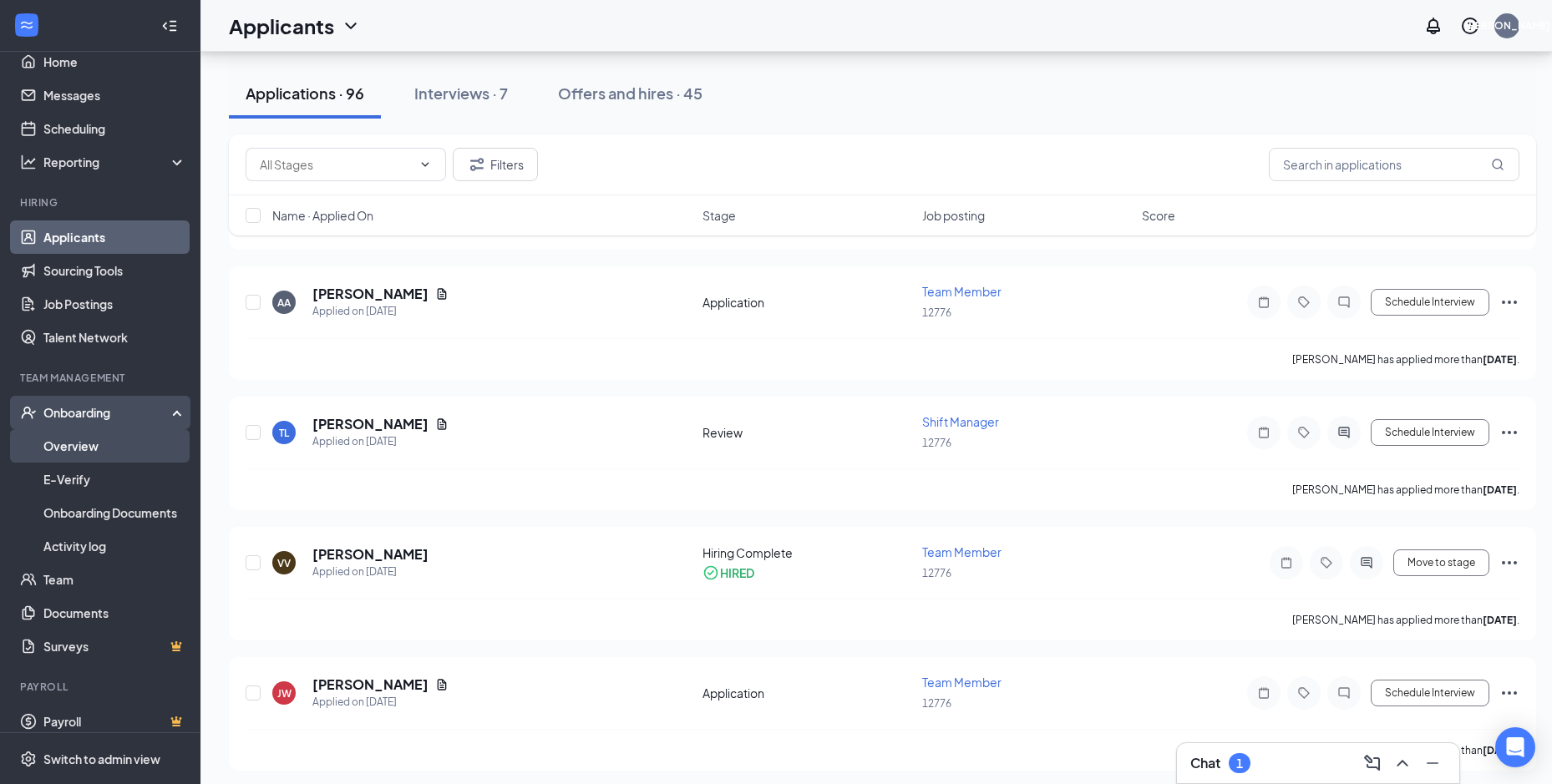
click at [90, 442] on link "Overview" at bounding box center [114, 446] width 143 height 33
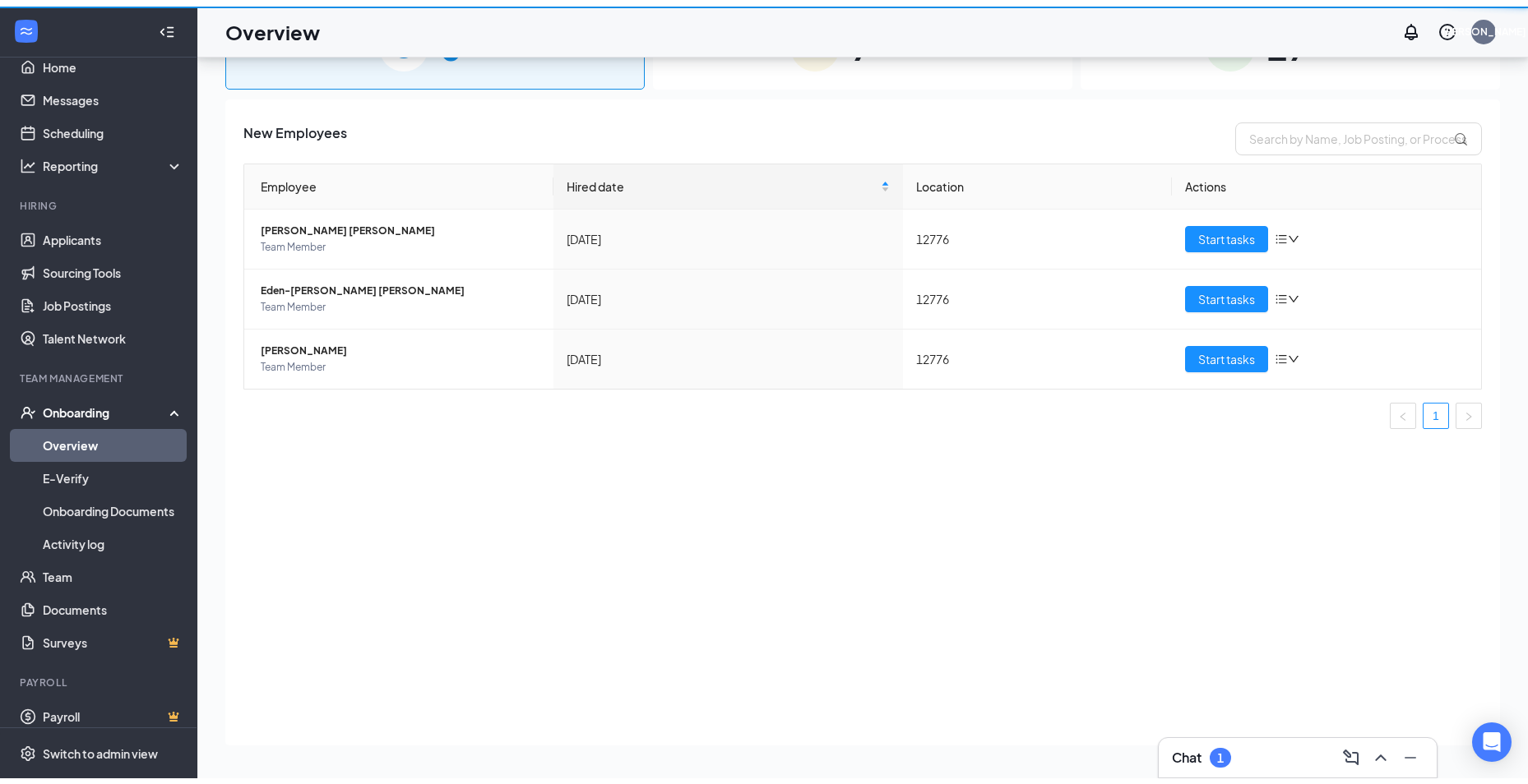
scroll to position [74, 0]
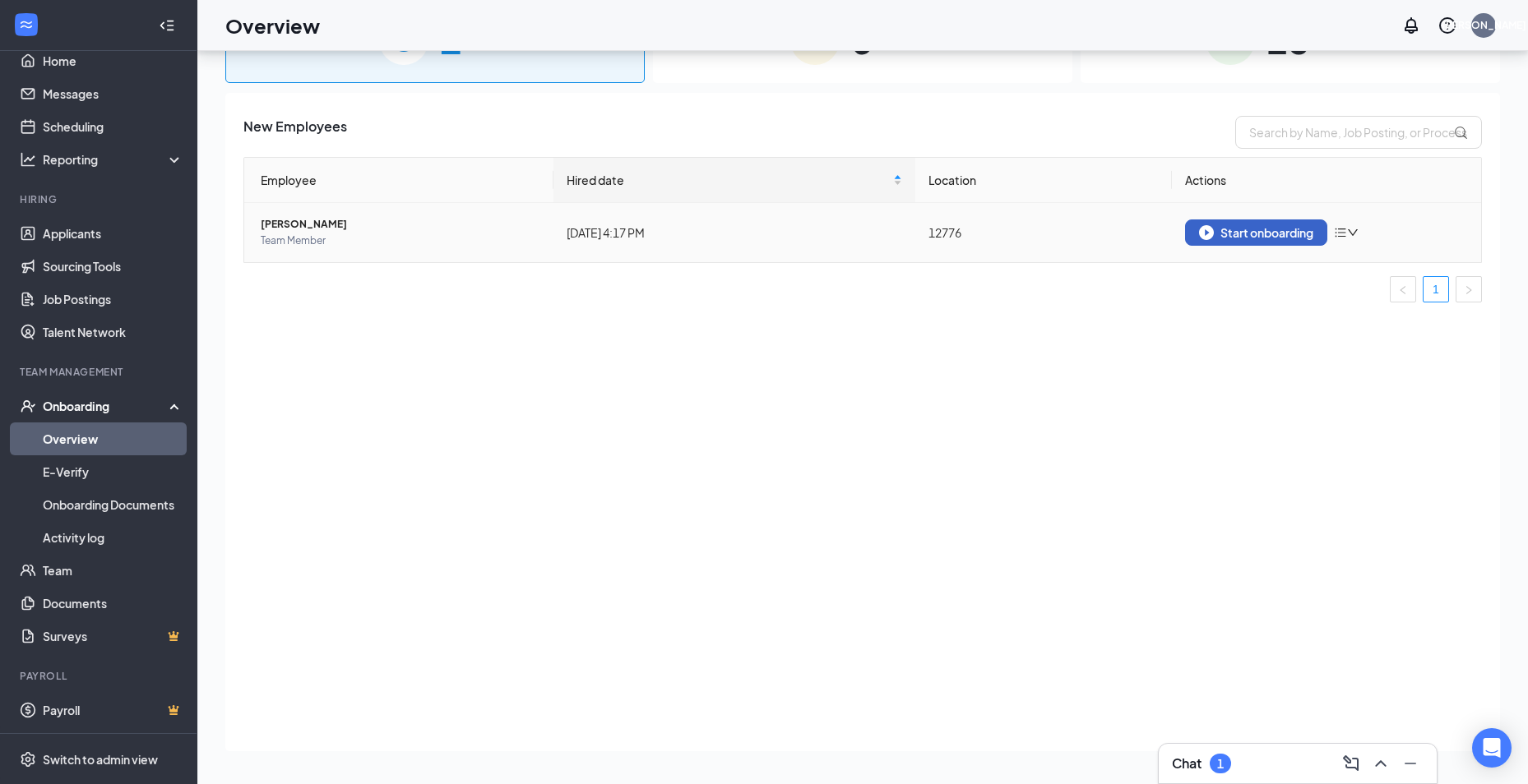
click at [1267, 237] on div "Start onboarding" at bounding box center [1256, 232] width 114 height 15
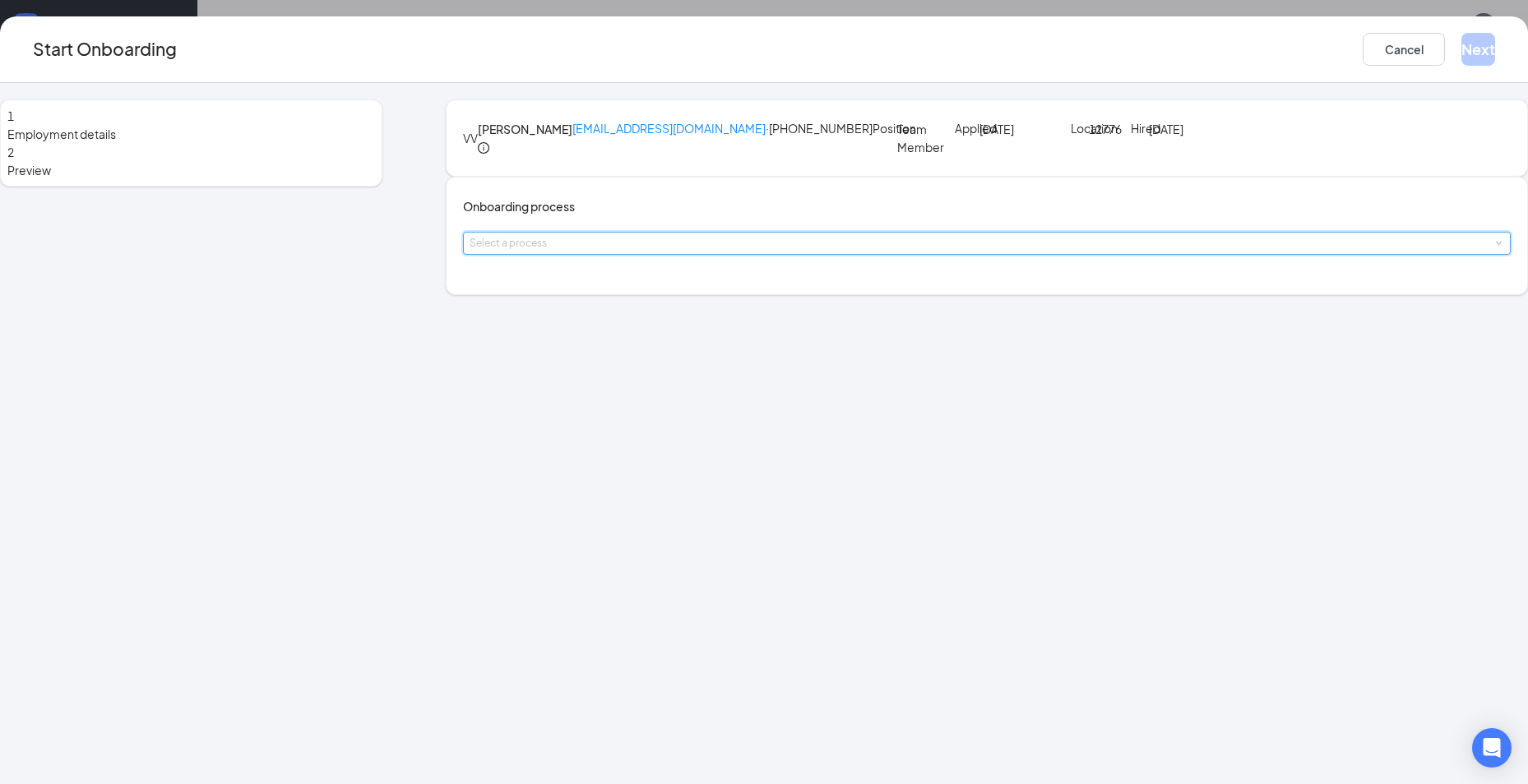
click at [1494, 247] on span at bounding box center [1498, 244] width 7 height 7
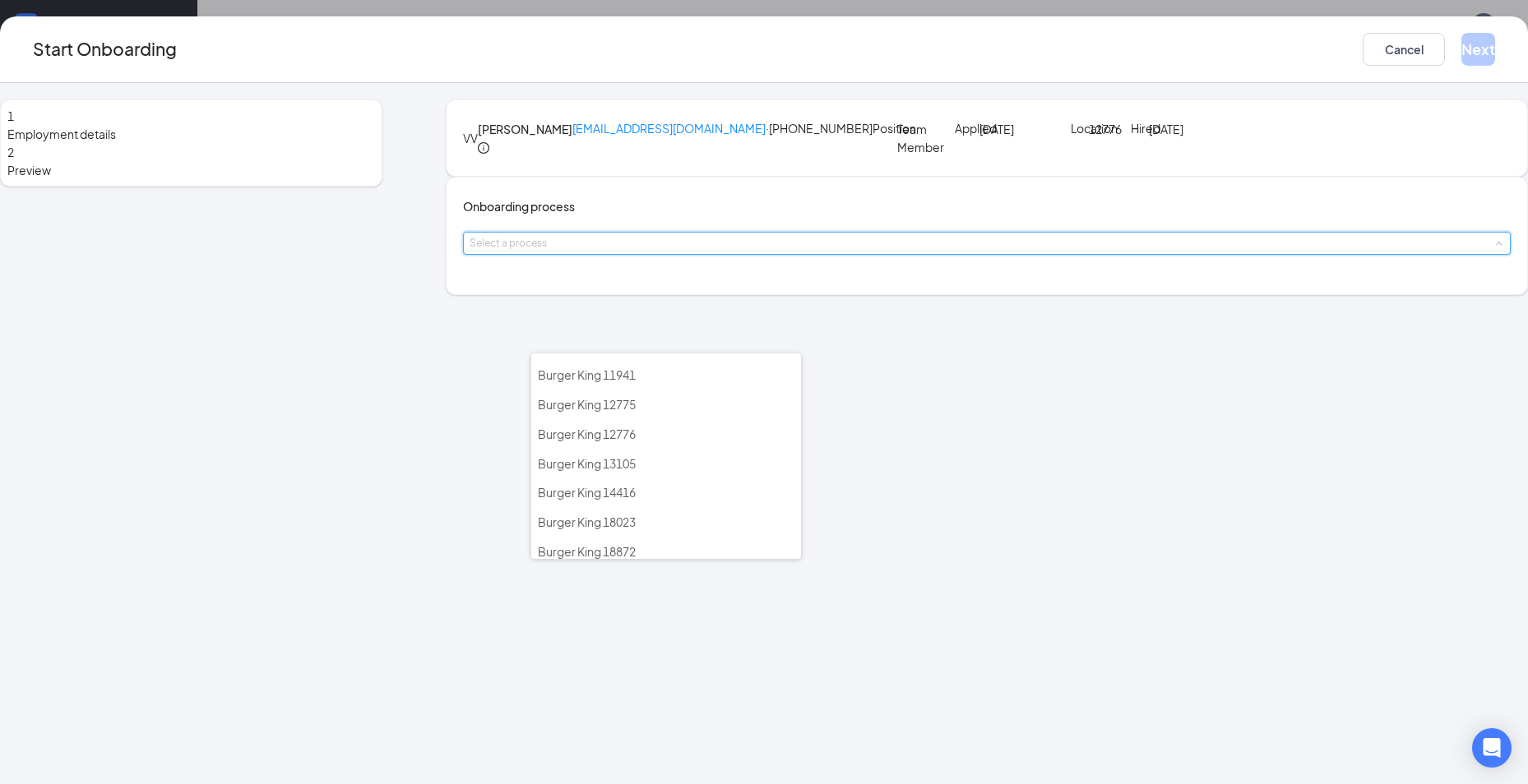
scroll to position [576, 0]
click at [613, 407] on span "Burger King 12776" at bounding box center [586, 411] width 98 height 15
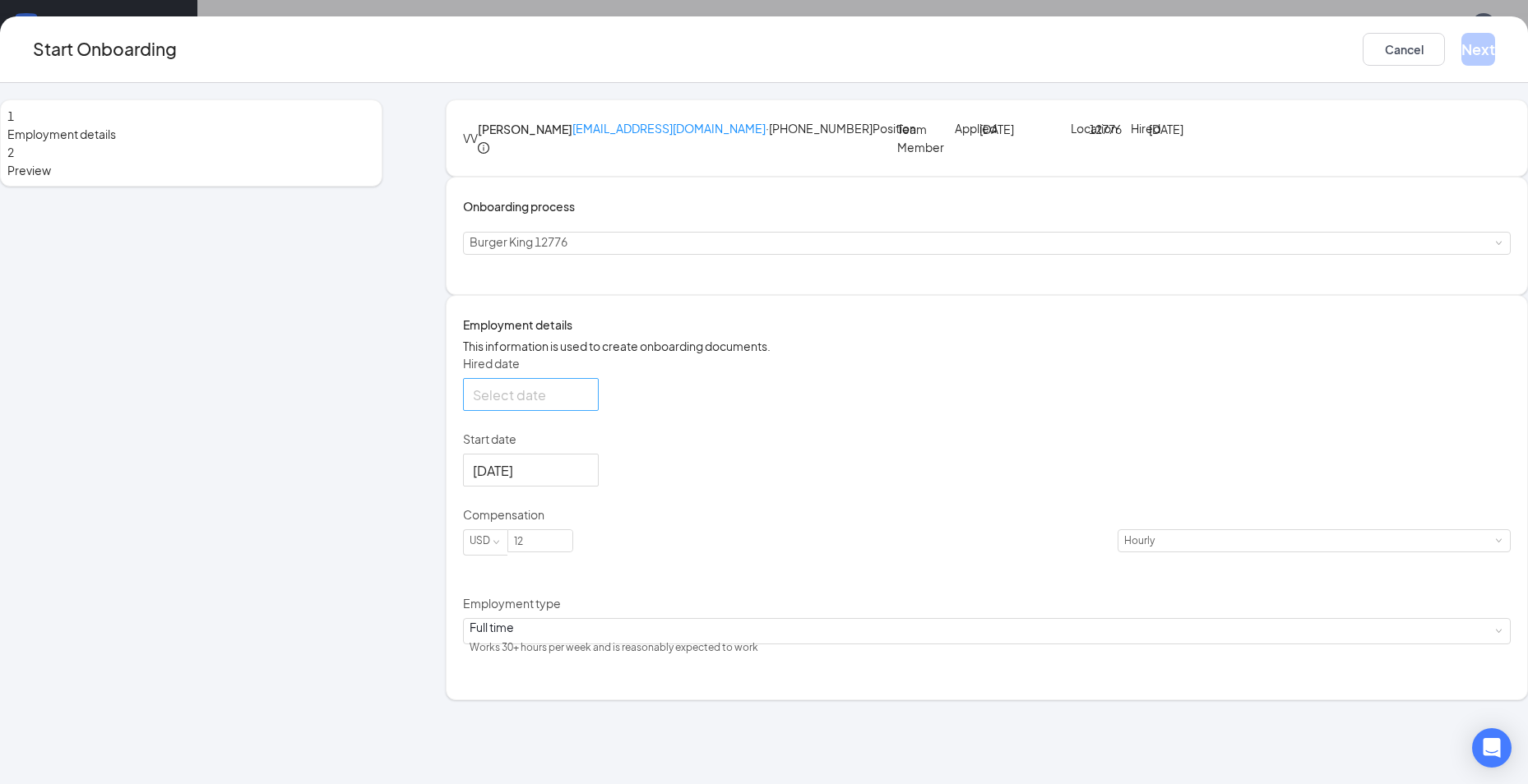
click at [589, 405] on div at bounding box center [530, 395] width 116 height 20
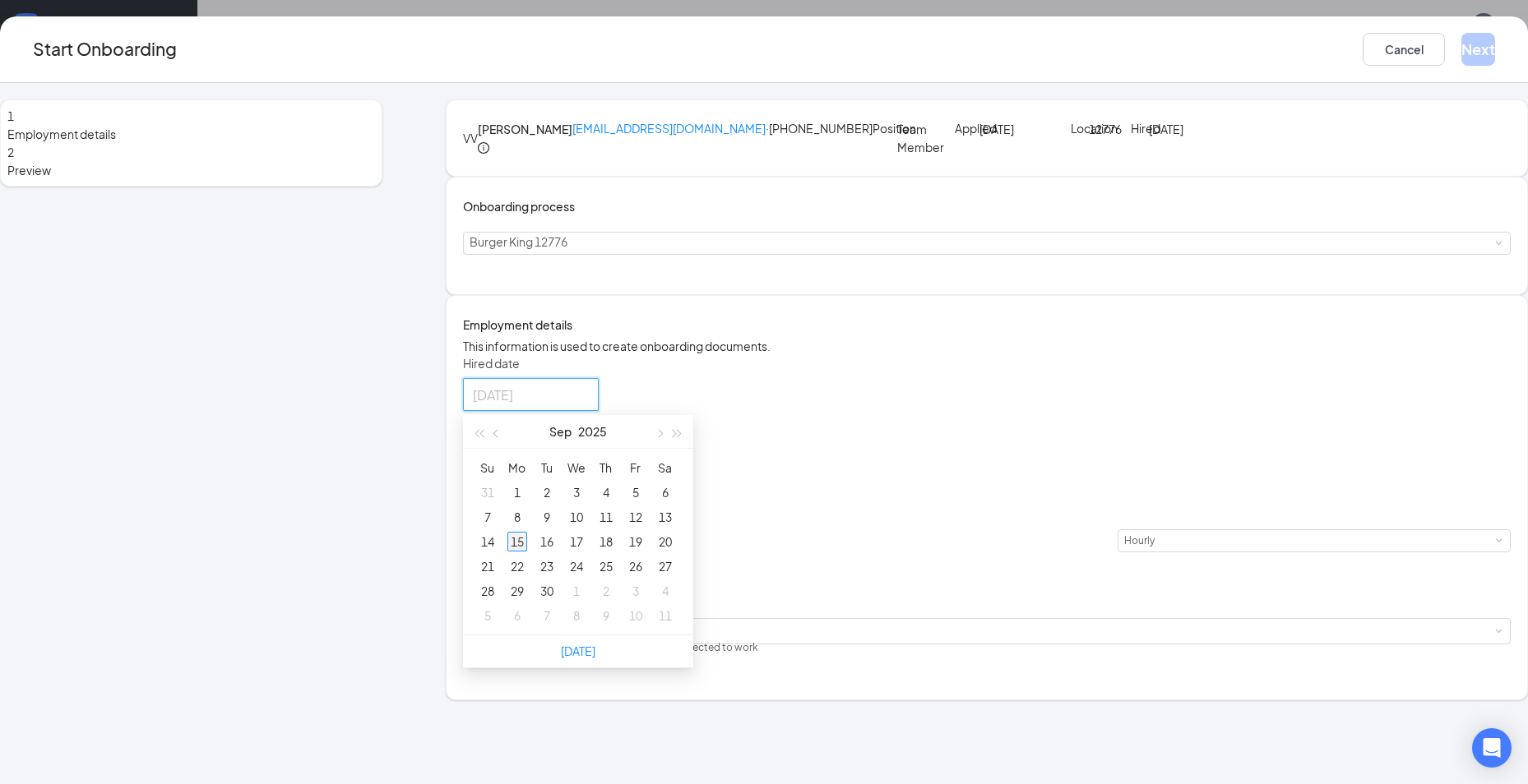
type input "[DATE]"
click at [527, 552] on div "15" at bounding box center [518, 541] width 19 height 19
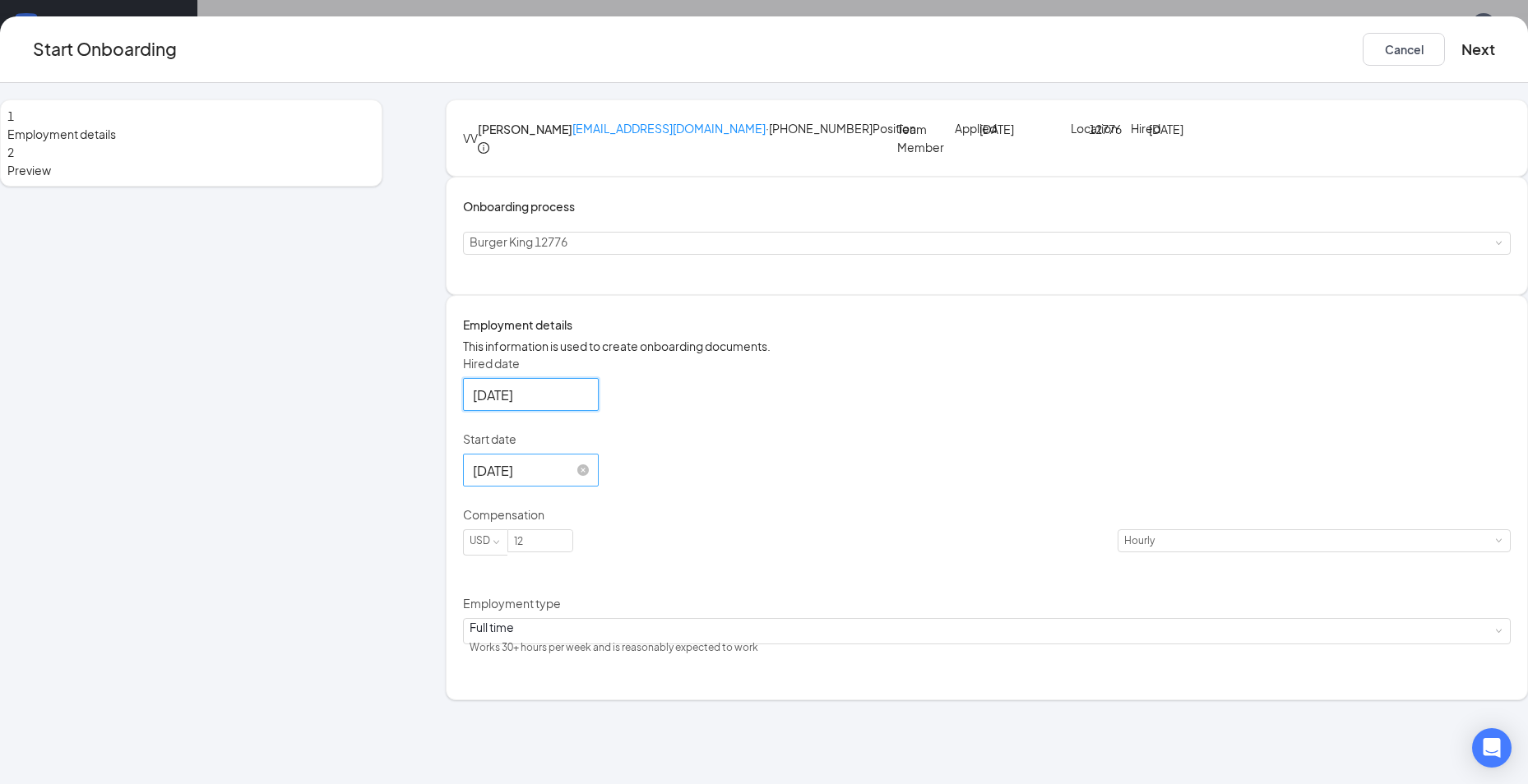
click at [586, 481] on input "[DATE]" at bounding box center [529, 470] width 113 height 20
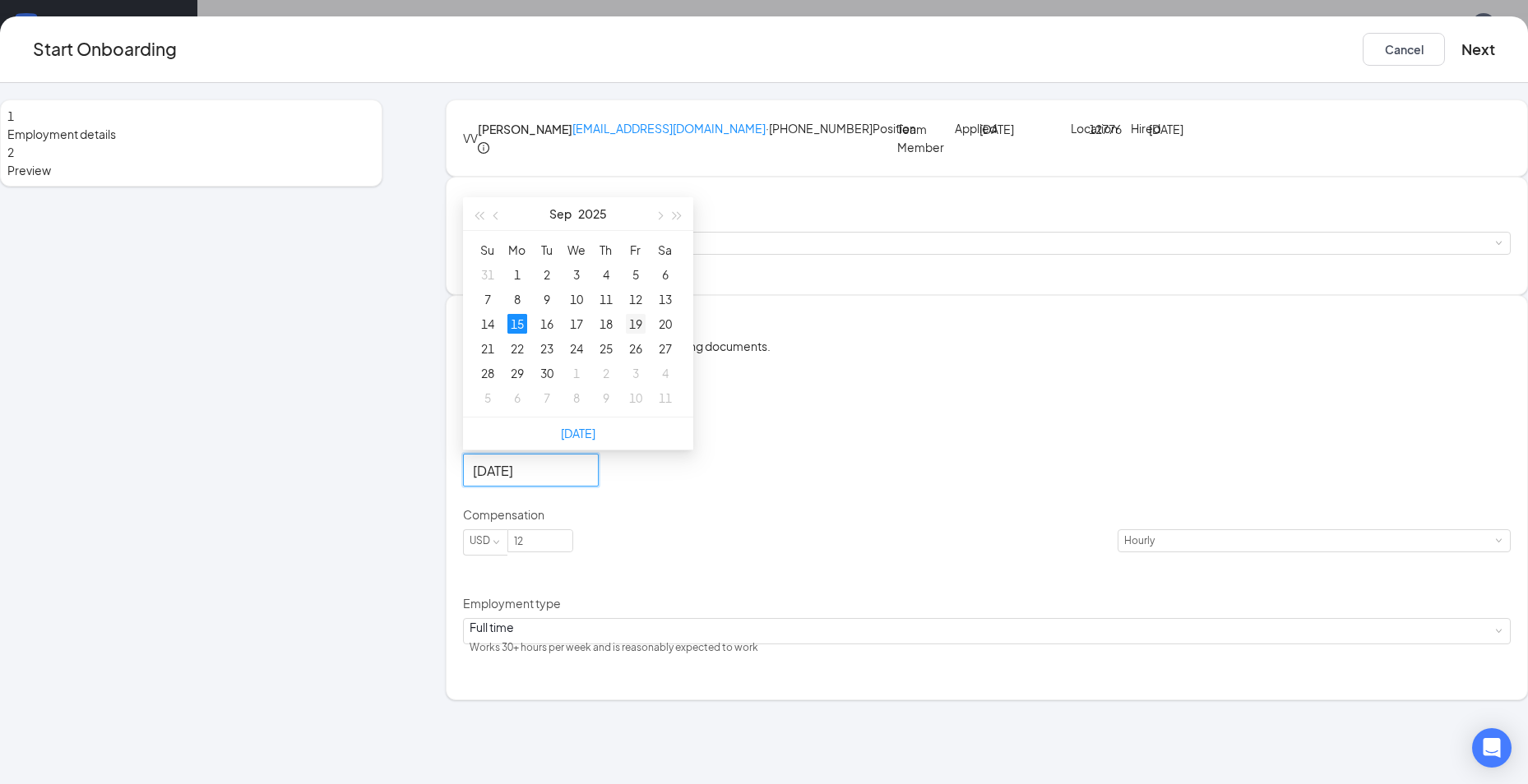
type input "[DATE]"
click at [646, 334] on div "19" at bounding box center [636, 324] width 19 height 19
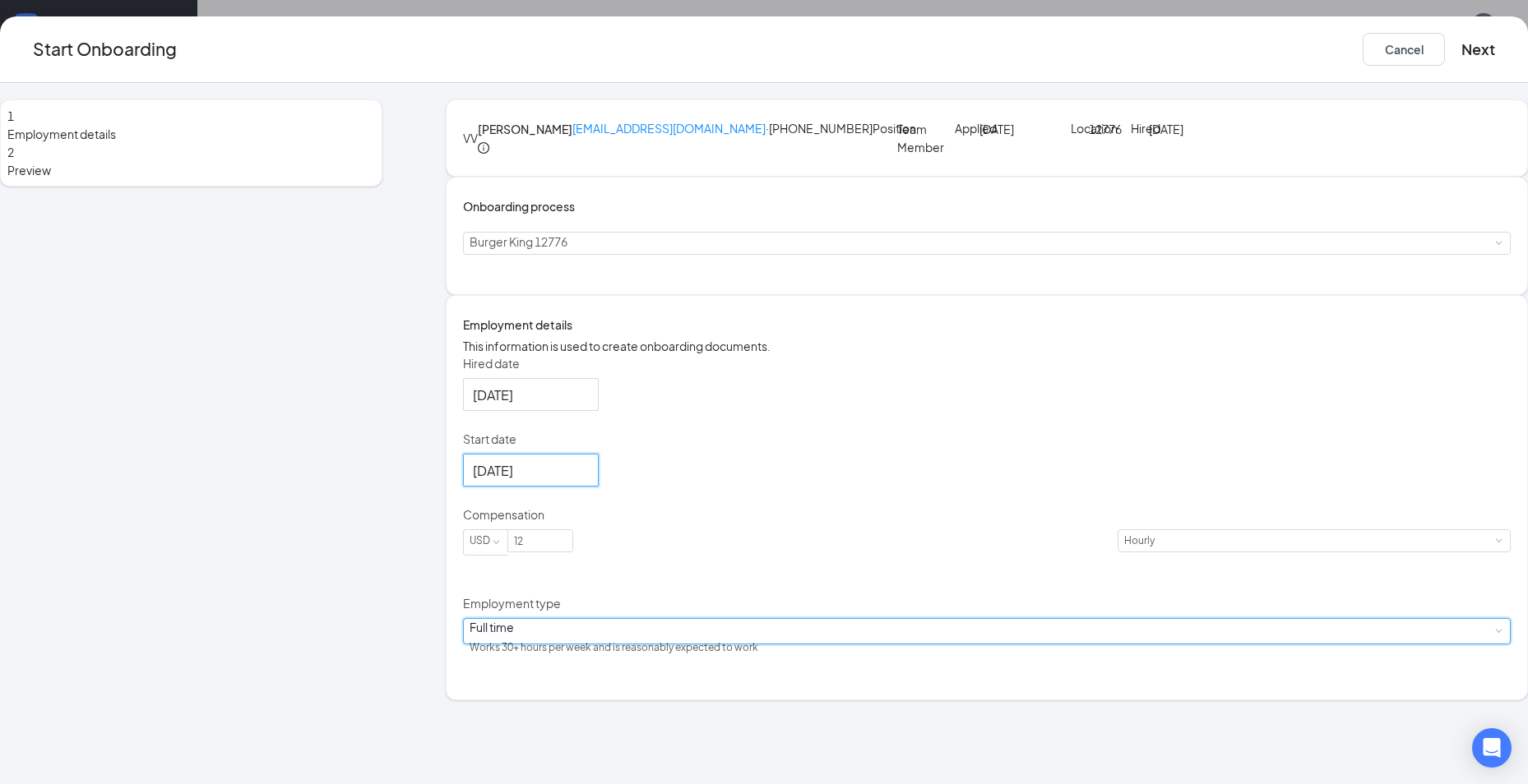
click at [774, 644] on div "Full time Works 30+ hours per week and is reasonably expected to work" at bounding box center [987, 631] width 1034 height 25
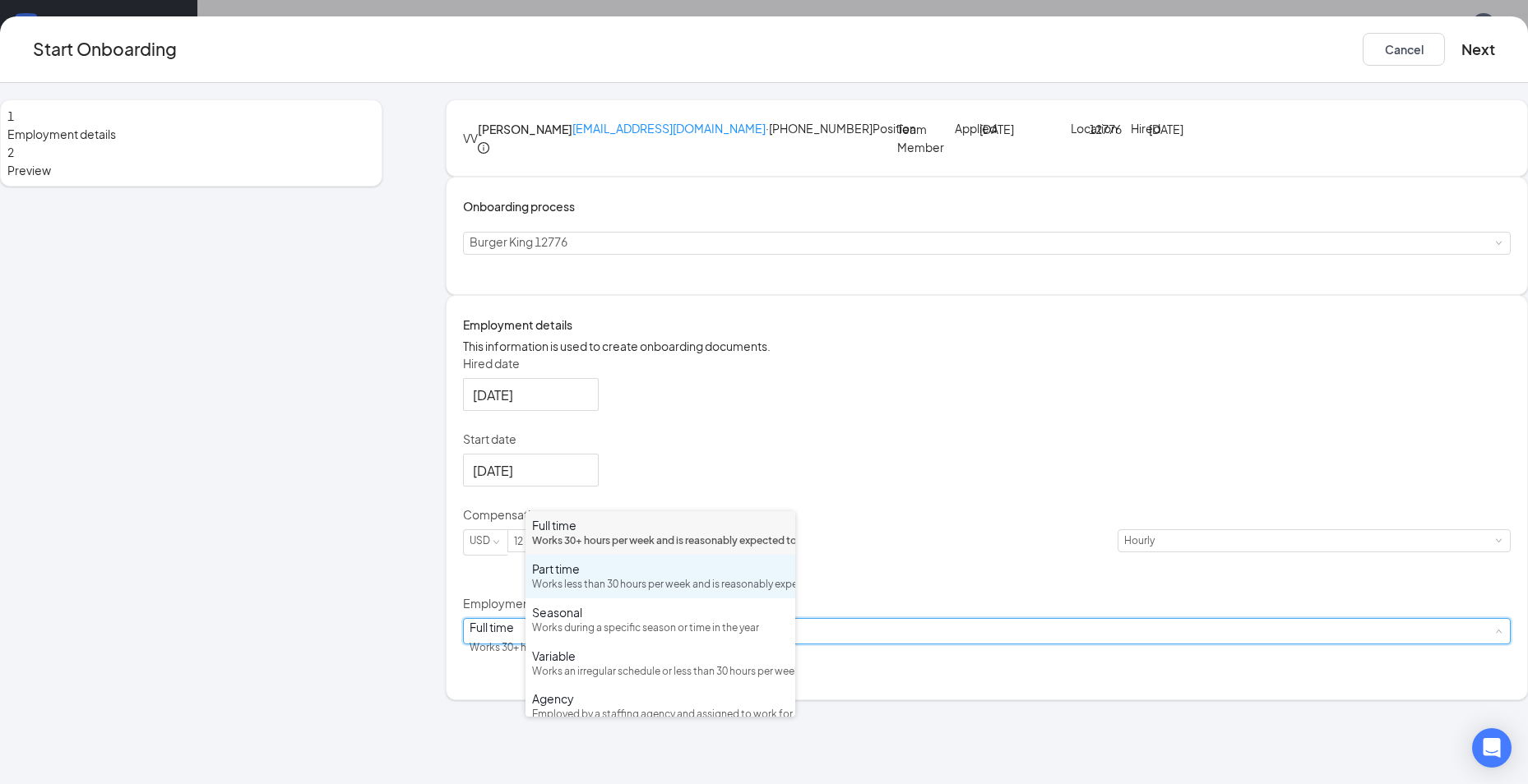
click at [627, 592] on div "Works less than 30 hours per week and is reasonably expected to work" at bounding box center [660, 585] width 257 height 16
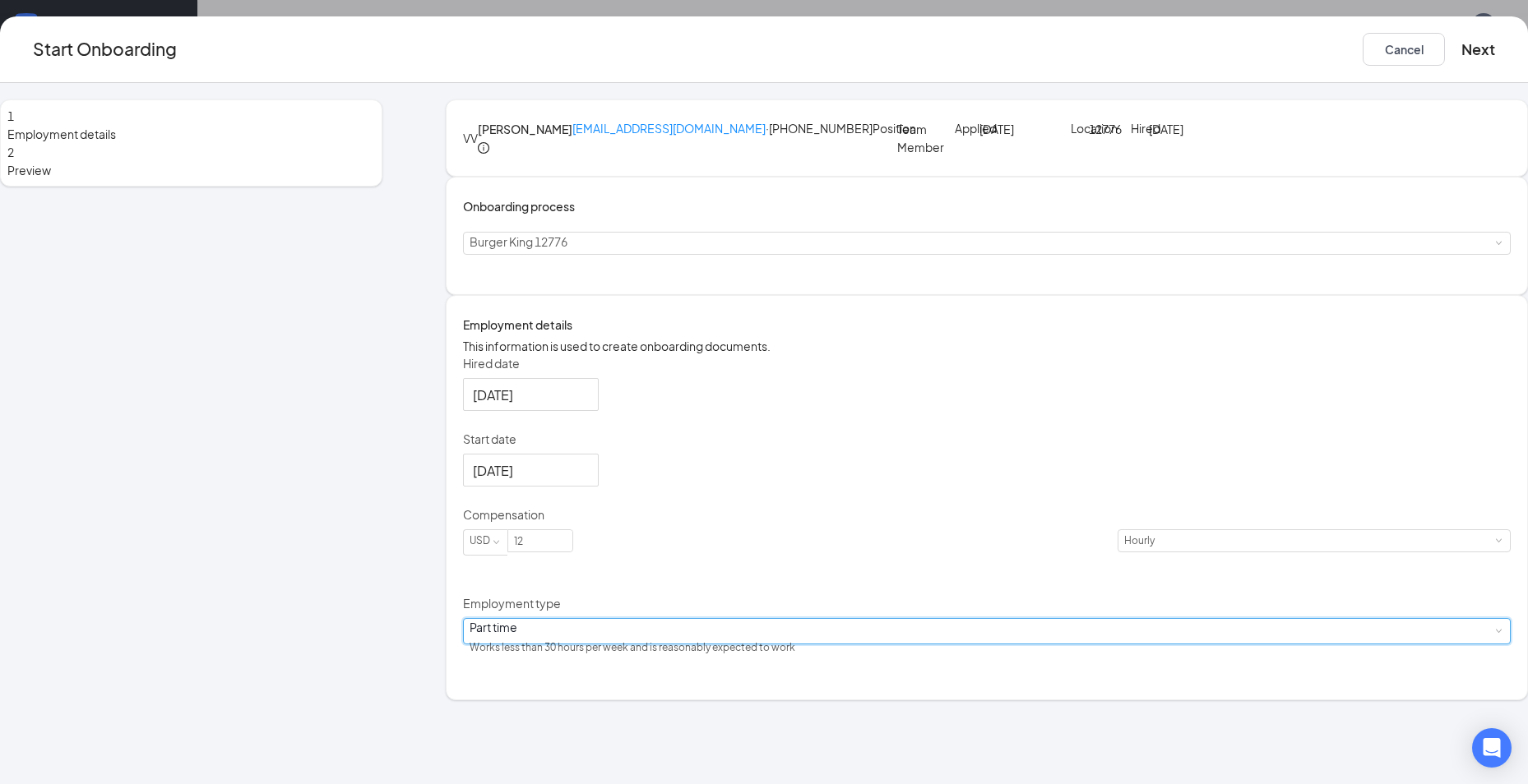
scroll to position [7, 0]
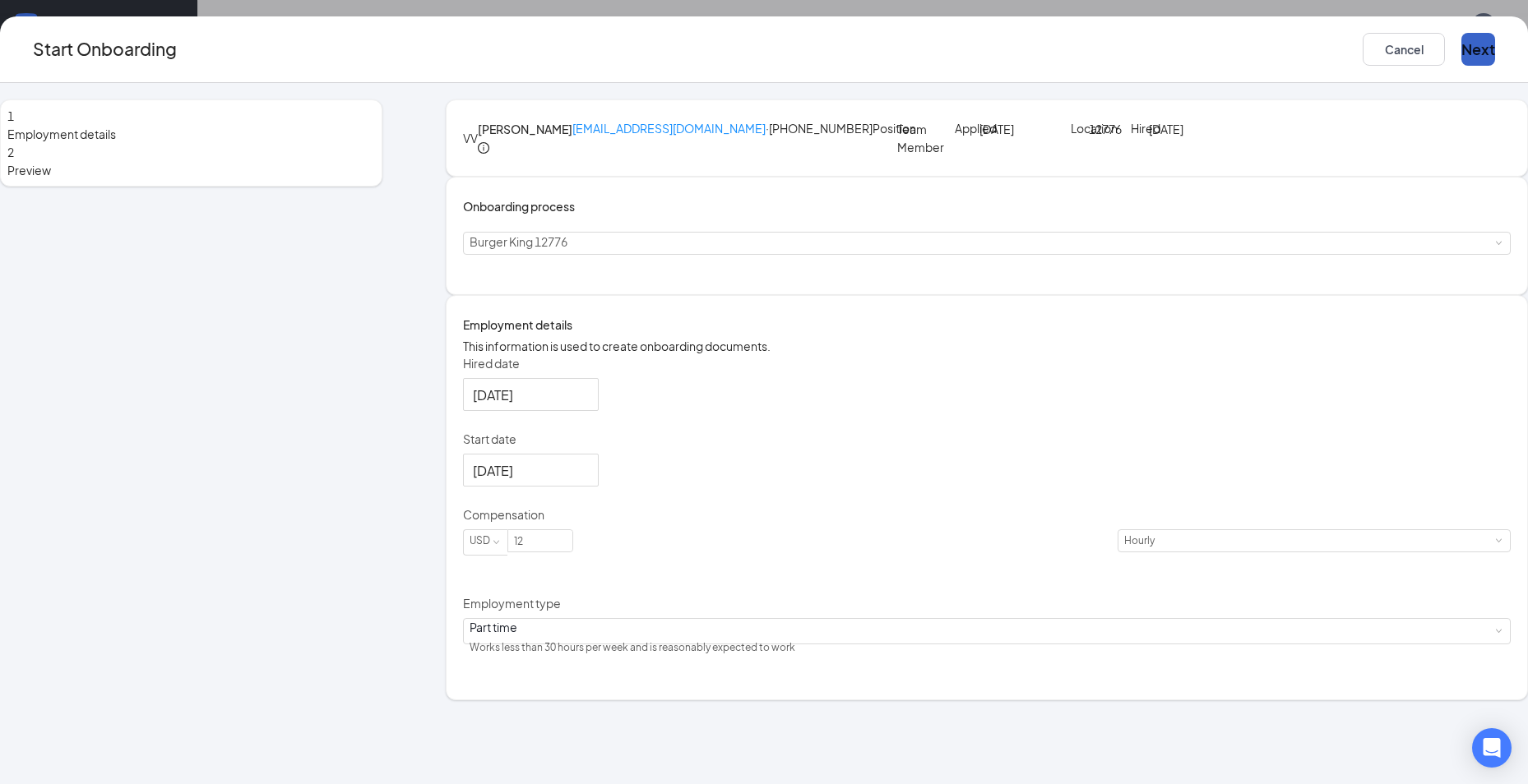
click at [1462, 52] on button "Next" at bounding box center [1479, 49] width 34 height 33
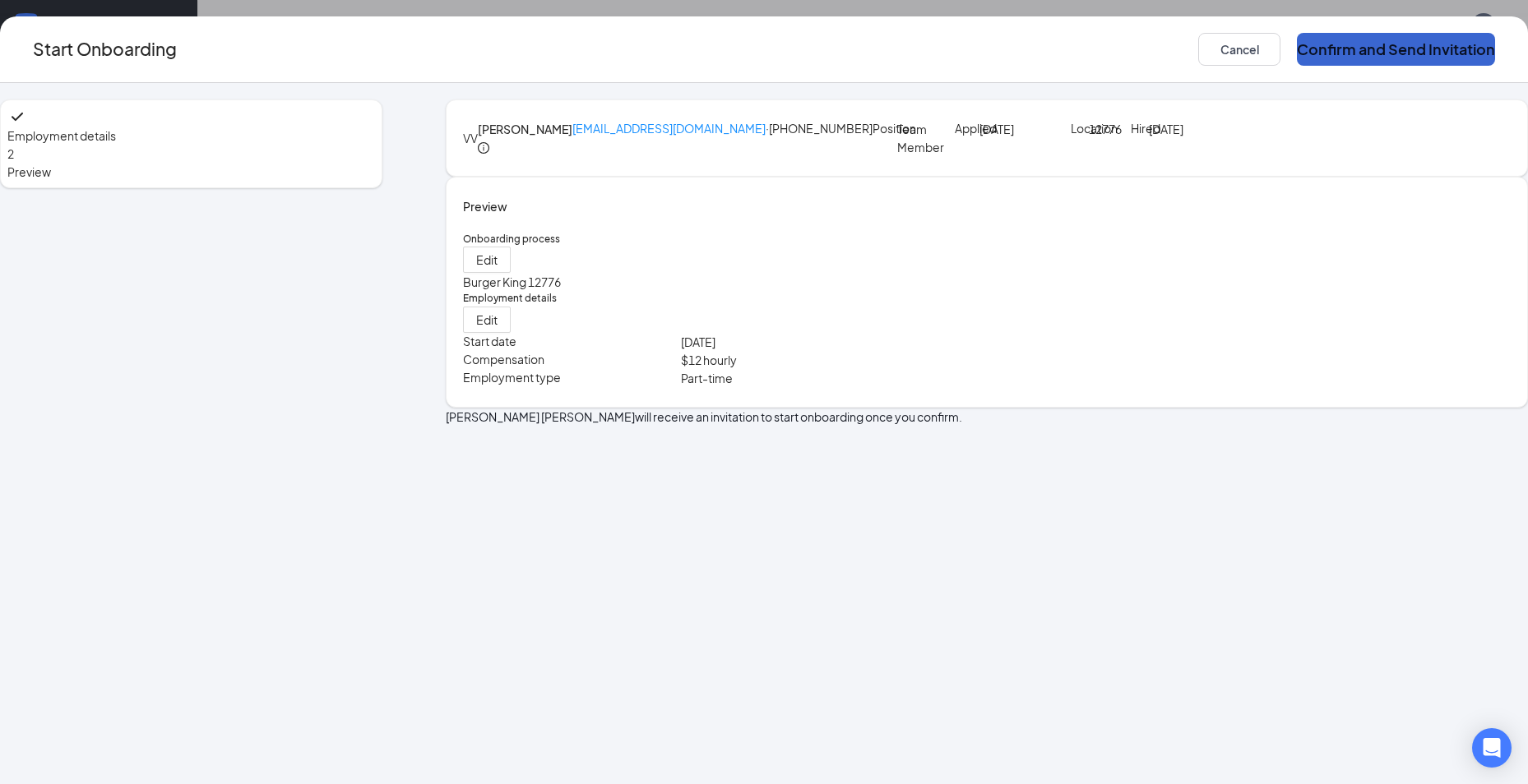
scroll to position [0, 0]
click at [1297, 52] on button "Confirm and Send Invitation" at bounding box center [1396, 49] width 198 height 33
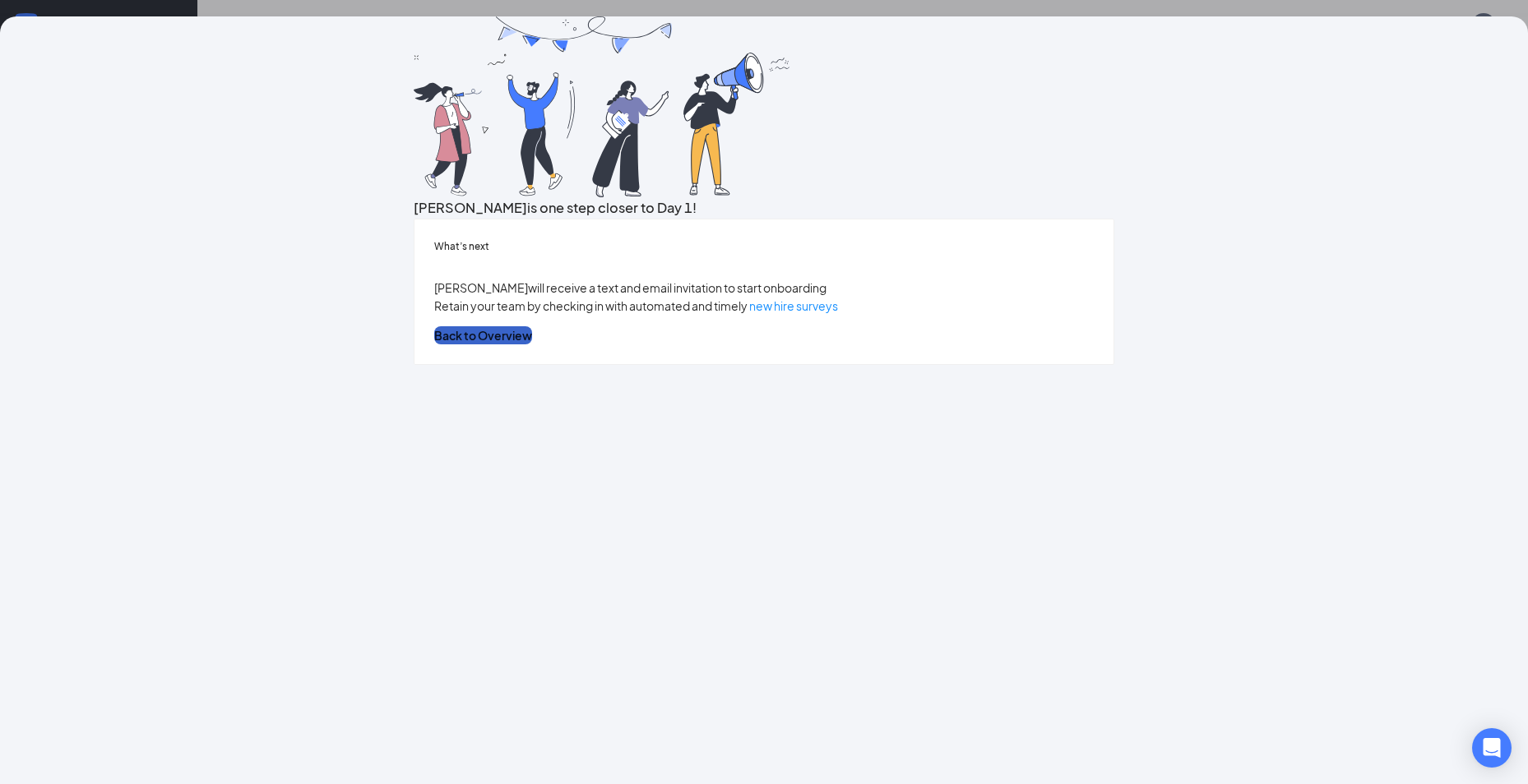
click at [532, 344] on button "Back to Overview" at bounding box center [483, 335] width 98 height 18
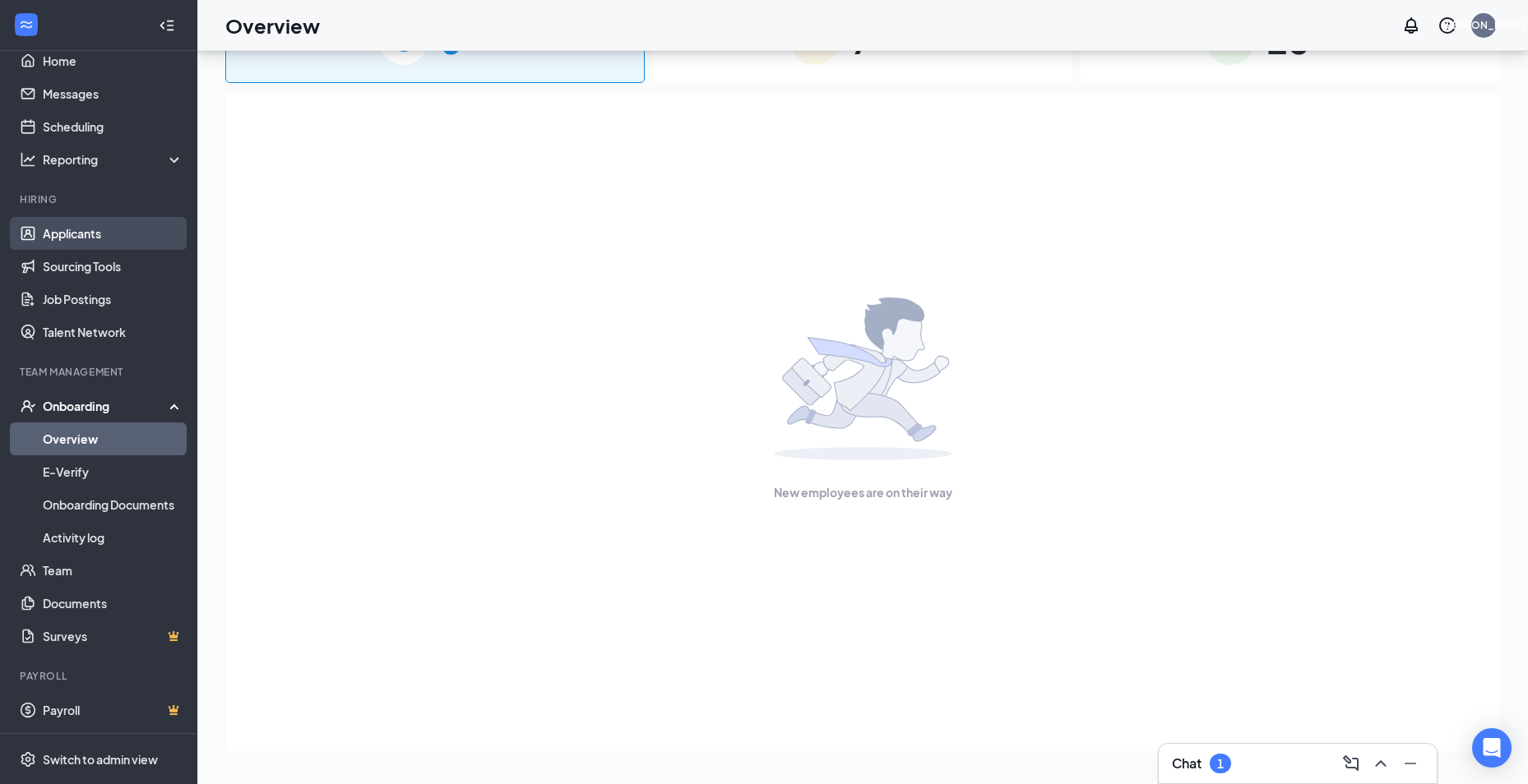
click at [79, 231] on link "Applicants" at bounding box center [112, 233] width 140 height 33
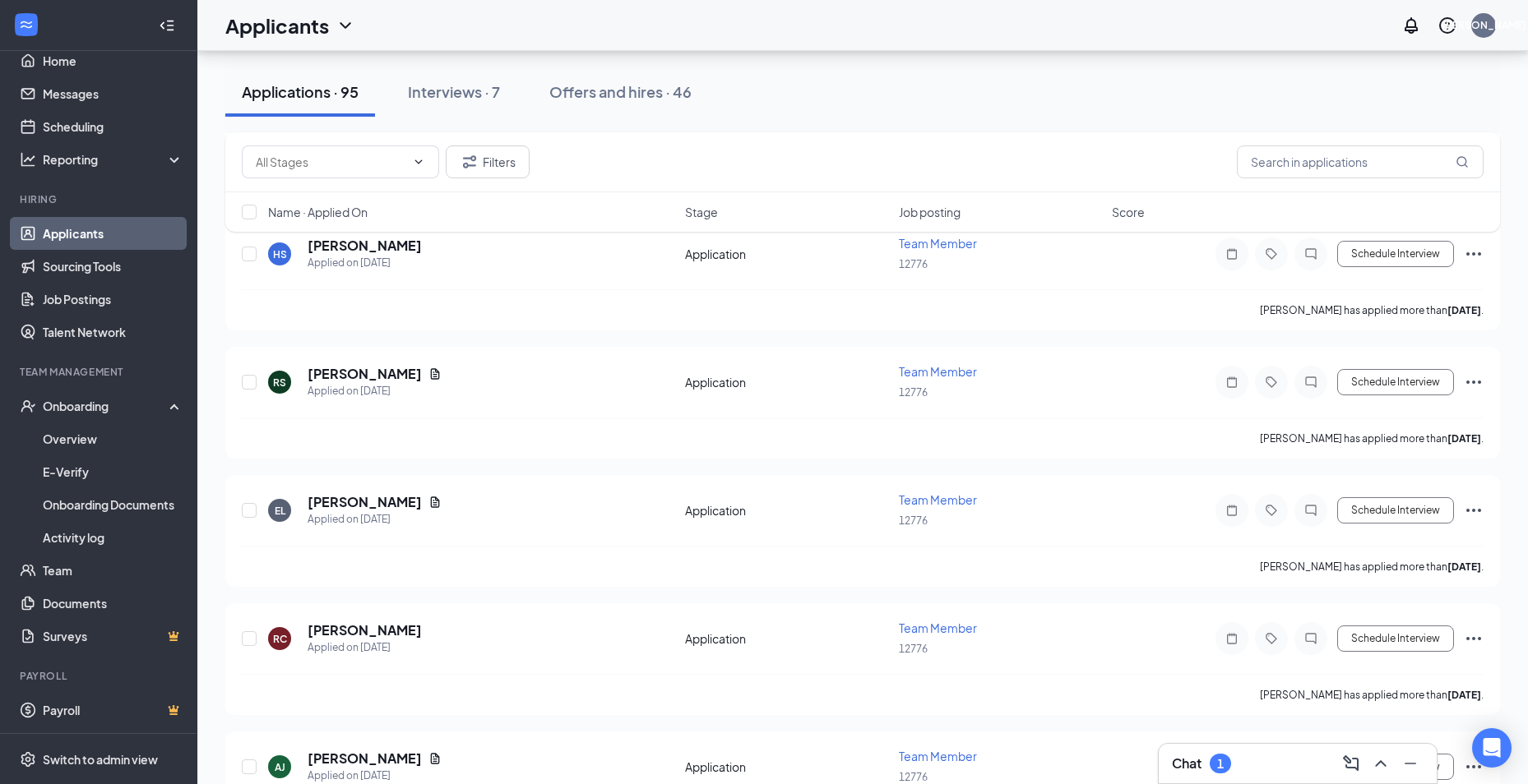
scroll to position [4439, 0]
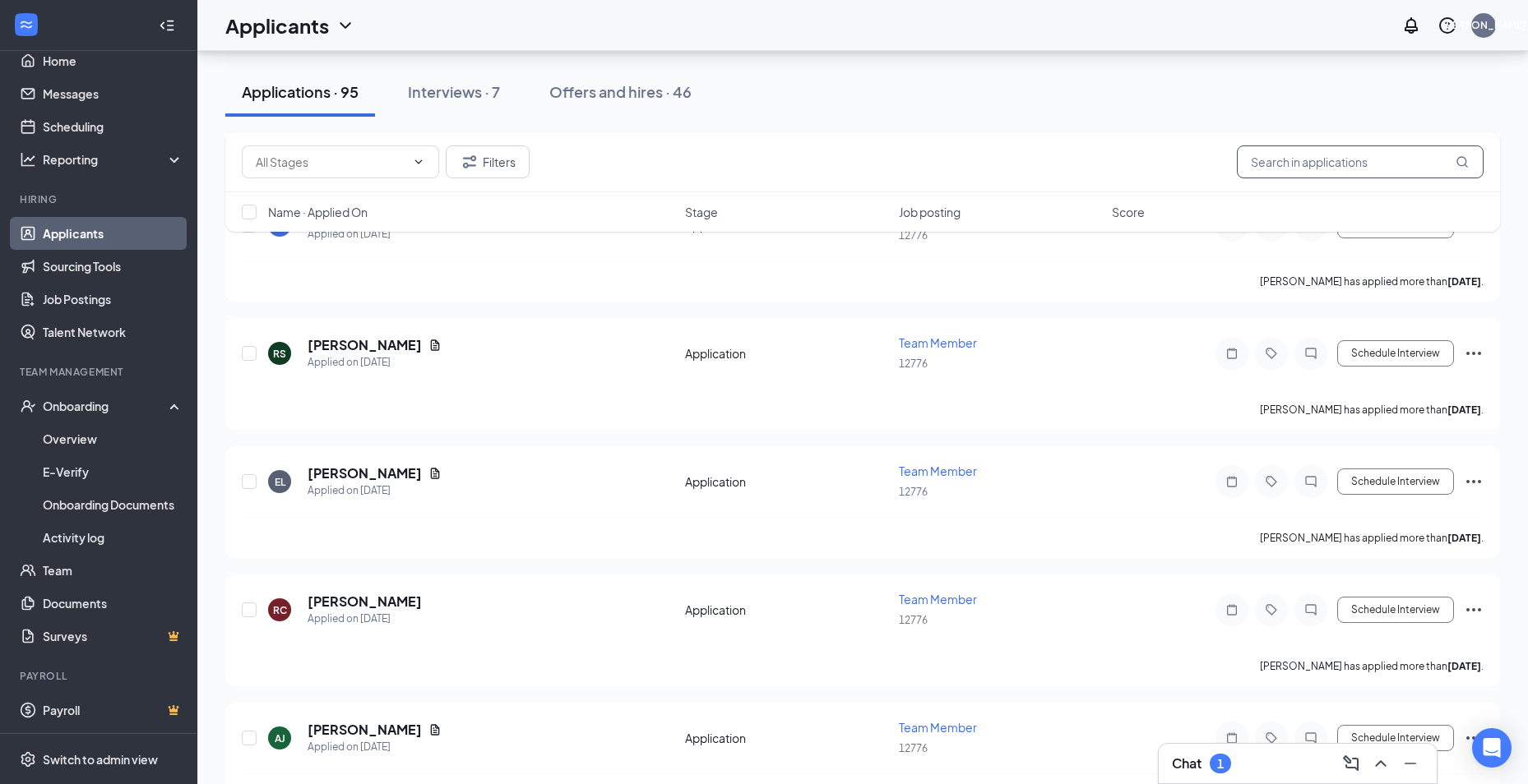
click at [1251, 162] on input "text" at bounding box center [1360, 162] width 246 height 33
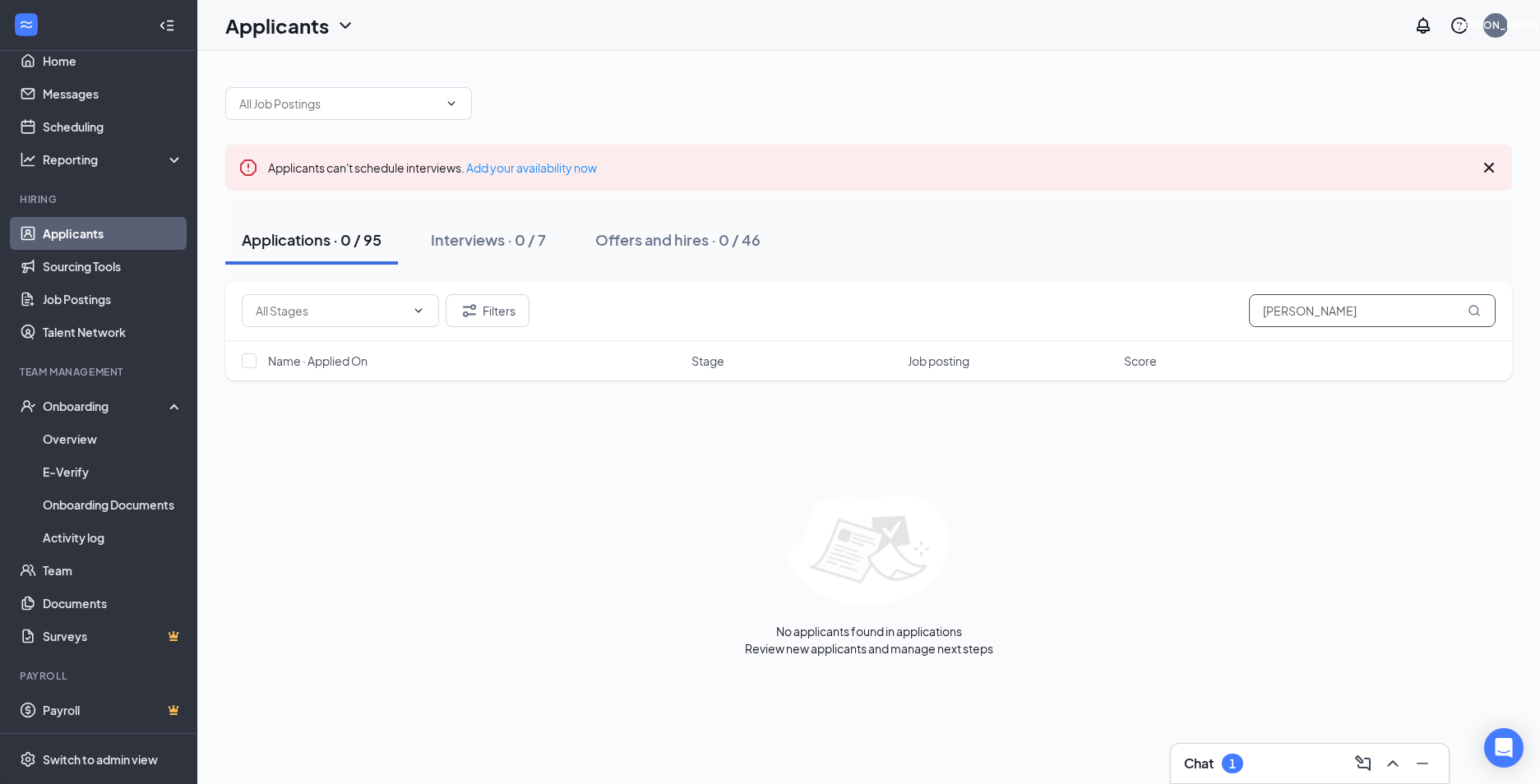
click at [1297, 314] on input "[PERSON_NAME]" at bounding box center [1371, 310] width 246 height 33
click at [1349, 311] on input "[PERSON_NAME]" at bounding box center [1371, 310] width 246 height 33
type input "V"
type input "G"
type input "[PERSON_NAME]"
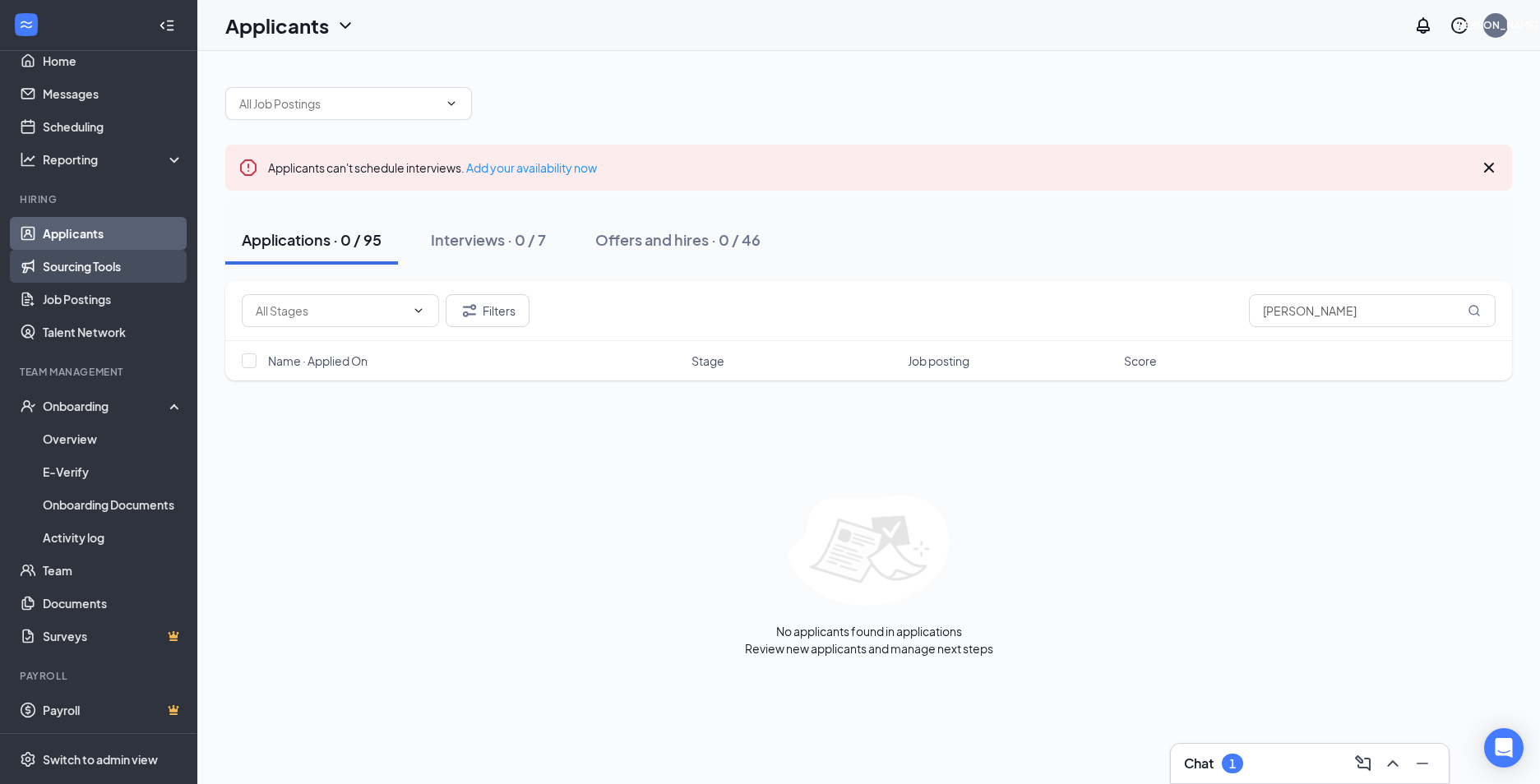
click at [70, 269] on link "Sourcing Tools" at bounding box center [112, 266] width 140 height 33
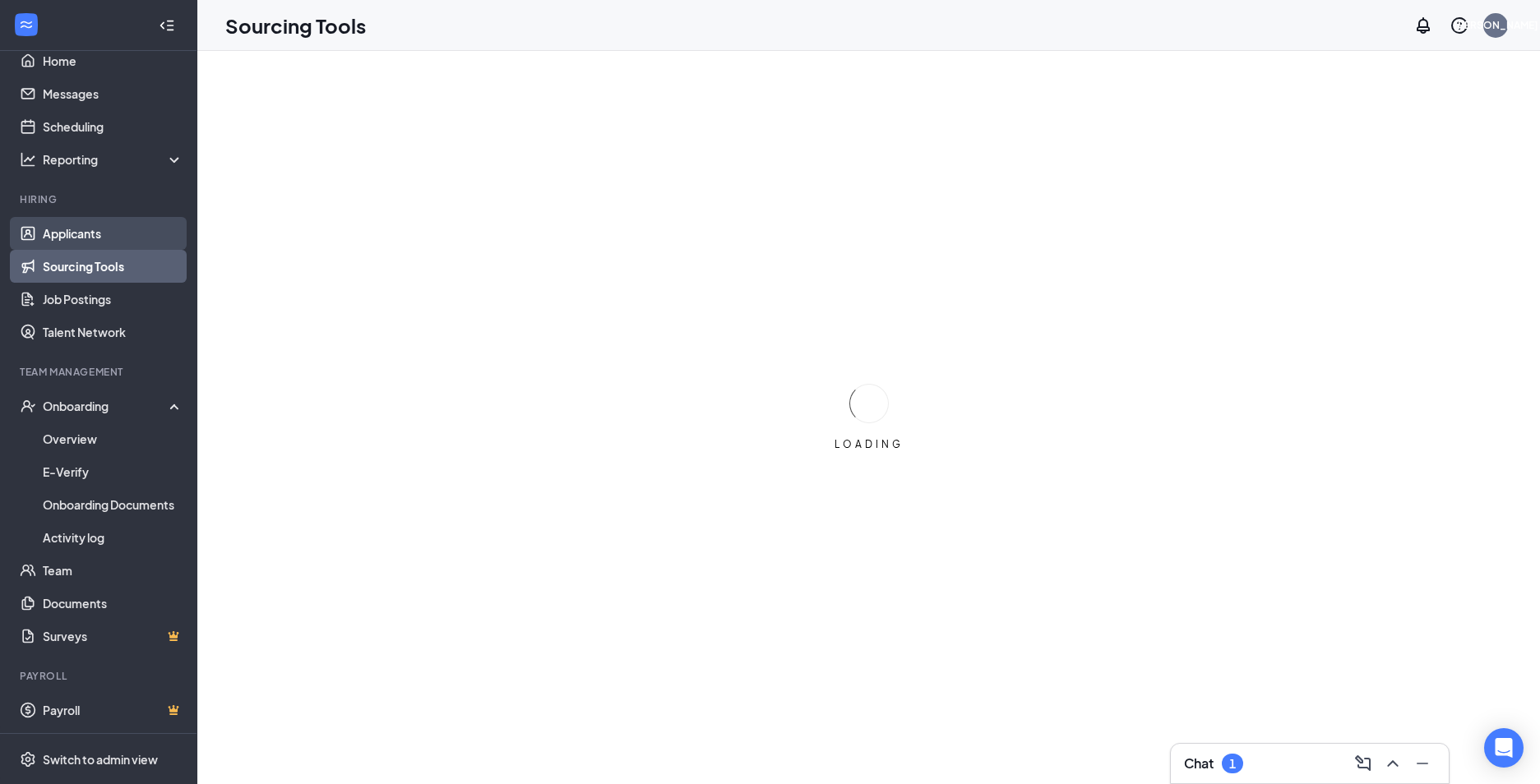
click at [81, 234] on link "Applicants" at bounding box center [112, 233] width 140 height 33
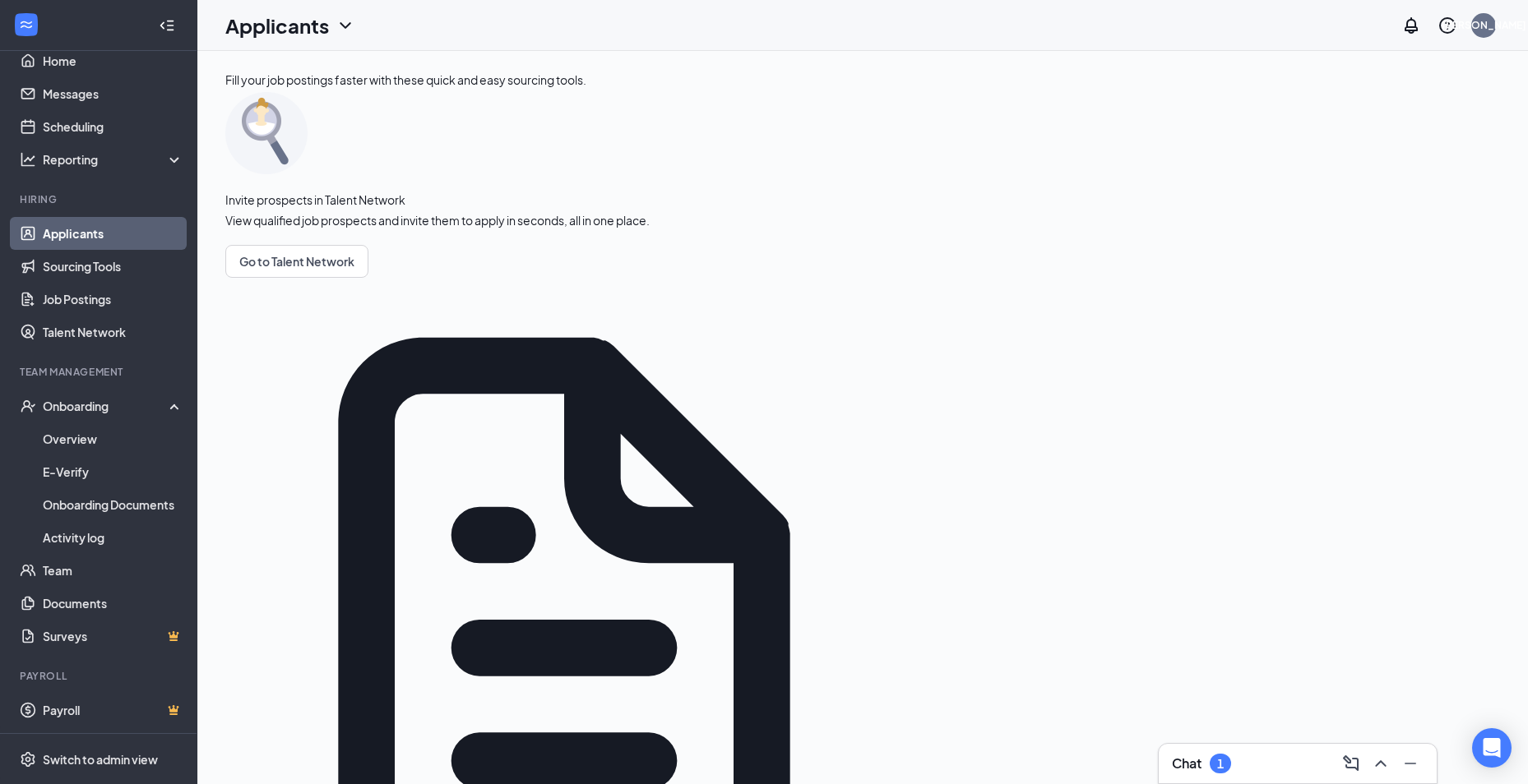
click at [81, 234] on link "Applicants" at bounding box center [112, 233] width 140 height 33
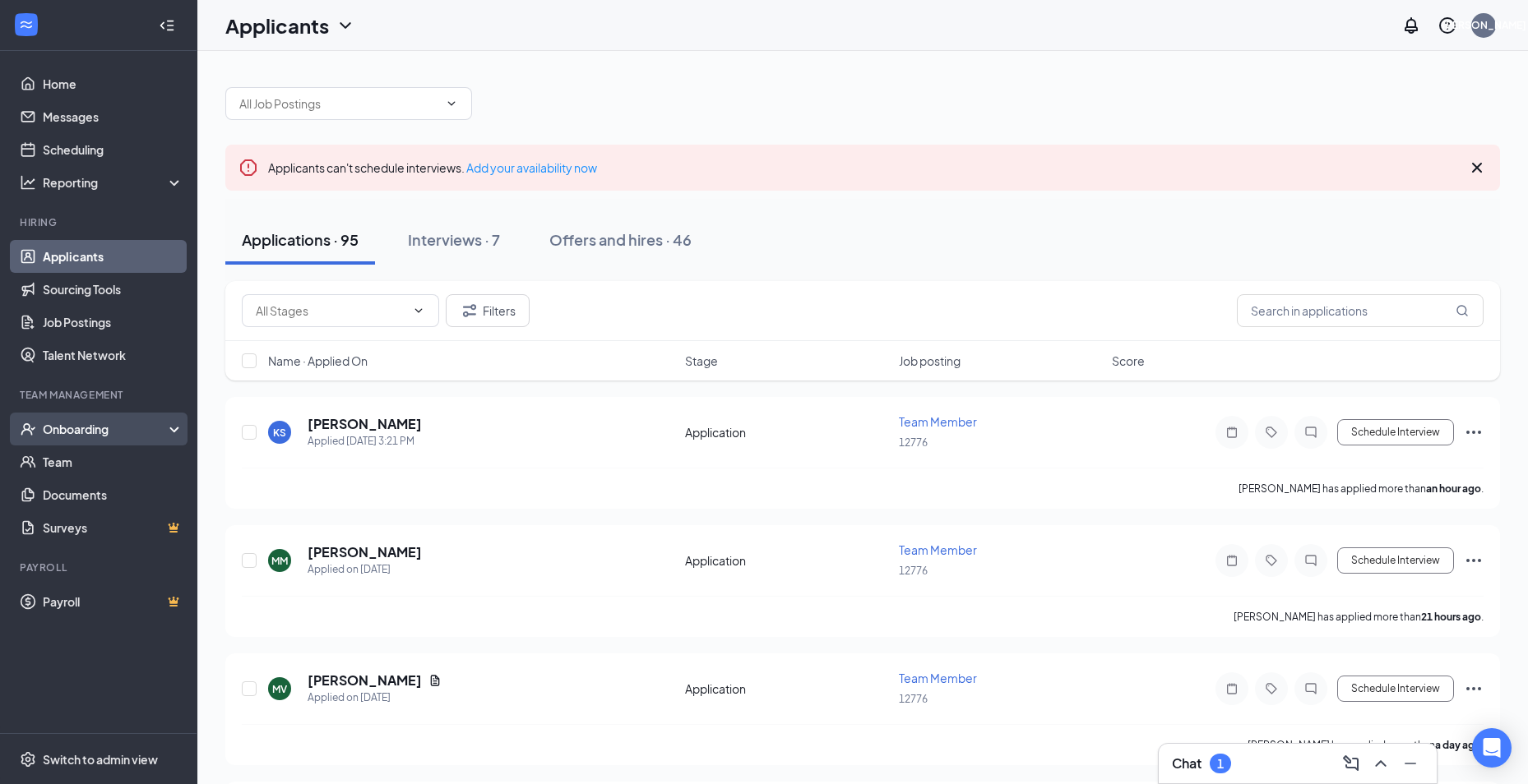
click at [175, 426] on div "Onboarding" at bounding box center [98, 428] width 197 height 33
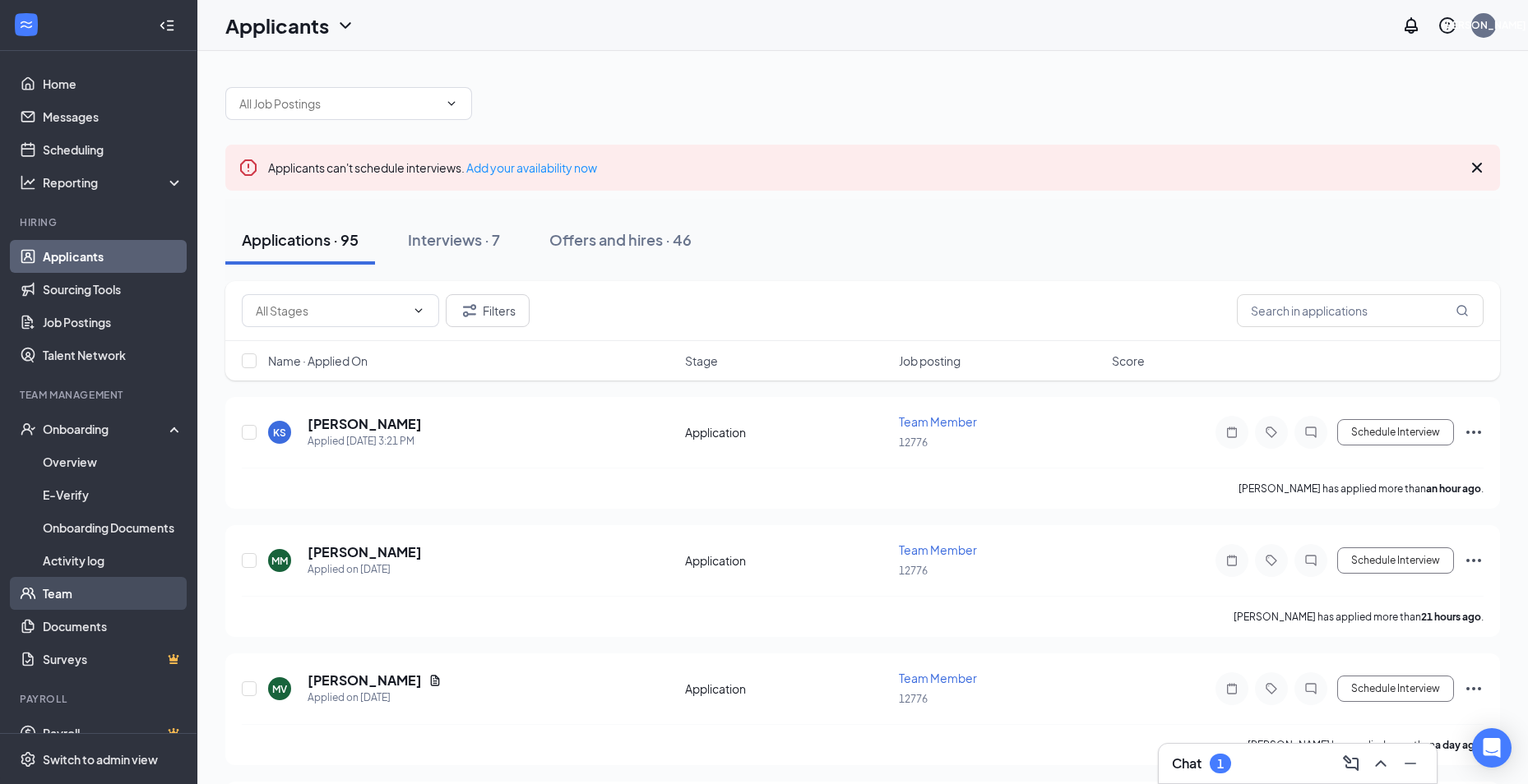
click at [68, 598] on link "Team" at bounding box center [112, 593] width 140 height 33
